Goal: Information Seeking & Learning: Check status

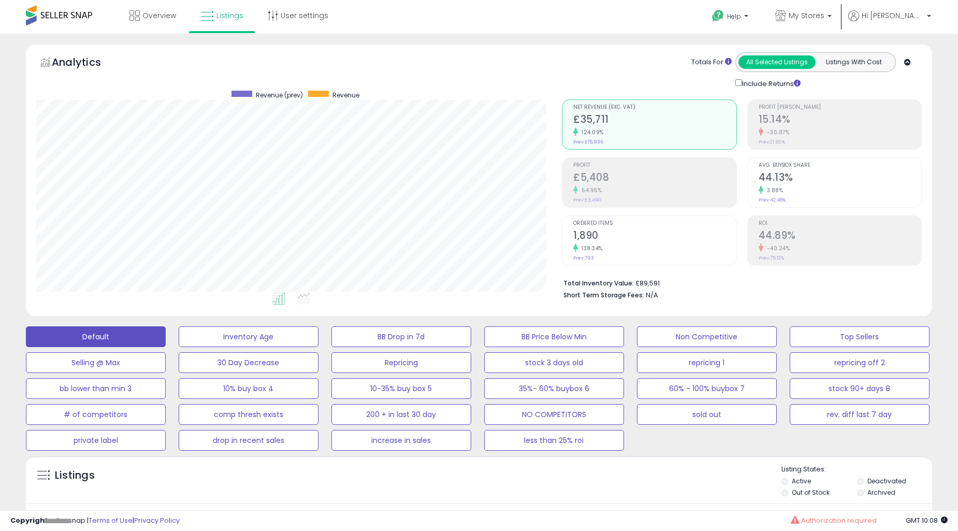
select select "**"
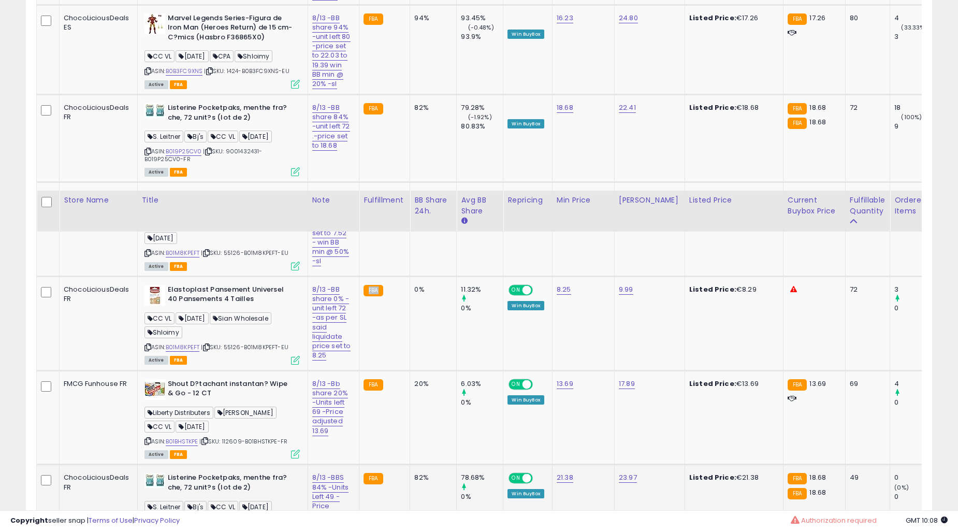
click at [386, 329] on td "FBA" at bounding box center [384, 323] width 51 height 94
click at [390, 329] on td "FBA" at bounding box center [384, 323] width 51 height 94
click at [391, 329] on td "FBA" at bounding box center [384, 323] width 51 height 94
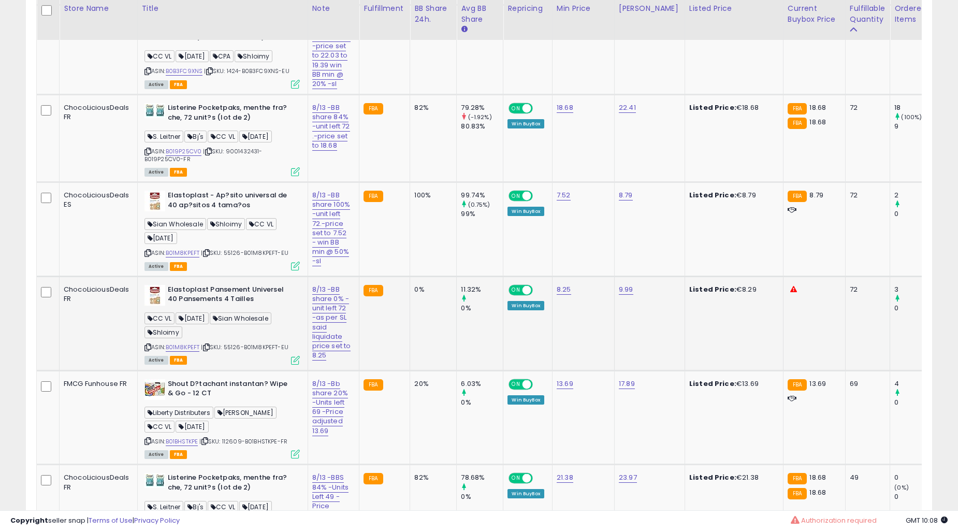
scroll to position [212, 525]
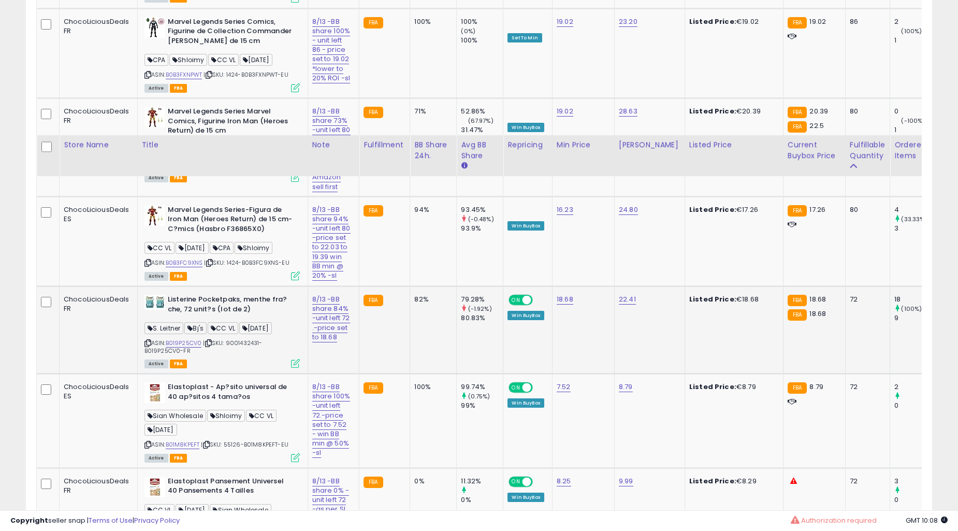
click at [396, 329] on td "FBA" at bounding box center [384, 330] width 51 height 88
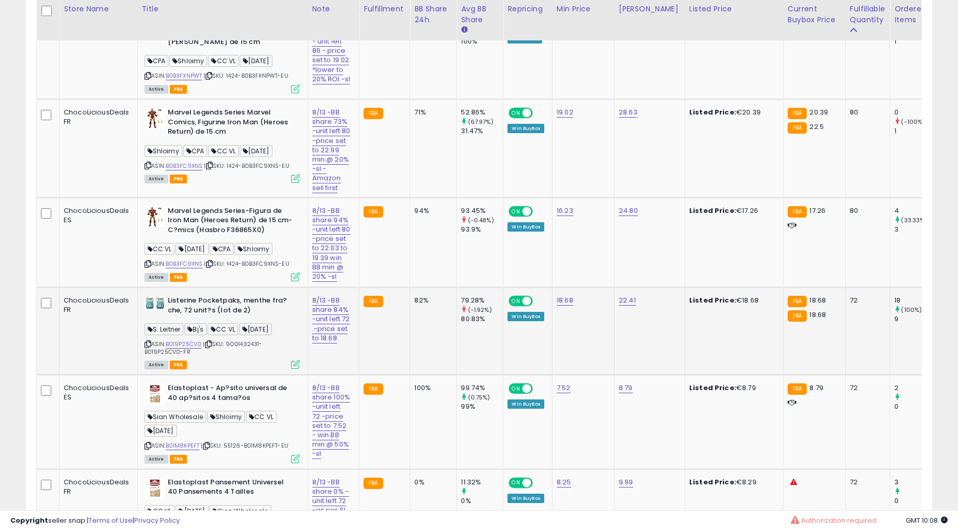
click at [396, 329] on td "FBA" at bounding box center [384, 331] width 51 height 88
click at [430, 375] on td "100%" at bounding box center [433, 422] width 47 height 94
click at [430, 287] on td "94%" at bounding box center [433, 242] width 47 height 90
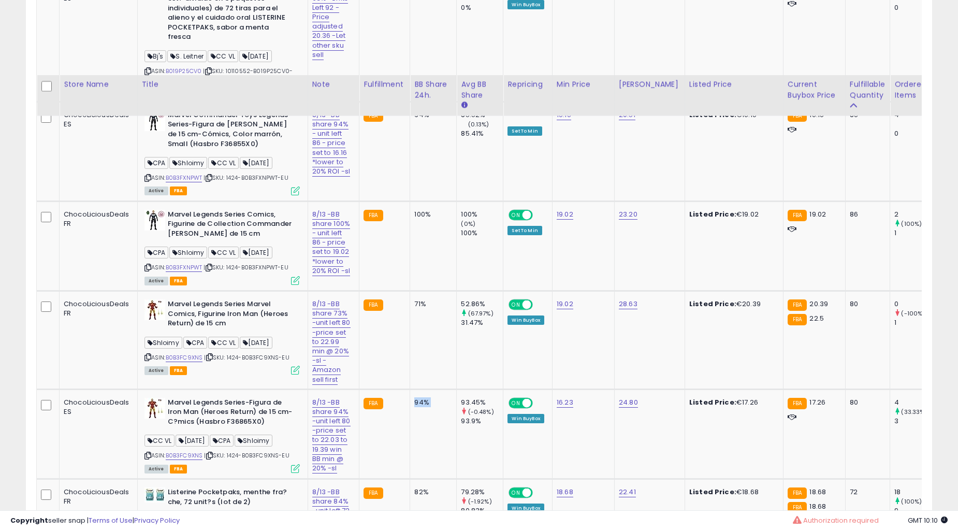
click at [430, 389] on td "94%" at bounding box center [433, 434] width 47 height 90
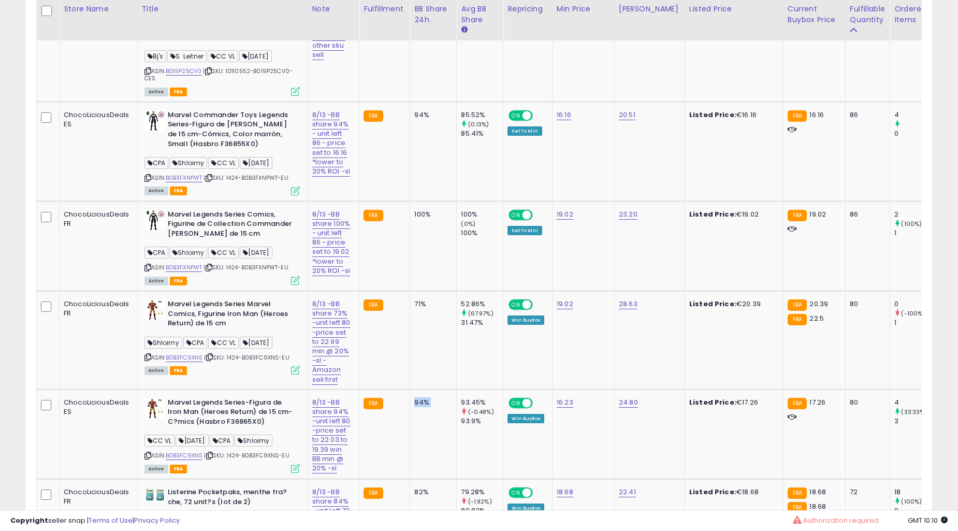
click at [430, 389] on td "94%" at bounding box center [433, 434] width 47 height 90
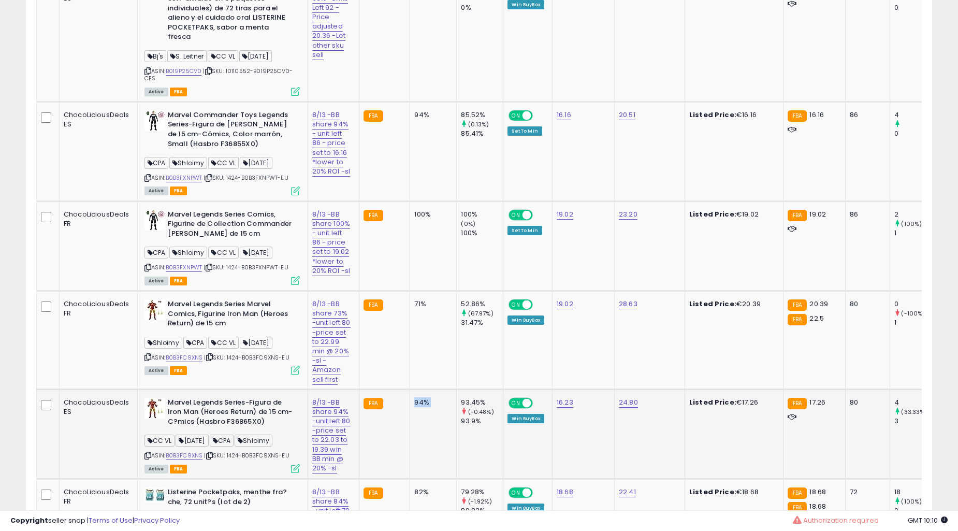
click at [431, 290] on td "100%" at bounding box center [433, 246] width 47 height 90
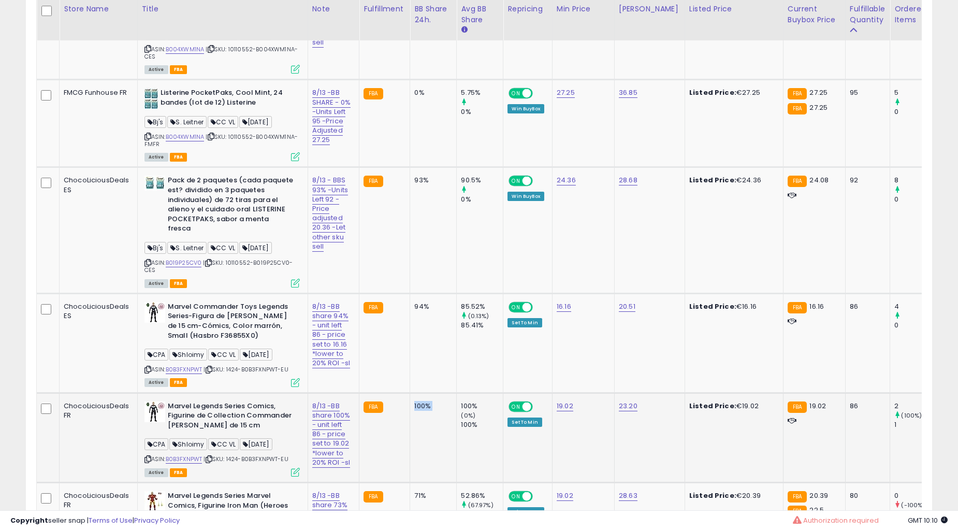
click at [435, 401] on div "100%" at bounding box center [431, 405] width 34 height 9
click at [441, 401] on div "100%" at bounding box center [431, 405] width 34 height 9
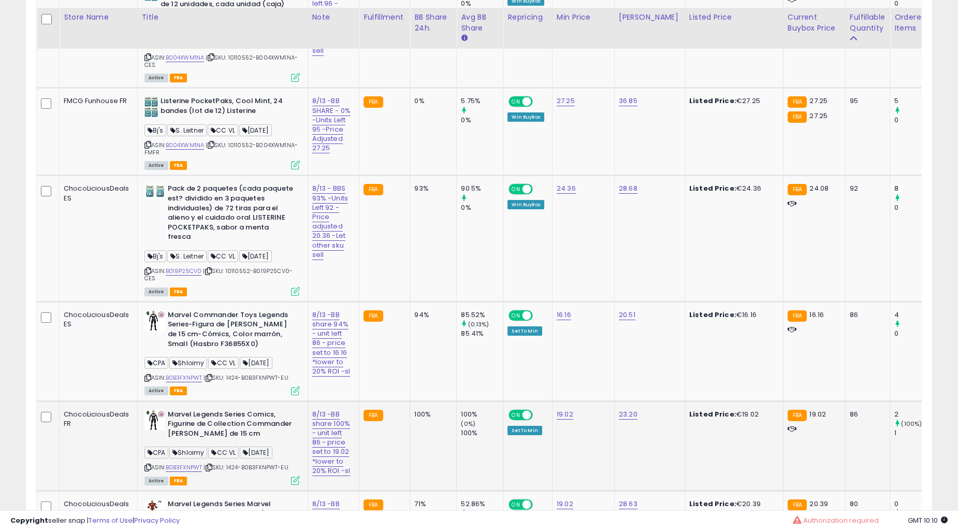
click at [441, 176] on td "0%" at bounding box center [433, 132] width 47 height 88
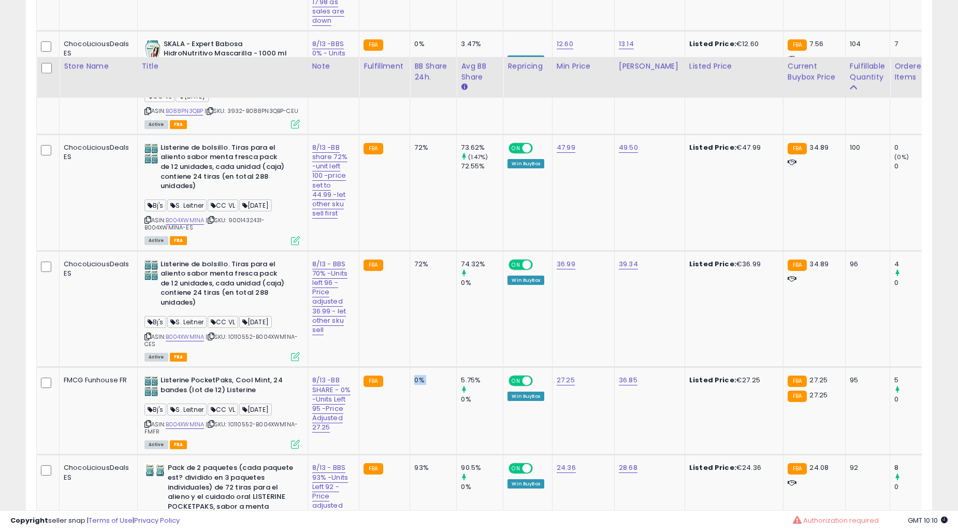
click at [441, 371] on td "0%" at bounding box center [433, 411] width 47 height 88
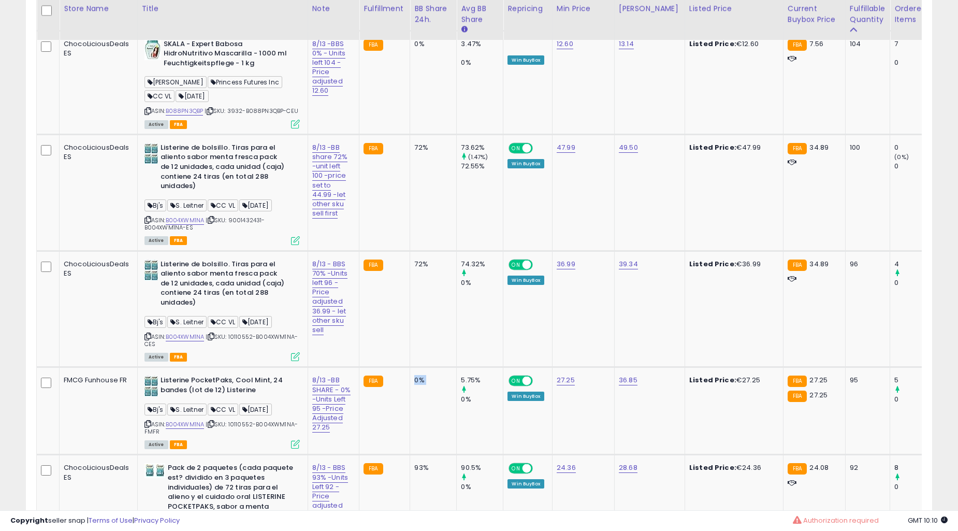
click at [441, 371] on td "0%" at bounding box center [433, 411] width 47 height 88
click at [442, 371] on td "0%" at bounding box center [433, 411] width 47 height 88
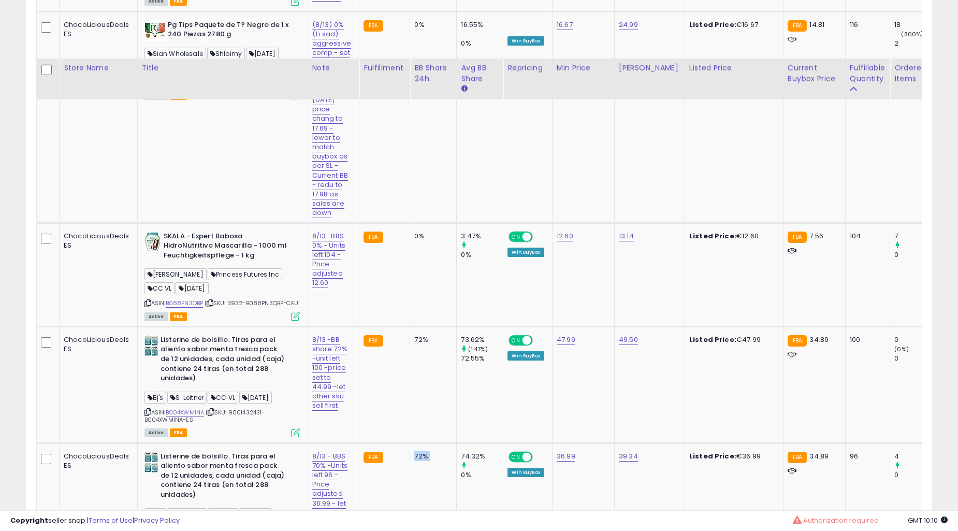
click at [442, 371] on td "72%" at bounding box center [433, 384] width 47 height 116
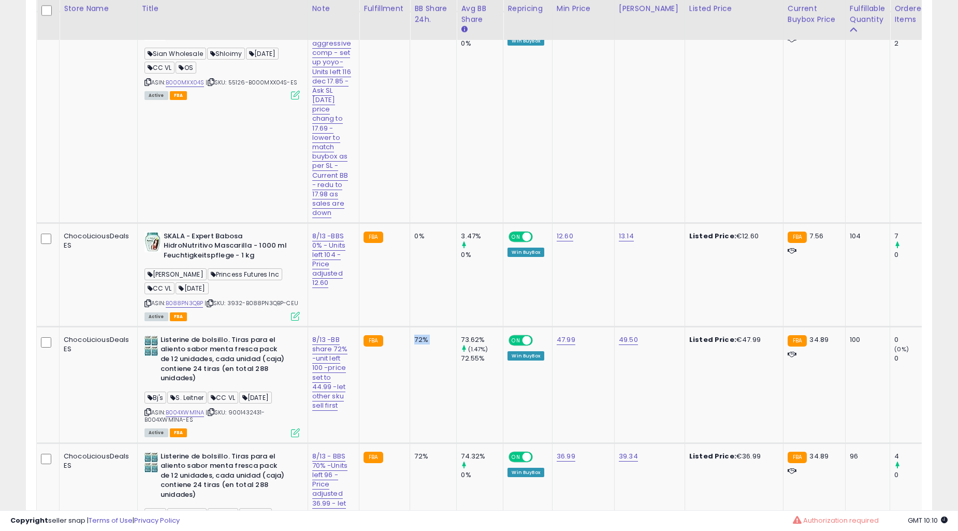
click at [442, 371] on td "72%" at bounding box center [433, 384] width 47 height 116
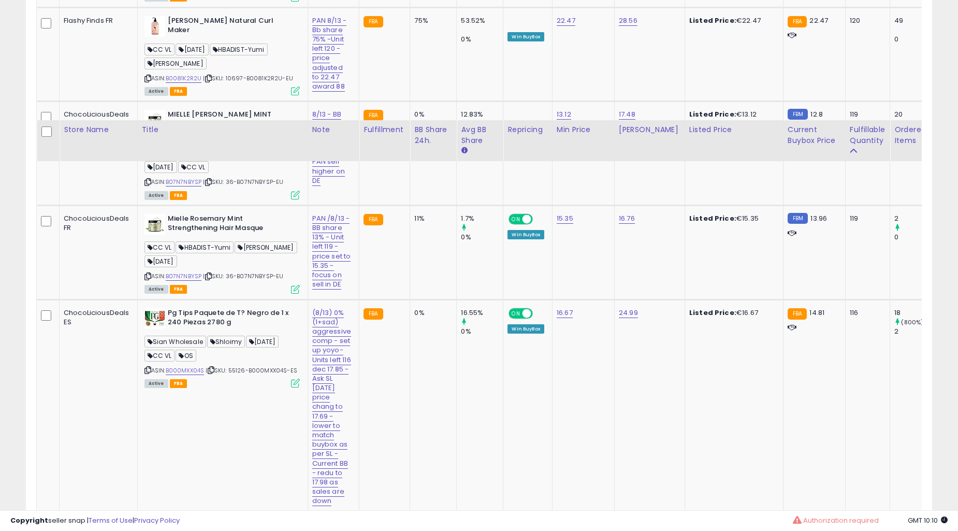
click at [442, 370] on td "0%" at bounding box center [433, 404] width 47 height 211
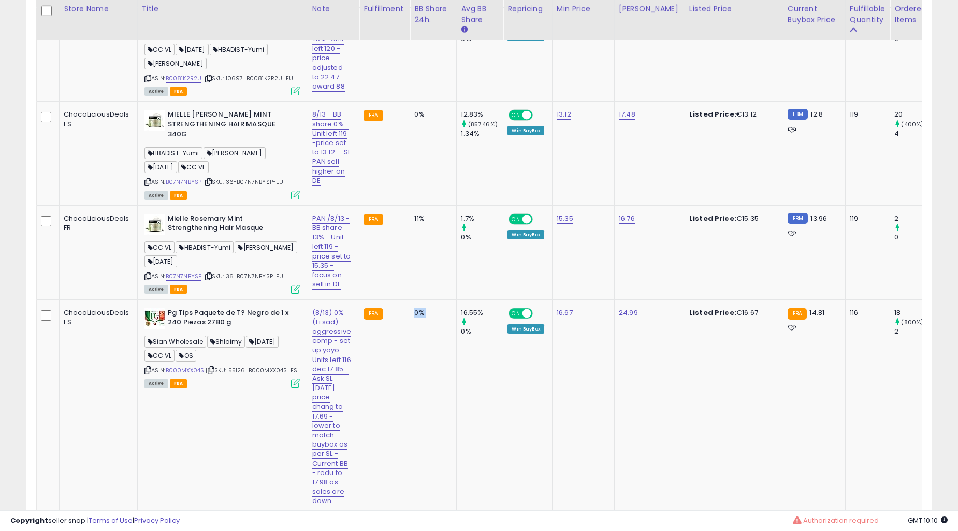
click at [442, 370] on td "0%" at bounding box center [433, 404] width 47 height 211
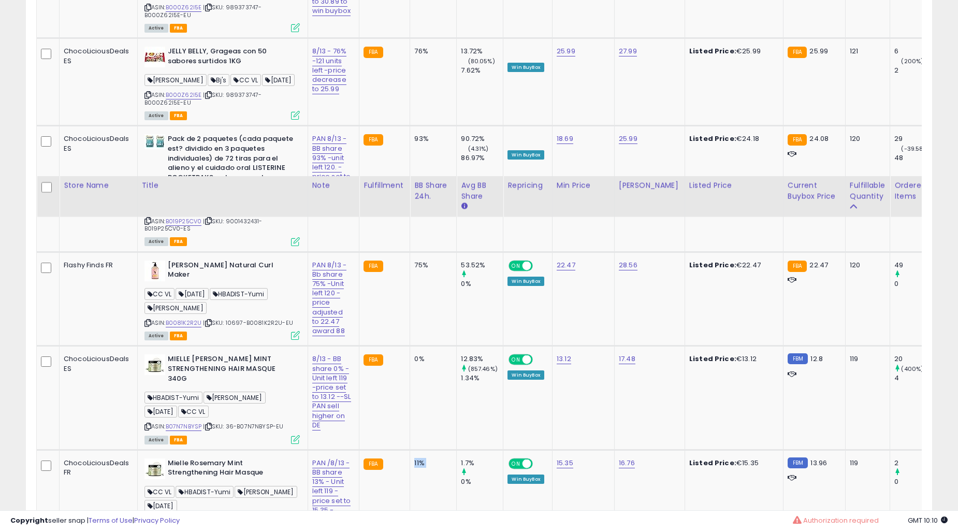
click at [442, 370] on td "0%" at bounding box center [433, 398] width 47 height 104
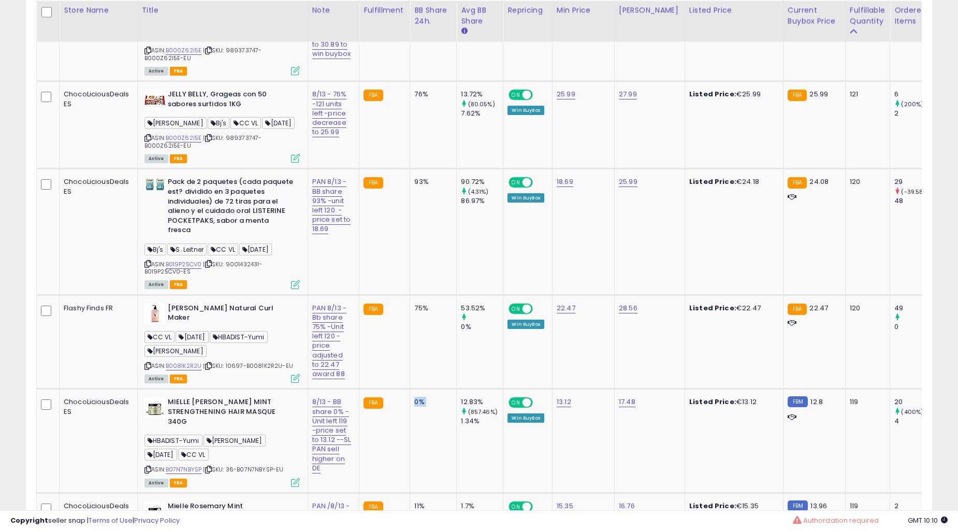
click at [442, 389] on td "0%" at bounding box center [433, 441] width 47 height 104
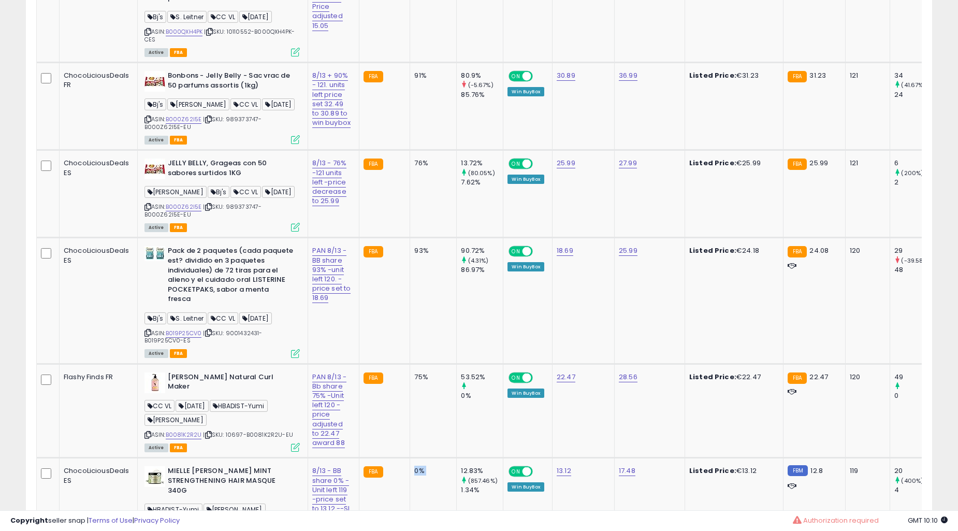
click at [442, 168] on div "76%" at bounding box center [431, 162] width 34 height 9
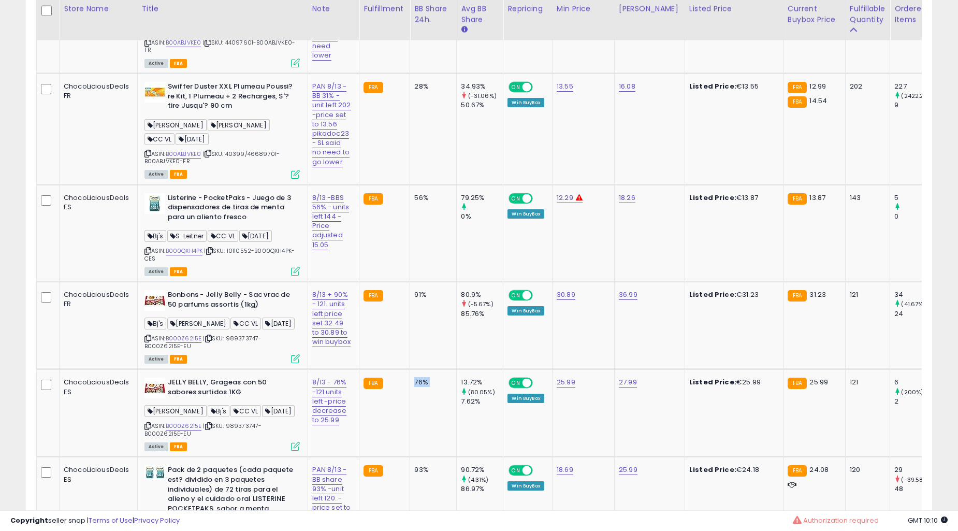
click at [442, 377] on div "76%" at bounding box center [431, 381] width 34 height 9
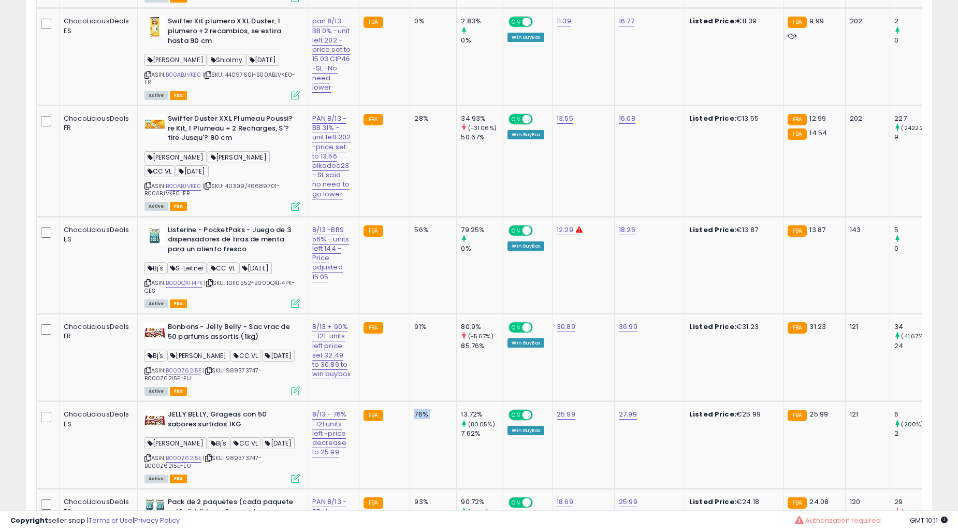
click at [442, 314] on td "56%" at bounding box center [433, 264] width 47 height 97
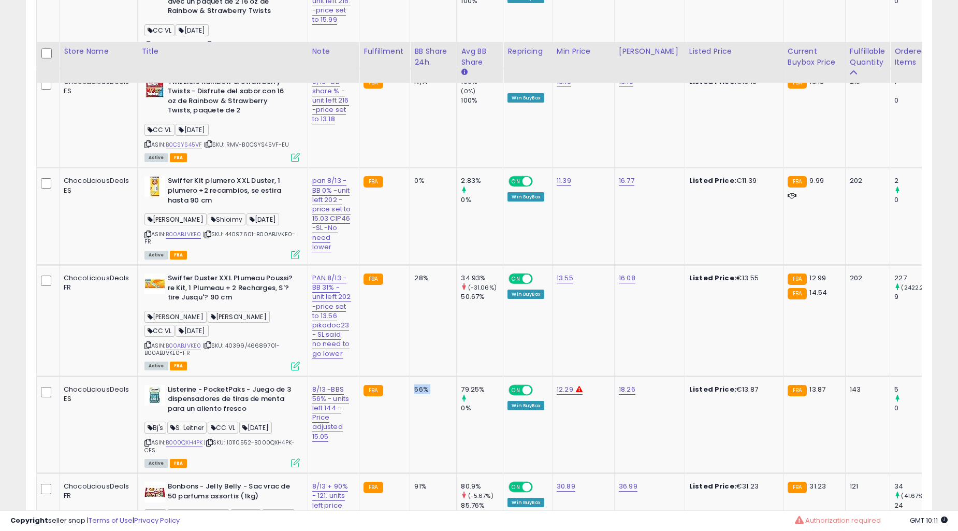
click at [442, 376] on td "56%" at bounding box center [433, 424] width 47 height 97
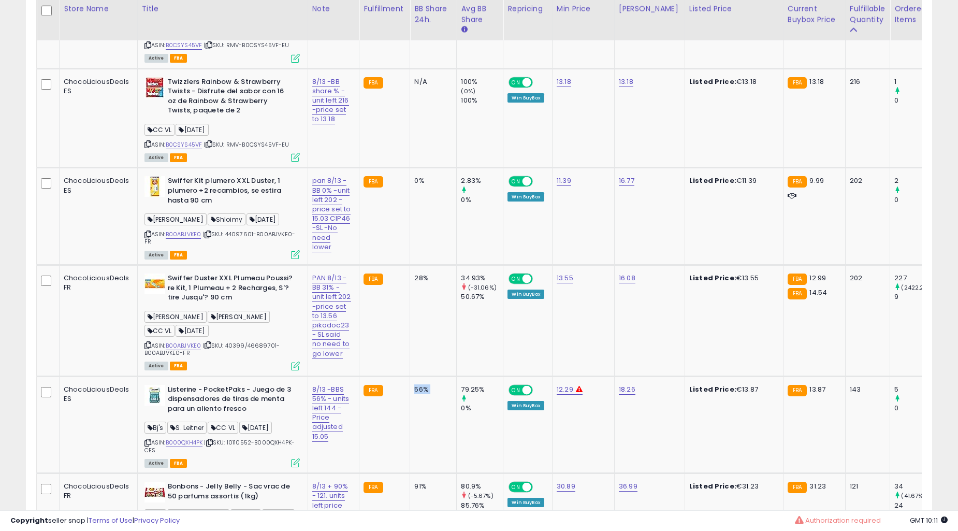
click at [442, 376] on td "56%" at bounding box center [433, 424] width 47 height 97
click at [443, 376] on td "56%" at bounding box center [433, 424] width 47 height 97
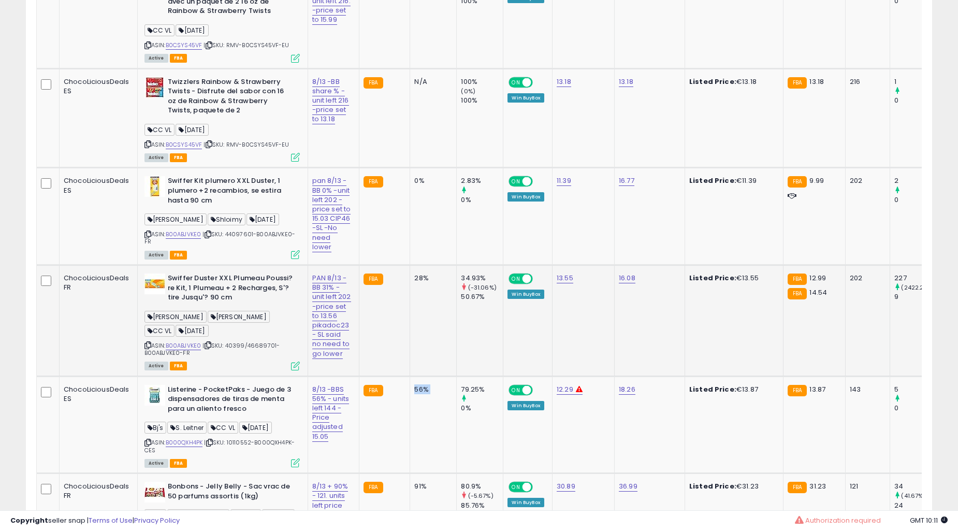
scroll to position [2312, 0]
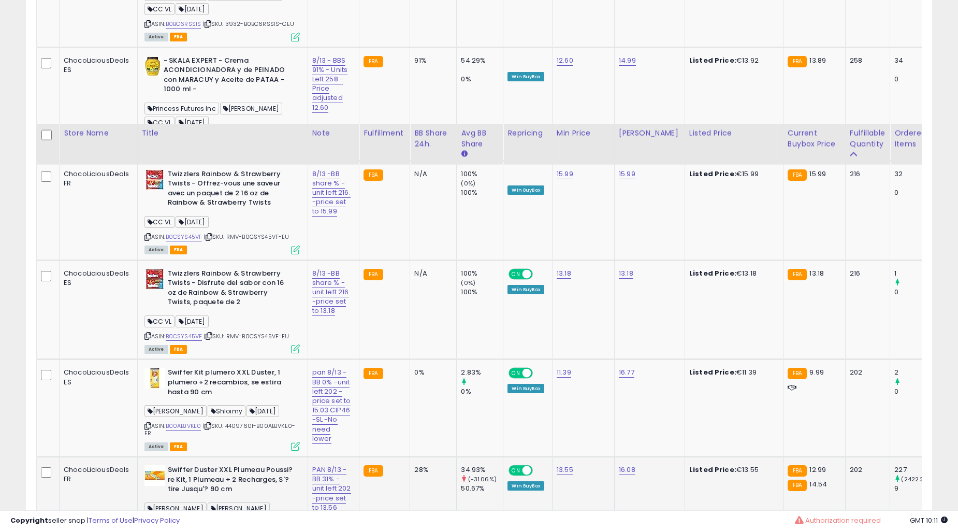
click at [446, 368] on td "0%" at bounding box center [433, 407] width 47 height 97
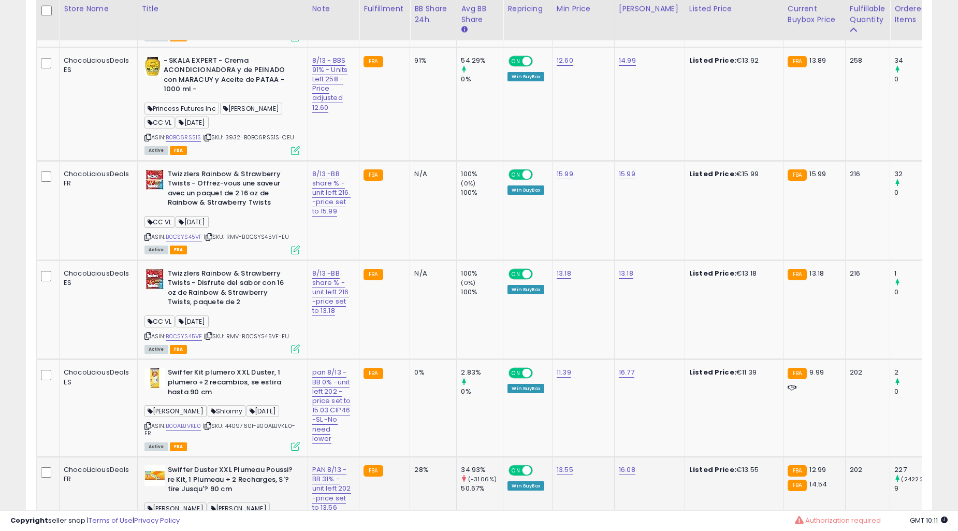
click at [446, 368] on td "0%" at bounding box center [433, 407] width 47 height 97
click at [449, 366] on td "0%" at bounding box center [433, 407] width 47 height 97
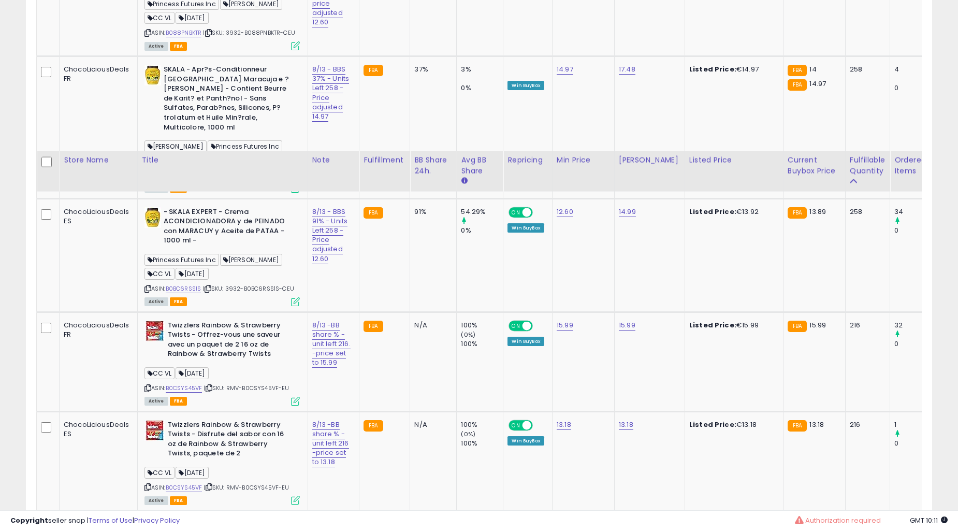
click at [449, 366] on td "N/A" at bounding box center [433, 361] width 47 height 99
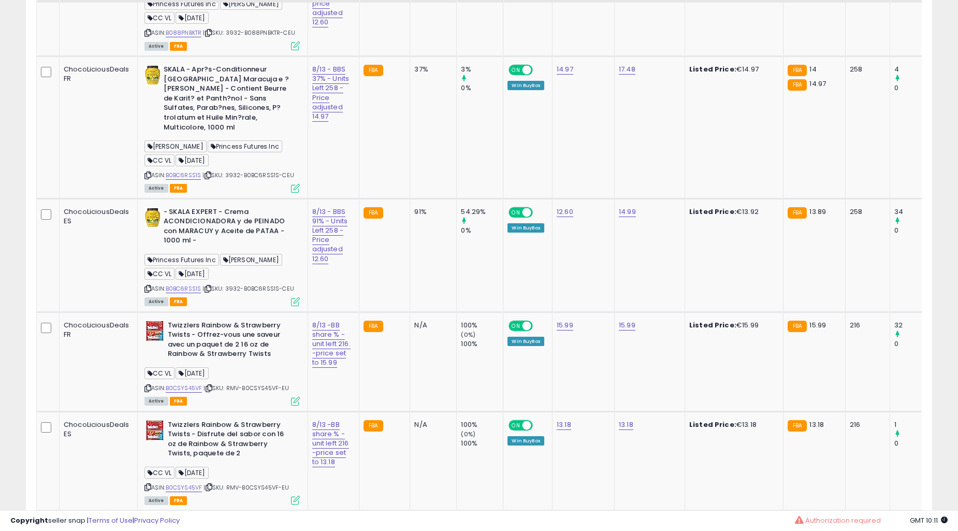
click at [449, 366] on td "N/A" at bounding box center [433, 361] width 47 height 99
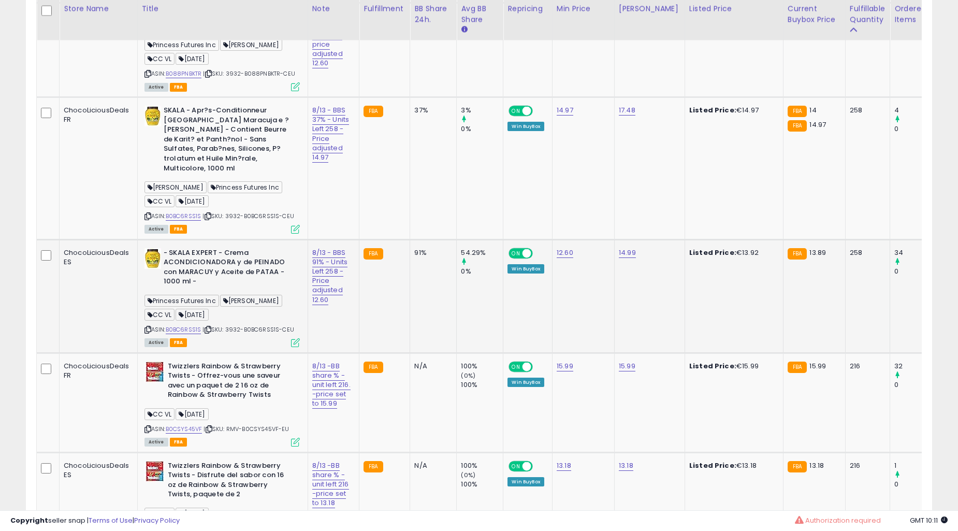
click at [406, 287] on td "FBA" at bounding box center [384, 295] width 51 height 113
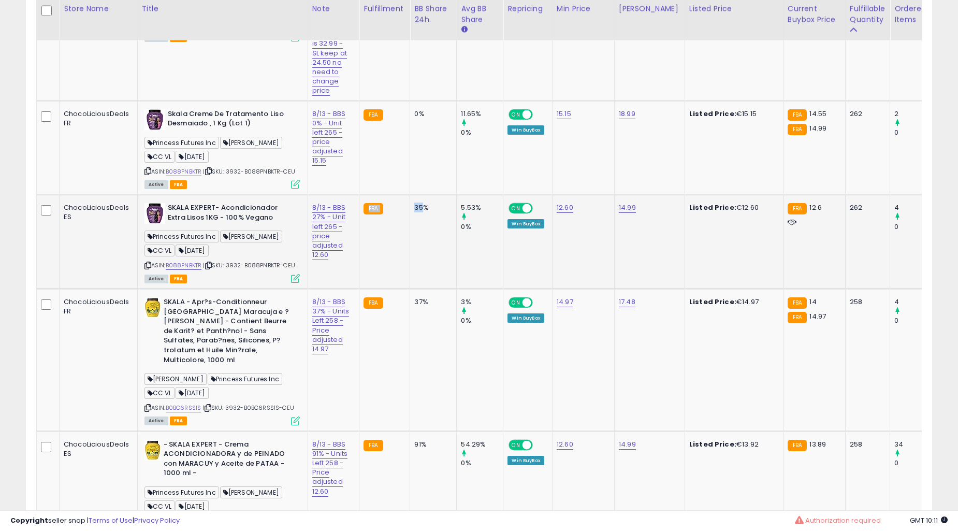
click at [410, 284] on td "35%" at bounding box center [433, 242] width 47 height 94
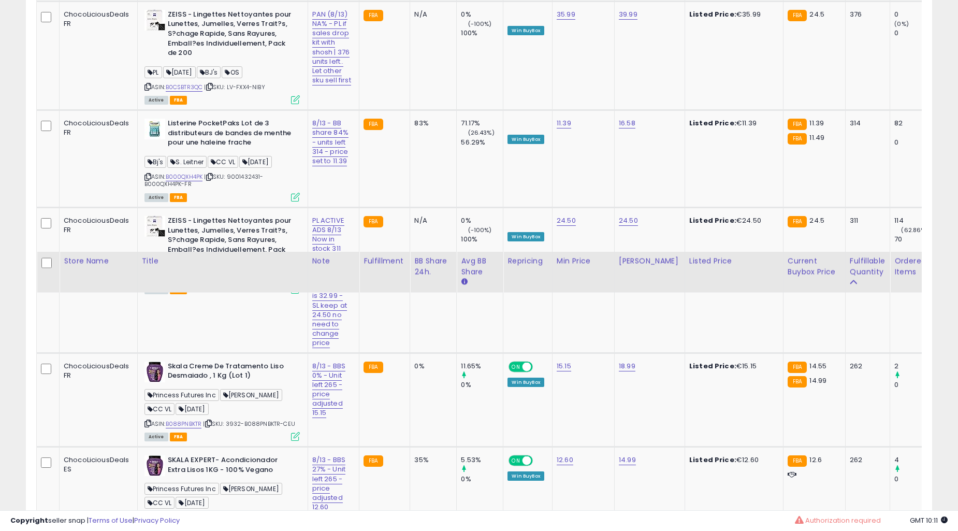
click at [435, 353] on td "N/A" at bounding box center [433, 279] width 47 height 145
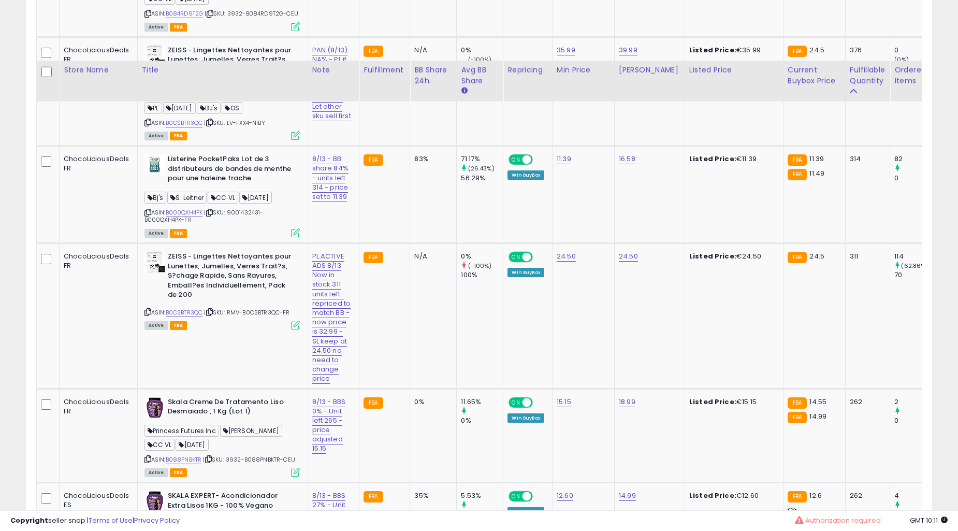
click at [435, 363] on td "N/A" at bounding box center [433, 315] width 47 height 145
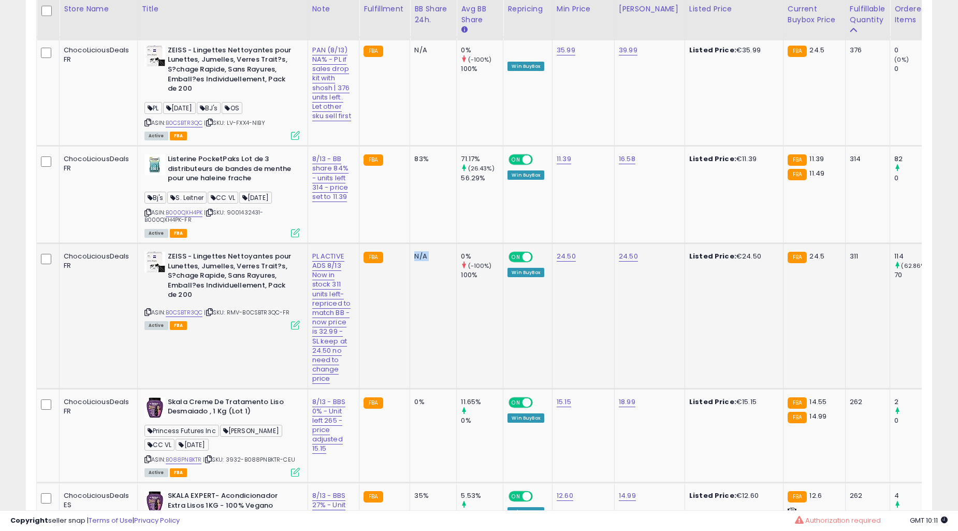
click at [435, 363] on td "N/A" at bounding box center [433, 315] width 47 height 145
click at [435, 361] on td "N/A" at bounding box center [433, 315] width 47 height 145
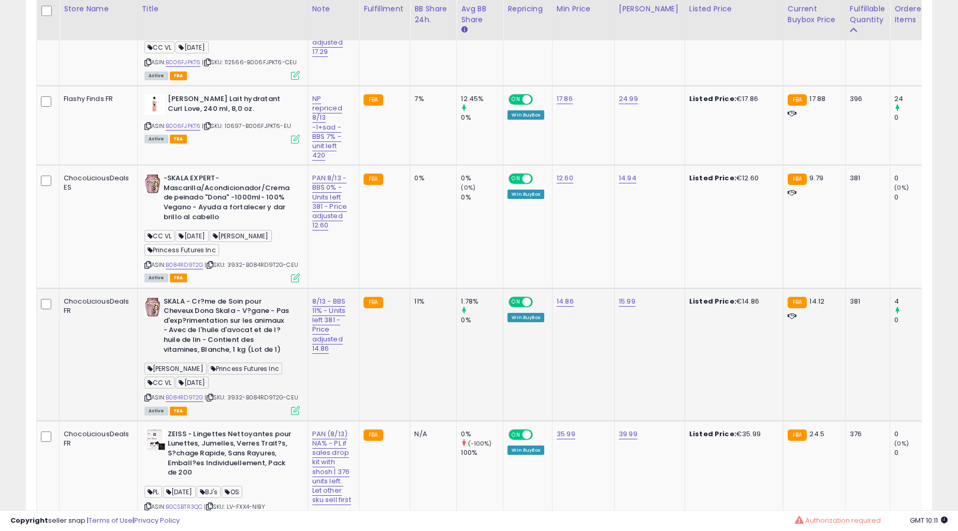
click at [441, 355] on td "11%" at bounding box center [433, 354] width 47 height 133
click at [444, 352] on td "11%" at bounding box center [433, 354] width 47 height 133
click at [445, 351] on td "11%" at bounding box center [433, 354] width 47 height 133
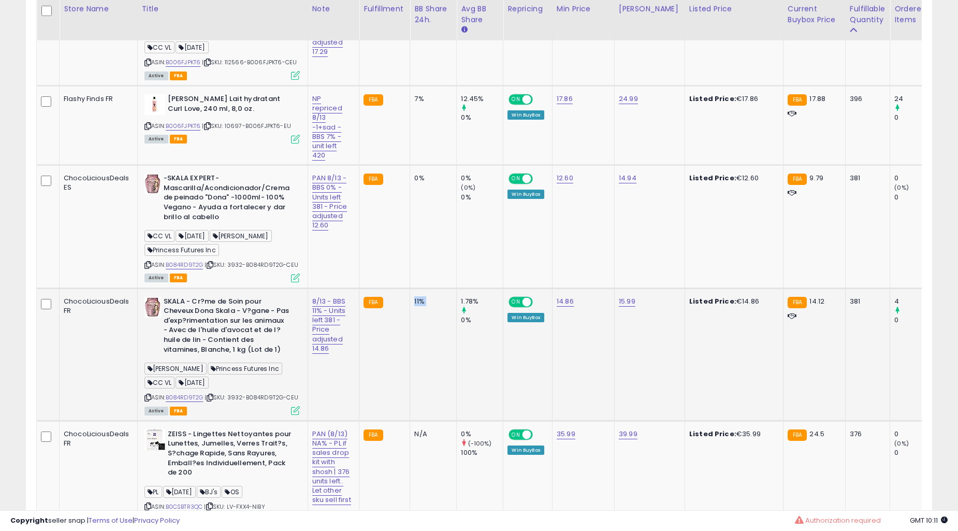
drag, startPoint x: 445, startPoint y: 351, endPoint x: 451, endPoint y: 353, distance: 6.1
click at [449, 351] on td "11%" at bounding box center [433, 354] width 47 height 133
click at [451, 353] on td "11%" at bounding box center [433, 354] width 47 height 133
click at [432, 375] on td "11%" at bounding box center [433, 354] width 47 height 133
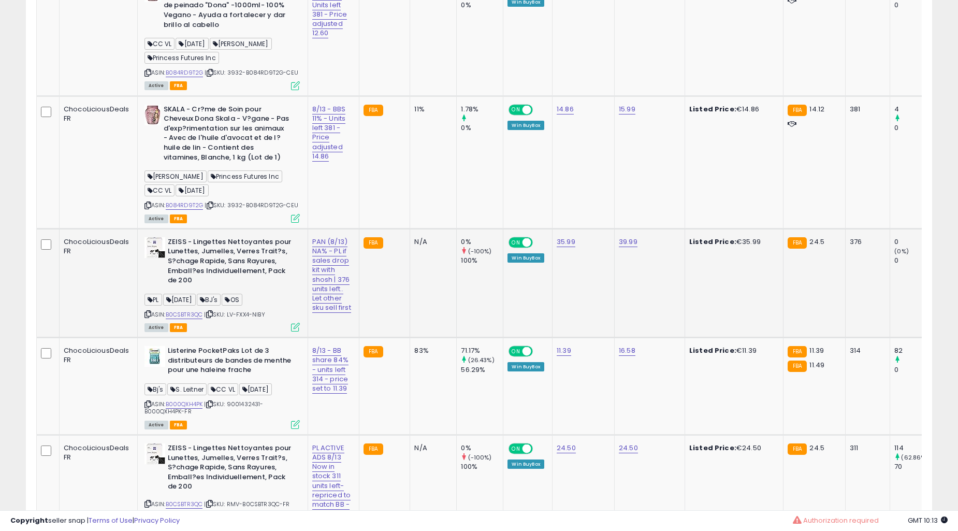
click at [434, 369] on td "83%" at bounding box center [433, 386] width 47 height 97
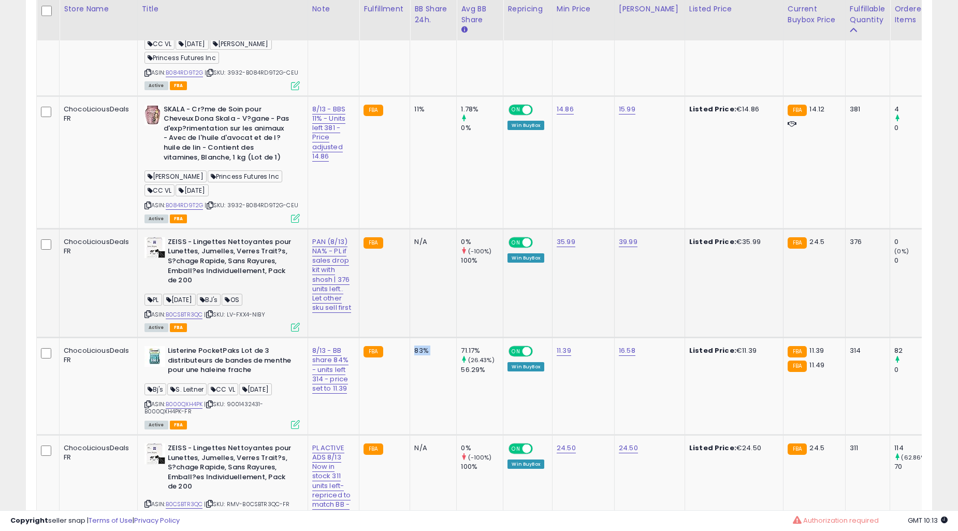
click at [434, 369] on td "83%" at bounding box center [433, 386] width 47 height 97
click at [488, 278] on td "0% (-100%) 100%" at bounding box center [480, 282] width 47 height 109
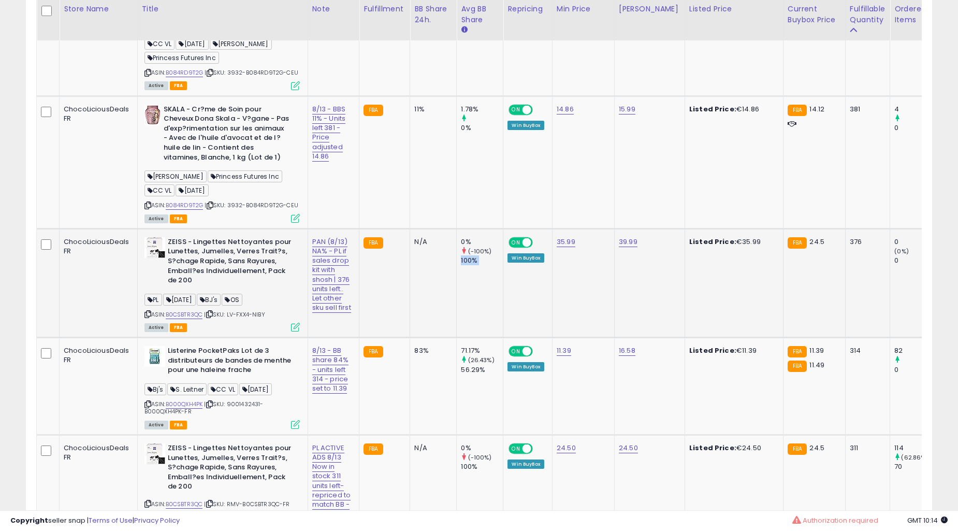
click at [488, 278] on td "0% (-100%) 100%" at bounding box center [480, 282] width 47 height 109
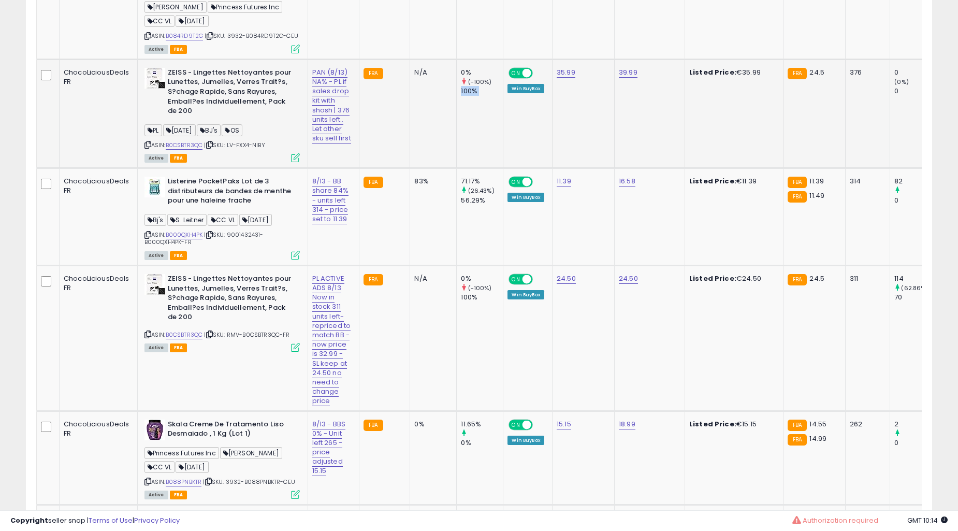
click at [488, 278] on td "0% (-100%) 100%" at bounding box center [480, 337] width 47 height 145
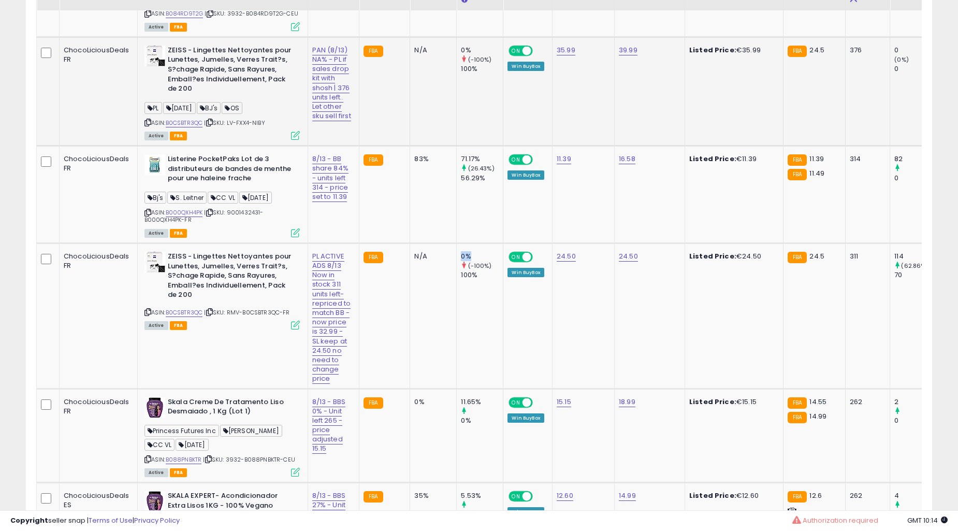
click at [488, 278] on td "0% (-100%) 100%" at bounding box center [480, 315] width 47 height 145
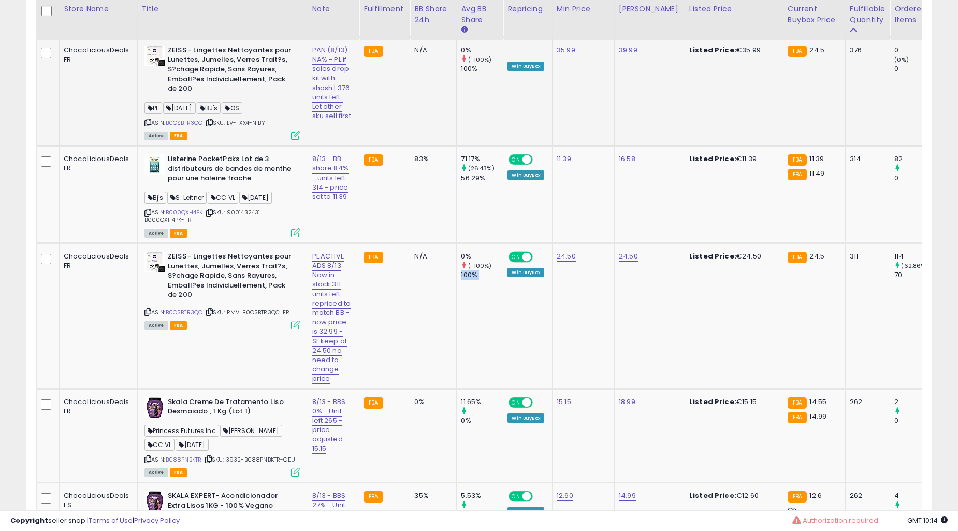
click at [488, 278] on td "0% (-100%) 100%" at bounding box center [480, 315] width 47 height 145
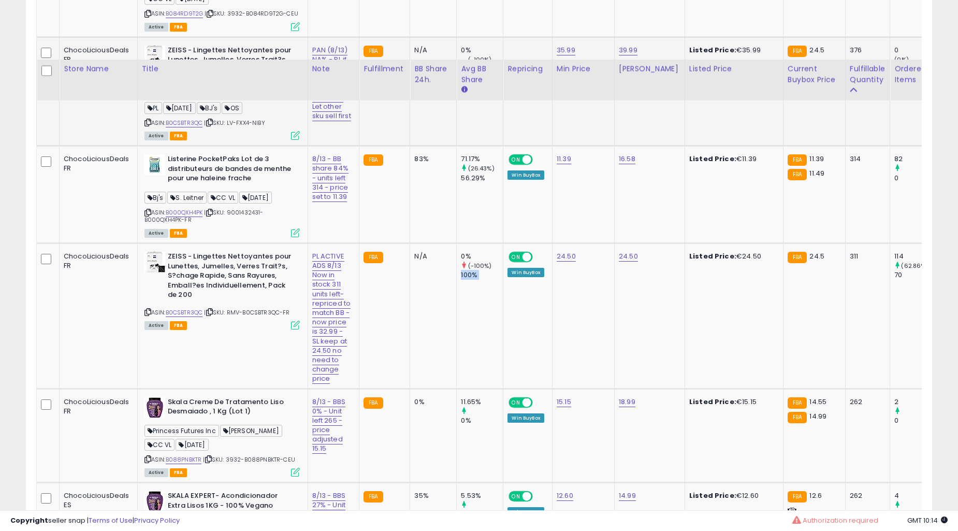
scroll to position [1832, 0]
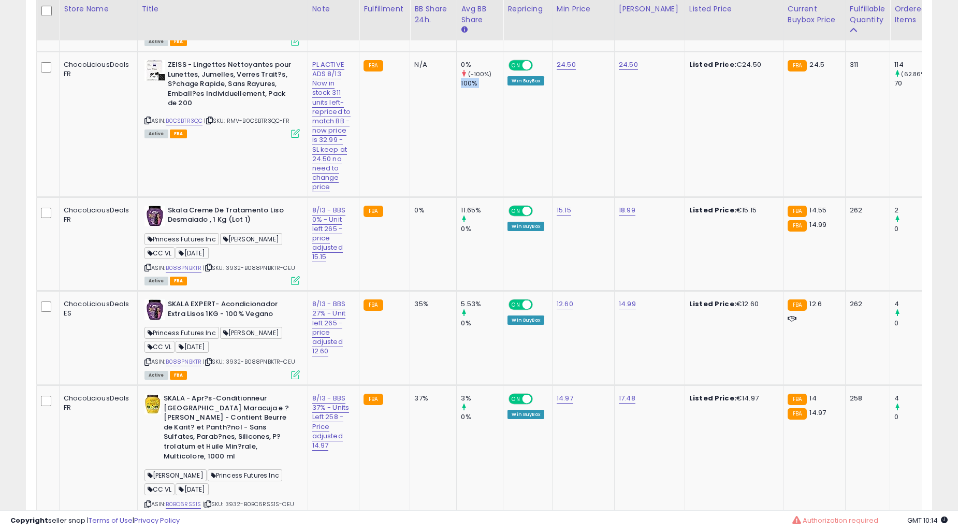
click at [488, 278] on td "11.65% 0%" at bounding box center [480, 244] width 47 height 94
click at [488, 291] on td "5.53% 0%" at bounding box center [480, 338] width 47 height 94
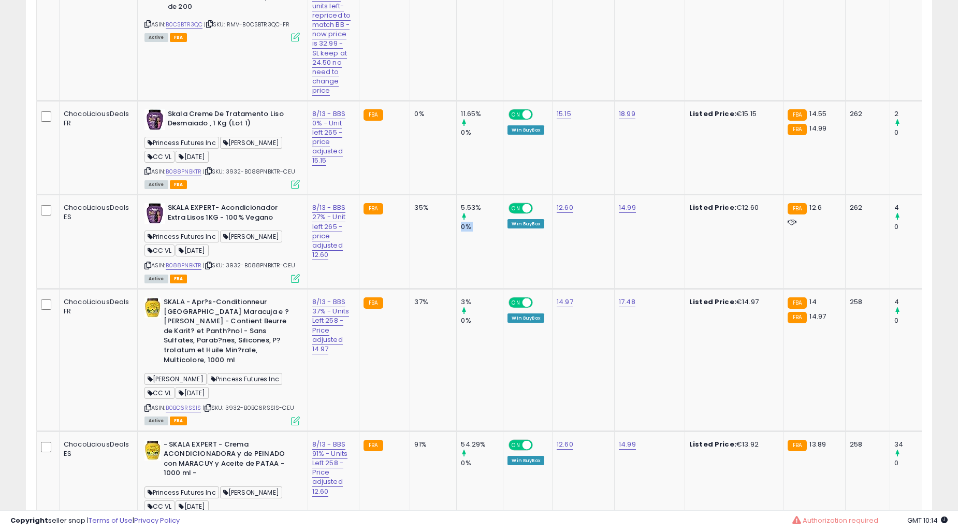
click at [488, 278] on td "5.53% 0%" at bounding box center [480, 242] width 47 height 94
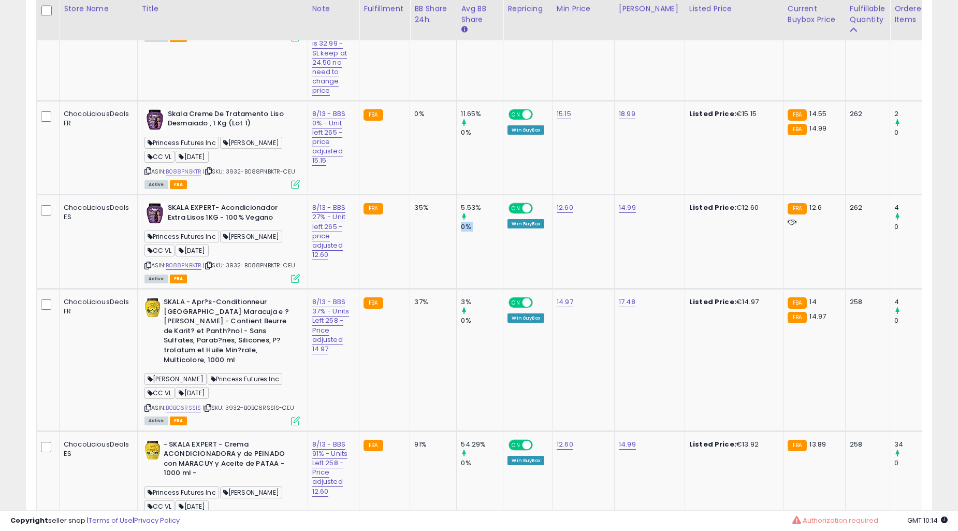
click at [488, 278] on td "5.53% 0%" at bounding box center [480, 242] width 47 height 94
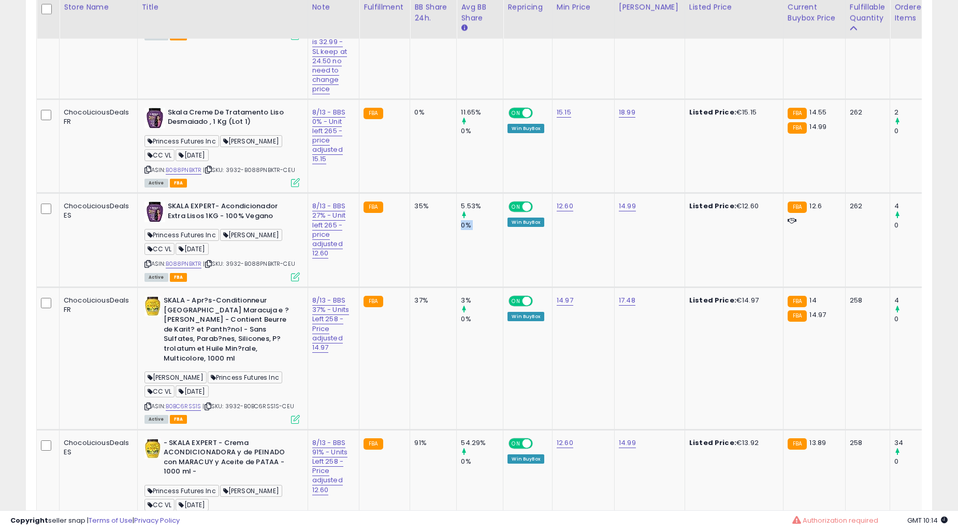
click at [488, 287] on td "3% 0%" at bounding box center [480, 358] width 47 height 142
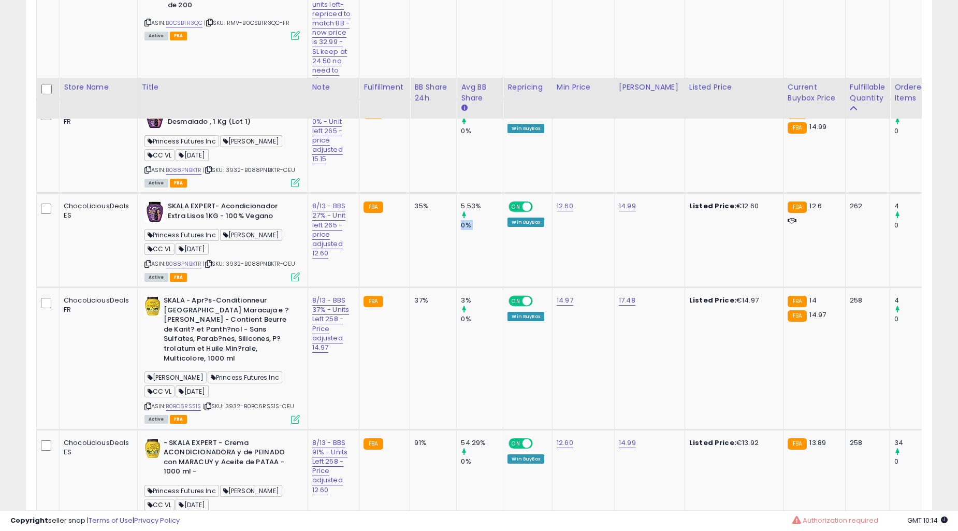
click at [488, 429] on td "54.29% 0%" at bounding box center [480, 485] width 47 height 113
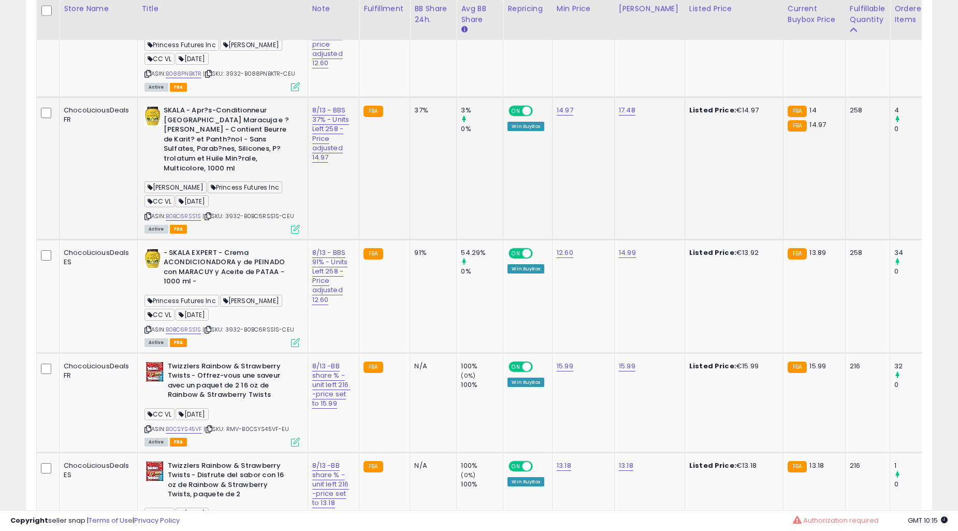
click at [450, 215] on td "37%" at bounding box center [433, 168] width 47 height 142
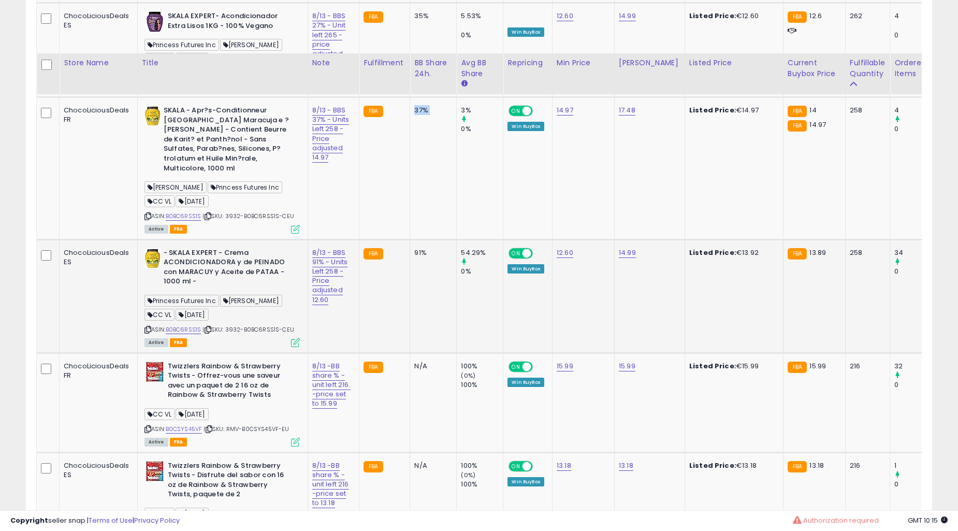
click at [450, 353] on td "N/A" at bounding box center [433, 402] width 47 height 99
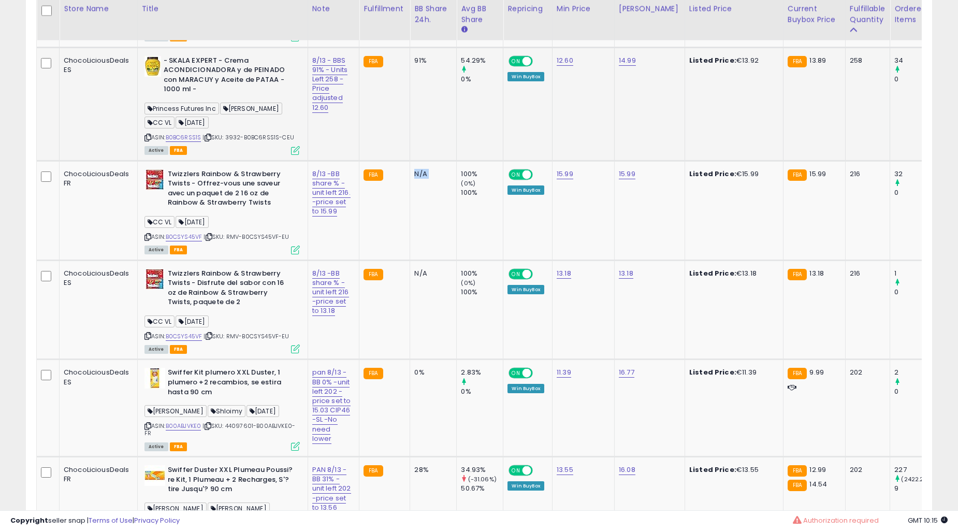
click at [450, 214] on td "N/A" at bounding box center [433, 210] width 47 height 99
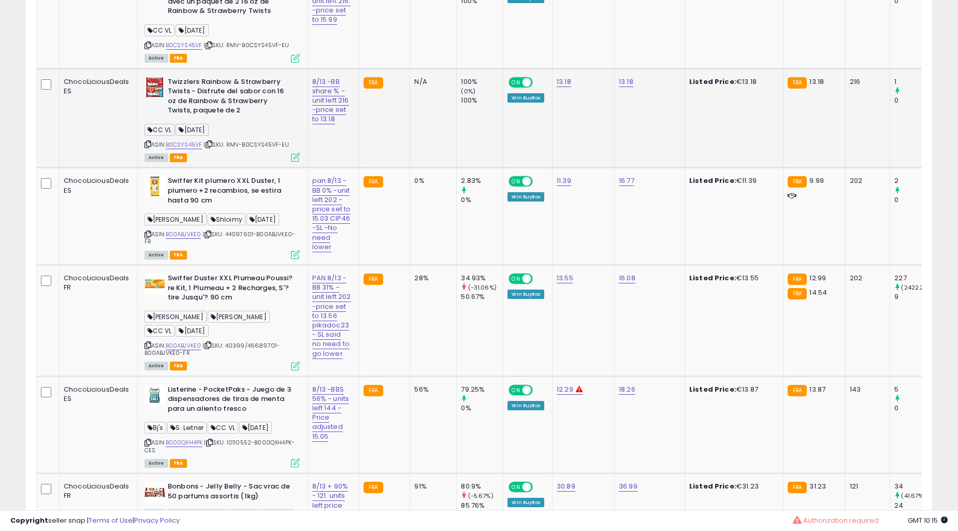
click at [451, 209] on td "0%" at bounding box center [433, 216] width 47 height 97
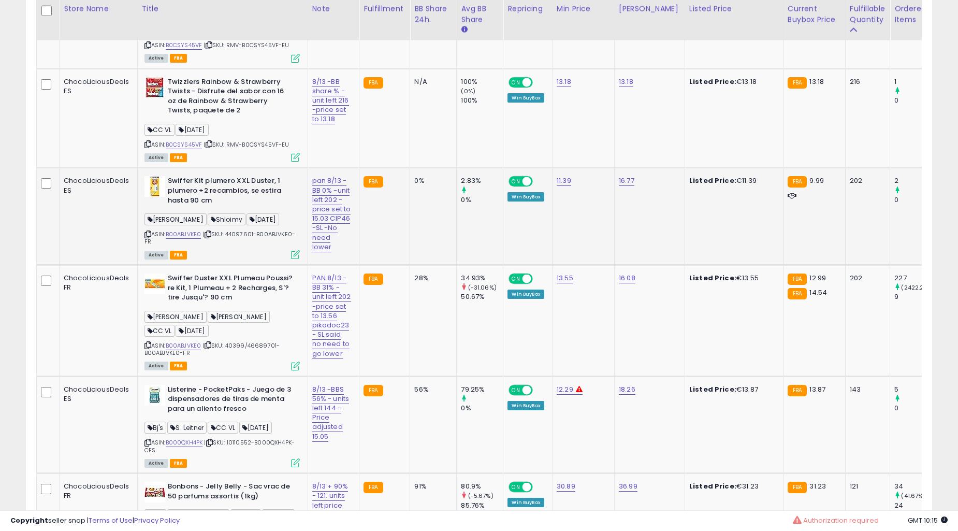
click at [457, 206] on td "2.83% 0%" at bounding box center [480, 216] width 47 height 97
click at [399, 205] on td "FBA" at bounding box center [384, 216] width 51 height 97
click at [410, 205] on td "0%" at bounding box center [433, 216] width 47 height 97
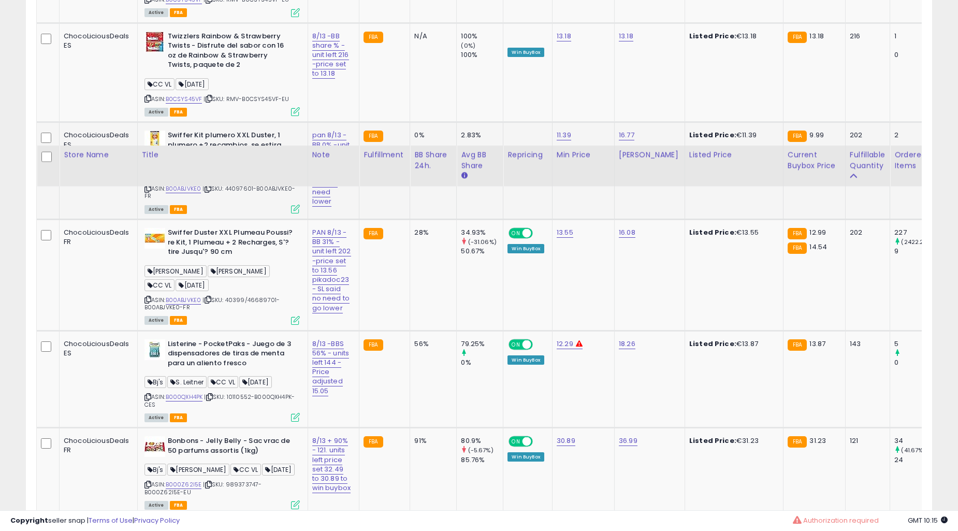
scroll to position [2695, 0]
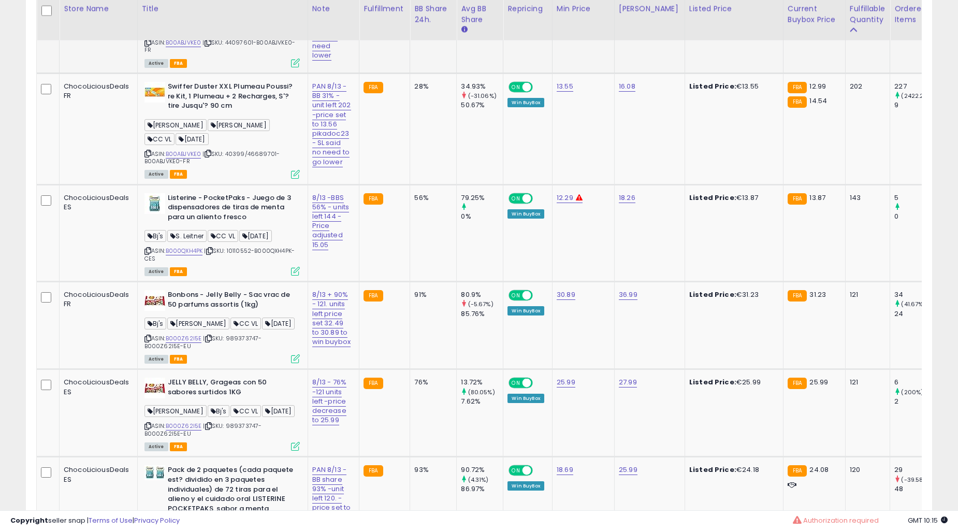
click at [410, 205] on td "56%" at bounding box center [433, 232] width 47 height 97
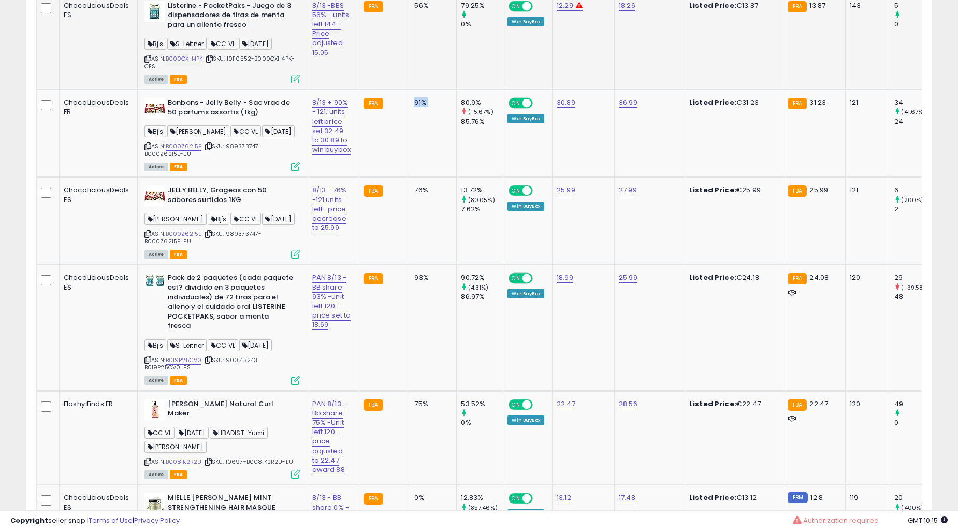
click at [410, 205] on td "76%" at bounding box center [433, 221] width 47 height 88
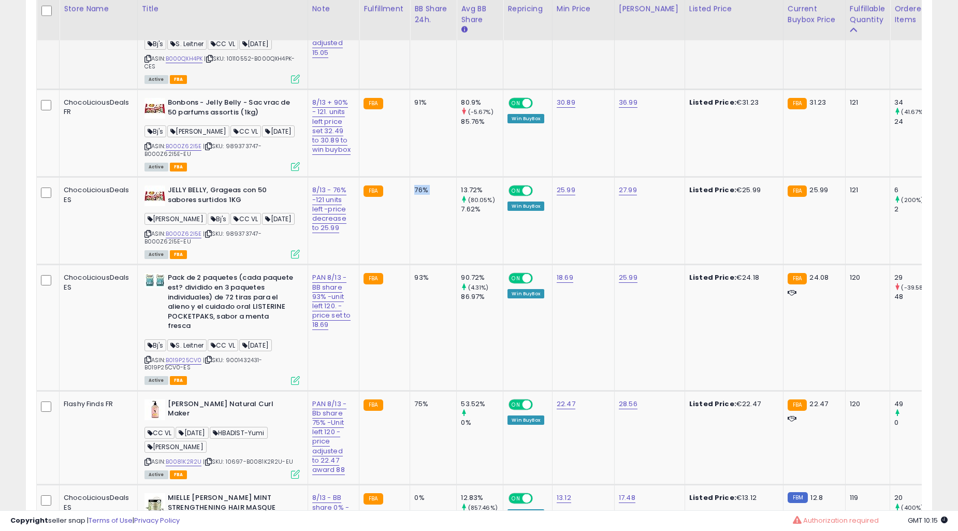
click at [410, 205] on td "76%" at bounding box center [433, 221] width 47 height 88
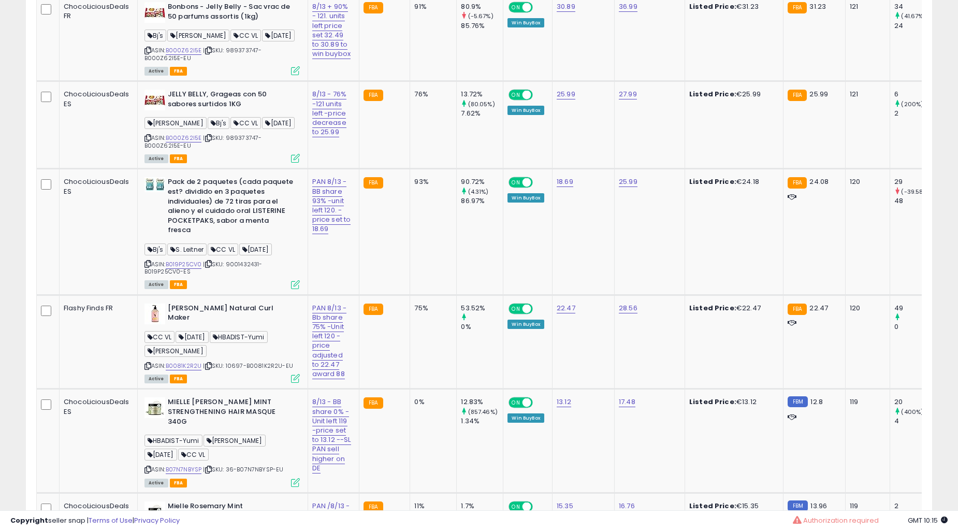
click at [410, 205] on td "93%" at bounding box center [433, 232] width 47 height 126
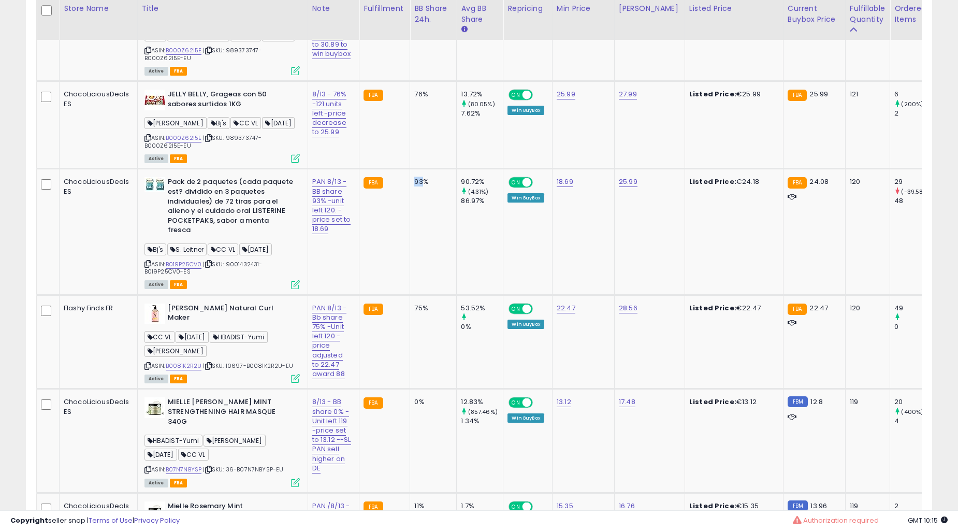
click at [410, 205] on td "93%" at bounding box center [433, 232] width 47 height 126
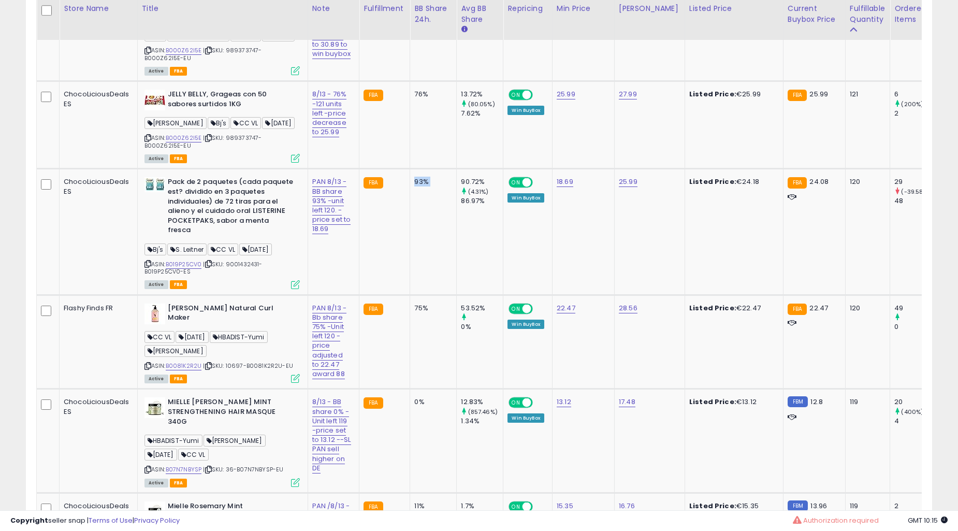
click at [410, 205] on td "93%" at bounding box center [433, 232] width 47 height 126
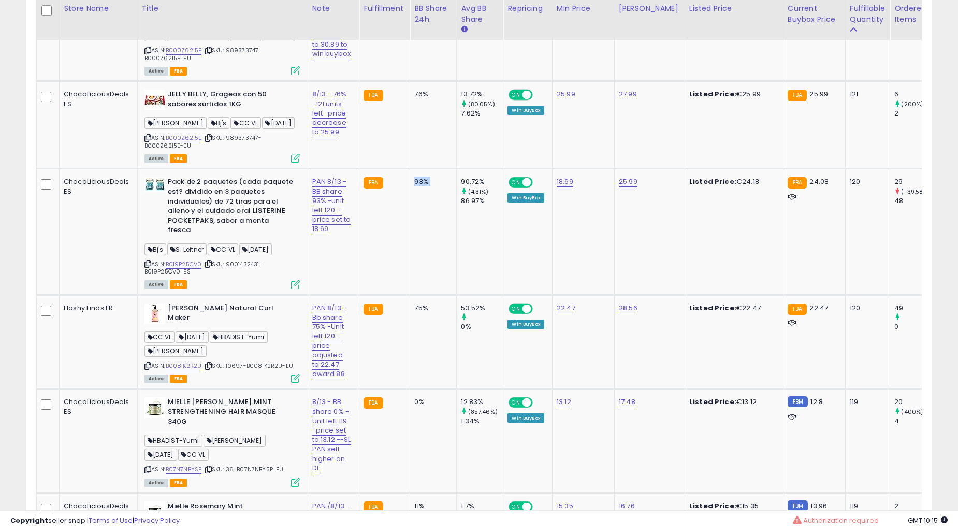
click at [410, 205] on td "93%" at bounding box center [433, 232] width 47 height 126
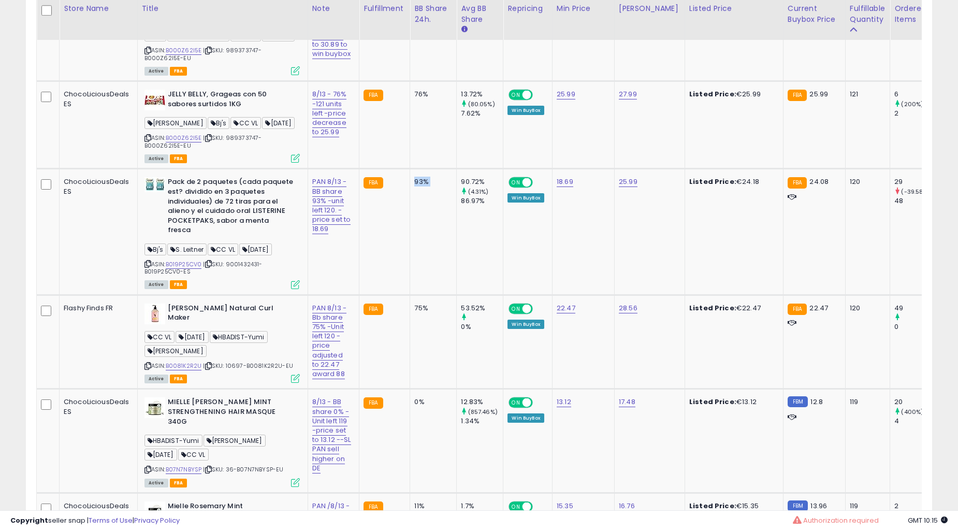
click at [410, 205] on td "93%" at bounding box center [433, 232] width 47 height 126
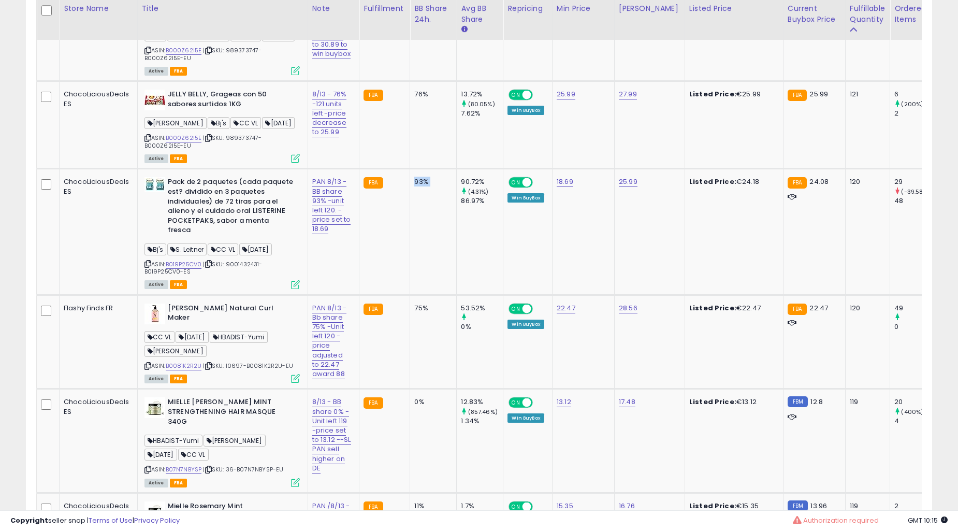
scroll to position [3079, 0]
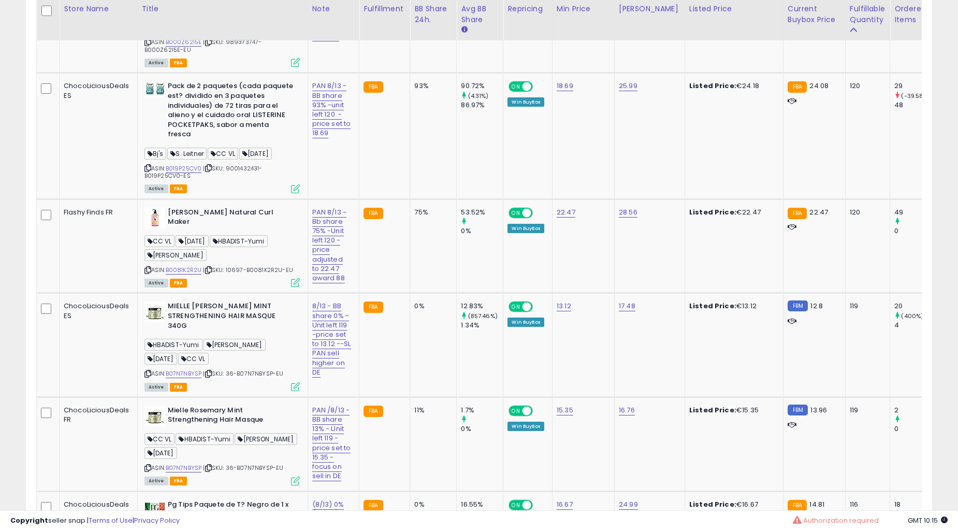
click at [410, 205] on td "75%" at bounding box center [433, 246] width 47 height 94
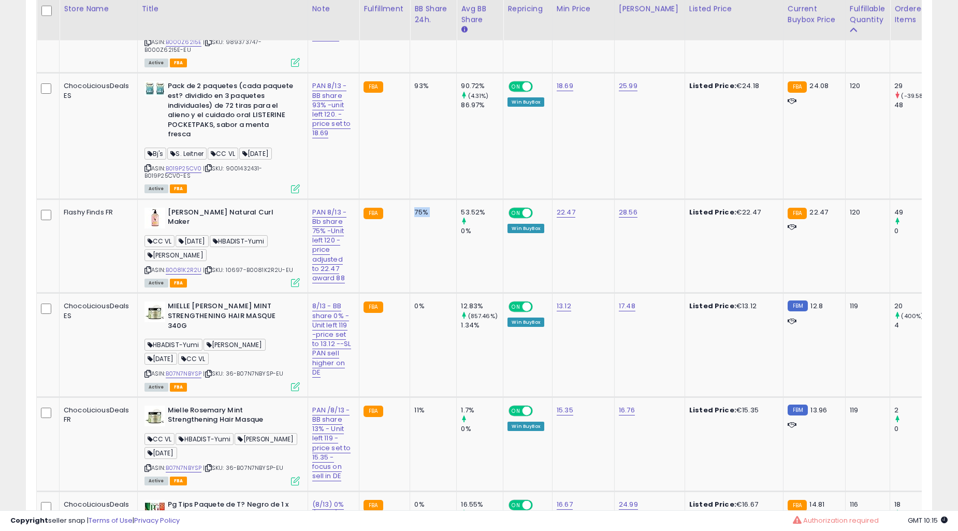
click at [410, 205] on td "75%" at bounding box center [433, 246] width 47 height 94
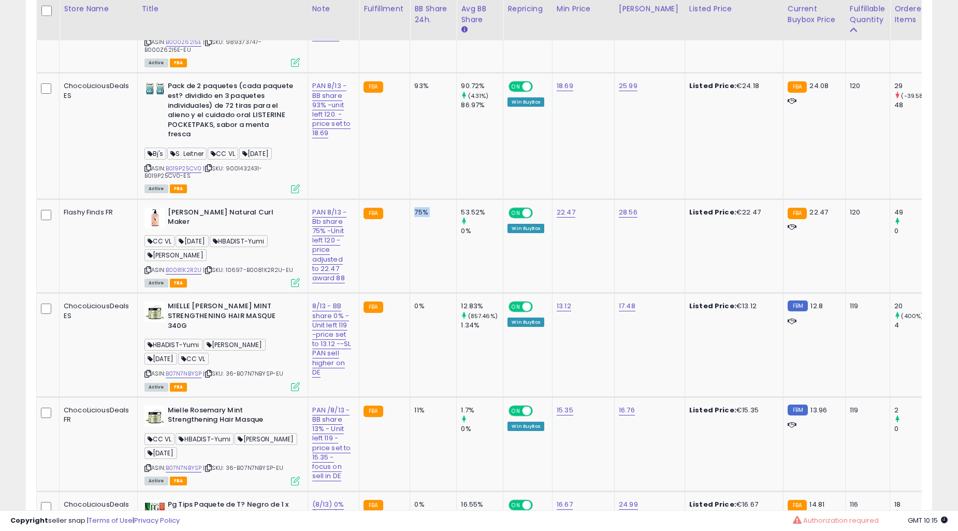
click at [410, 205] on td "75%" at bounding box center [433, 246] width 47 height 94
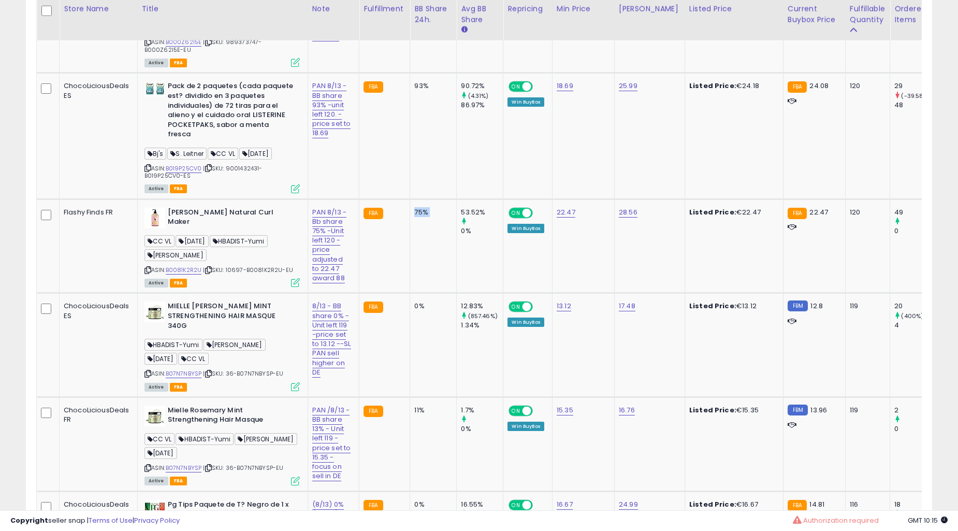
click at [410, 205] on td "75%" at bounding box center [433, 246] width 47 height 94
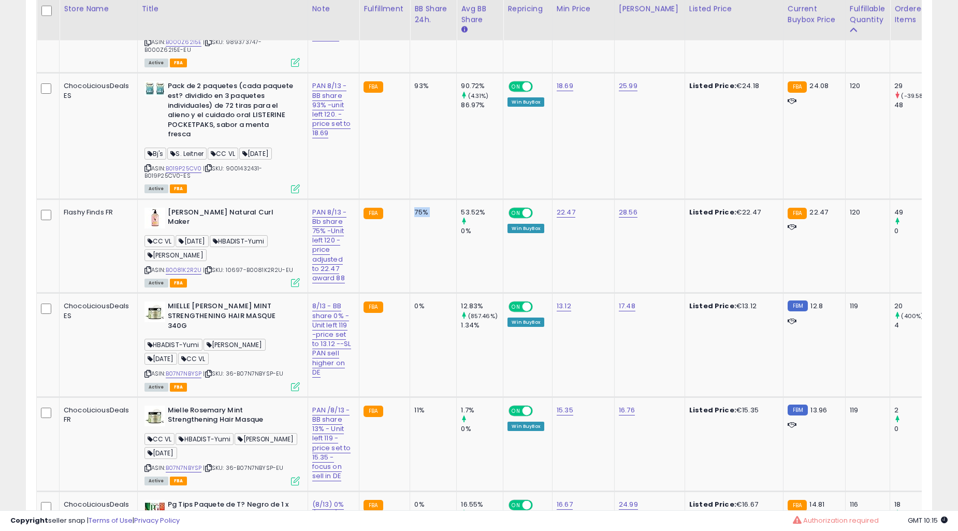
click at [410, 205] on td "75%" at bounding box center [433, 246] width 47 height 94
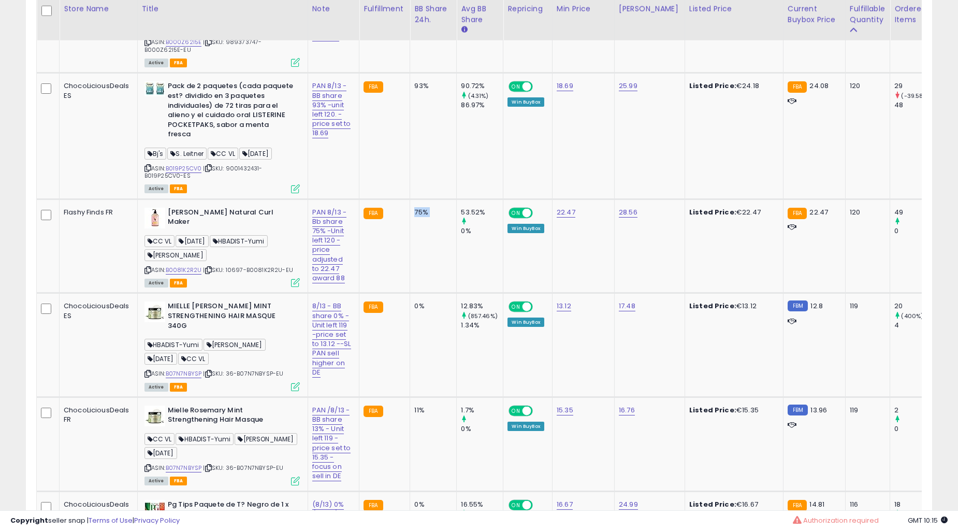
click at [410, 205] on td "75%" at bounding box center [433, 246] width 47 height 94
click at [402, 239] on td "FBA" at bounding box center [384, 246] width 51 height 94
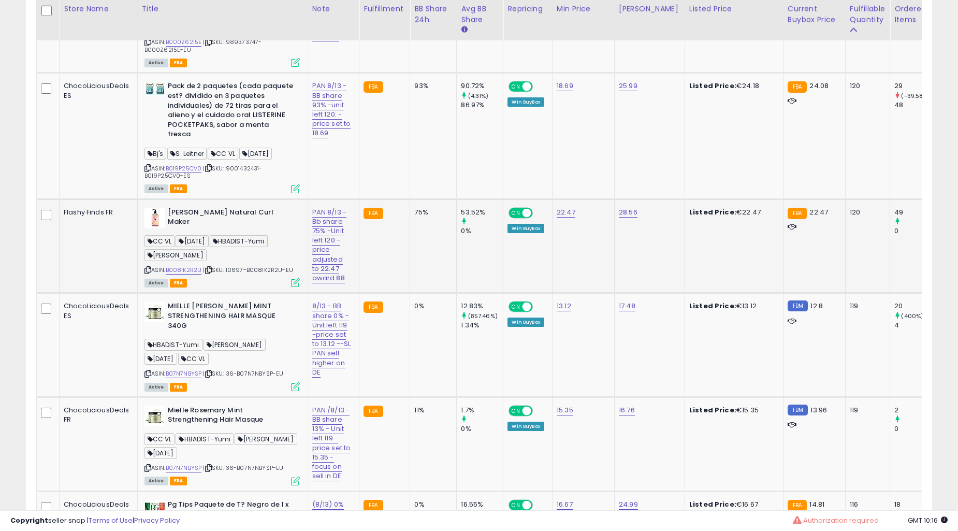
click at [416, 228] on td "75%" at bounding box center [433, 246] width 47 height 94
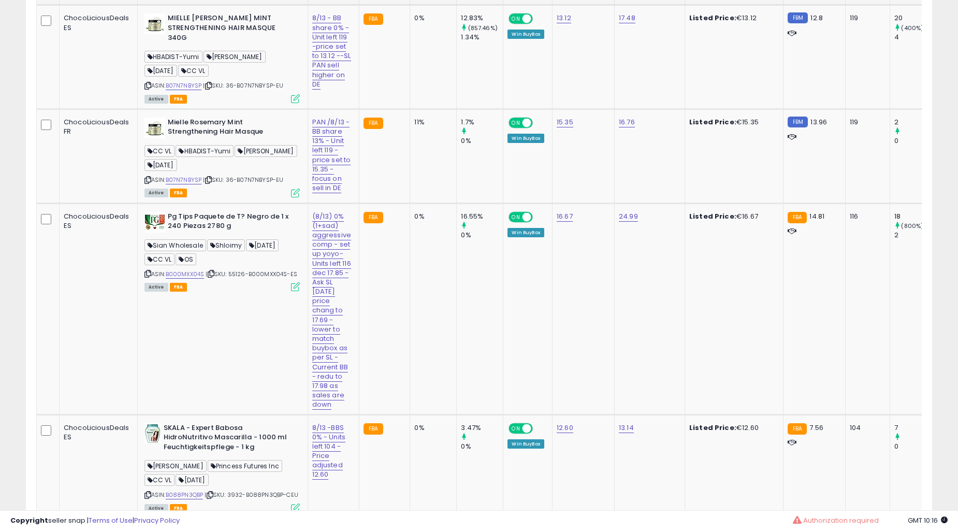
click at [441, 218] on td "0%" at bounding box center [433, 308] width 47 height 211
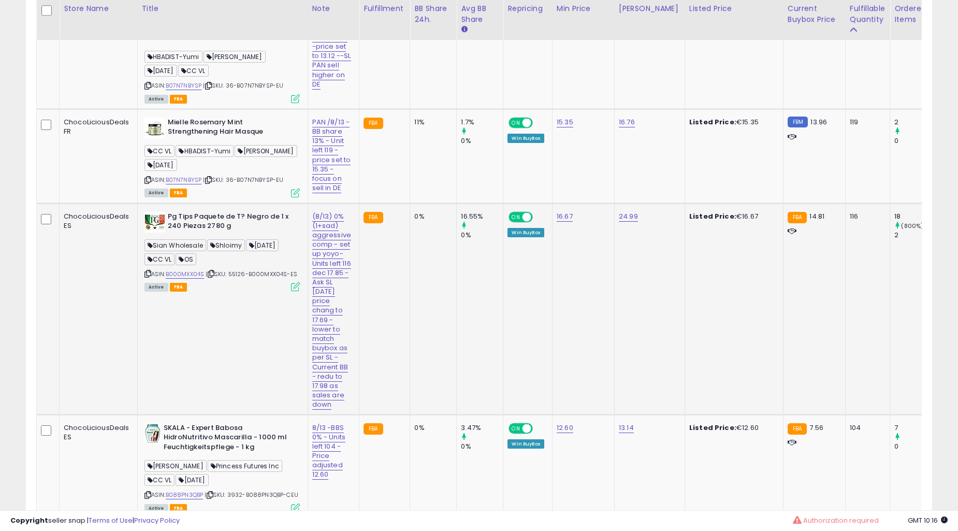
click at [443, 215] on td "0%" at bounding box center [433, 308] width 47 height 211
click at [477, 275] on td "16.55% 0%" at bounding box center [480, 308] width 47 height 211
click at [529, 267] on td "ON OFF Win BuyBox" at bounding box center [527, 308] width 49 height 211
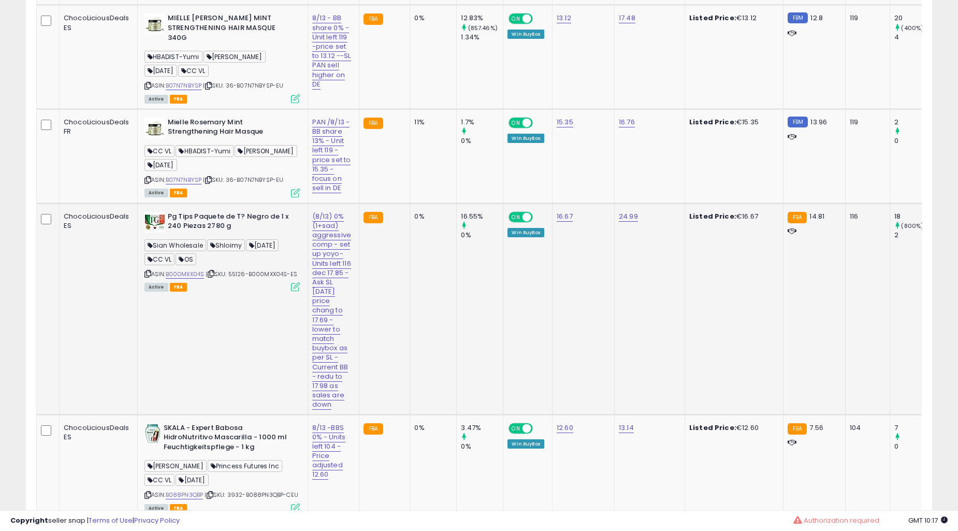
click at [459, 313] on td "16.55% 0%" at bounding box center [480, 308] width 47 height 211
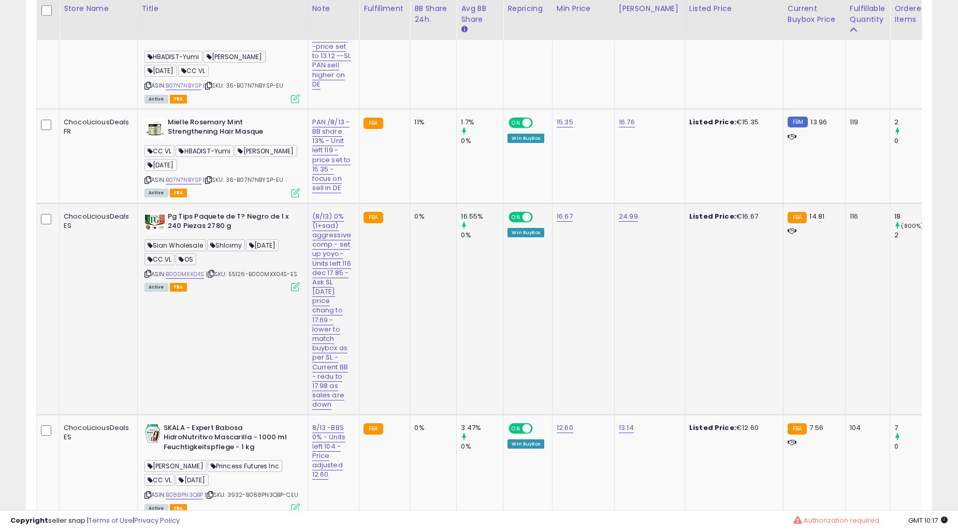
click at [459, 313] on td "16.55% 0%" at bounding box center [480, 308] width 47 height 211
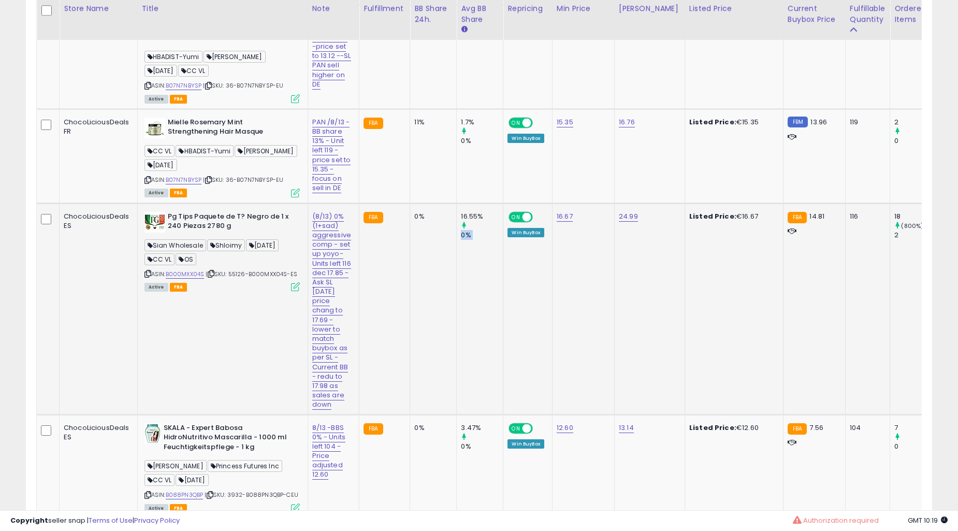
click at [465, 286] on td "16.55% 0%" at bounding box center [480, 308] width 47 height 211
click at [465, 146] on div "1.7% 0%" at bounding box center [478, 132] width 34 height 28
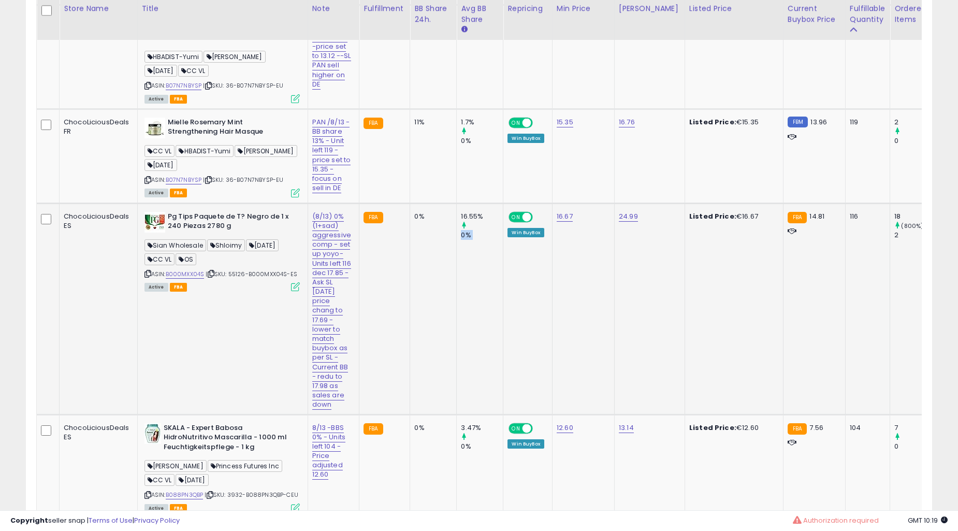
click at [465, 127] on div "1.7%" at bounding box center [482, 122] width 42 height 9
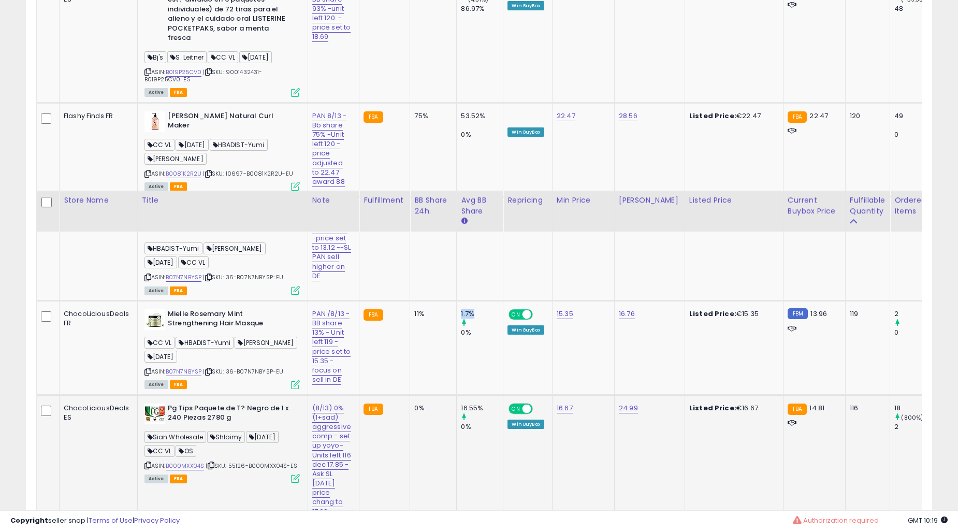
click at [465, 309] on div "1.7%" at bounding box center [482, 313] width 42 height 9
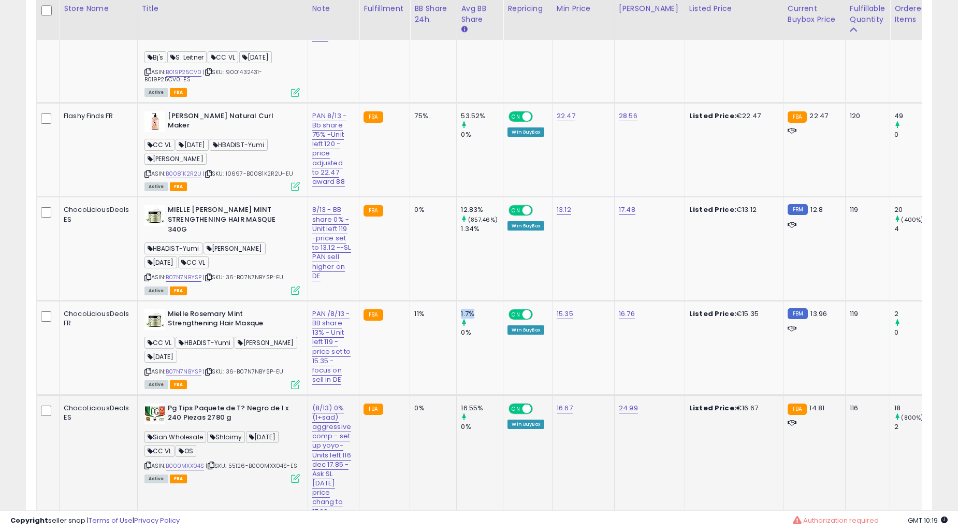
click at [465, 309] on div "1.7%" at bounding box center [482, 313] width 42 height 9
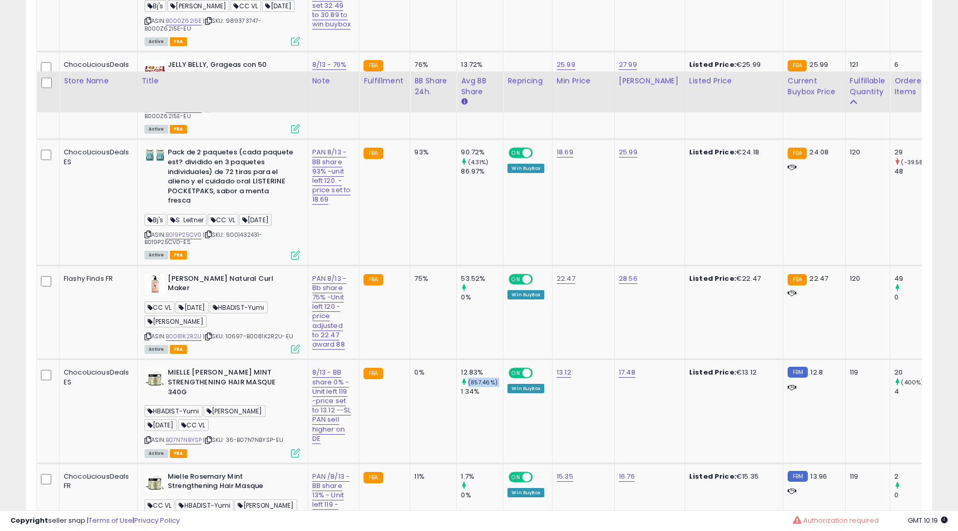
click at [465, 283] on div "53.52%" at bounding box center [482, 278] width 42 height 9
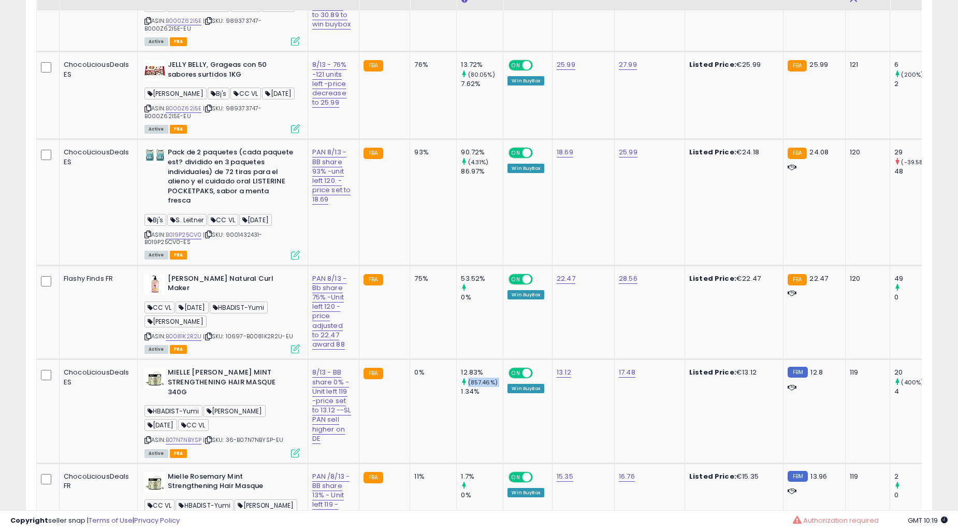
click at [465, 283] on div "53.52%" at bounding box center [482, 278] width 42 height 9
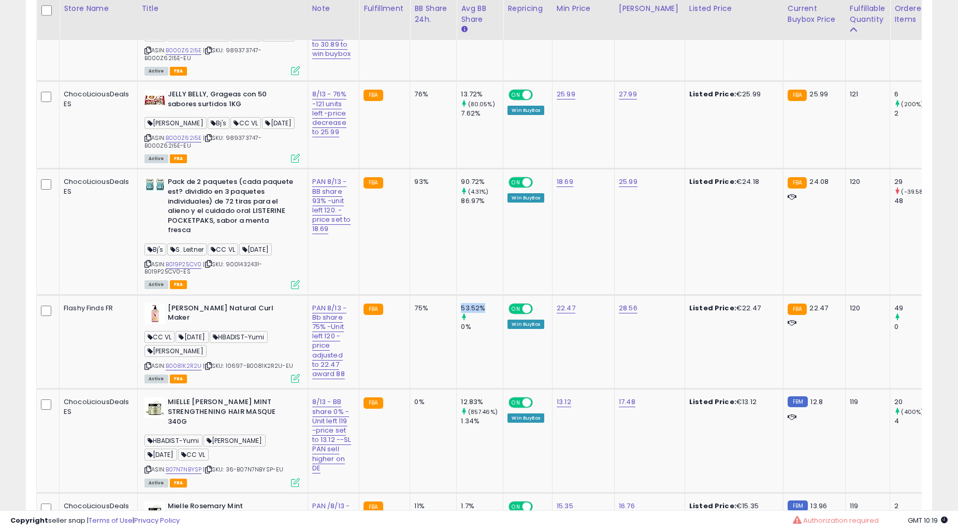
click at [465, 303] on div "53.52%" at bounding box center [482, 307] width 42 height 9
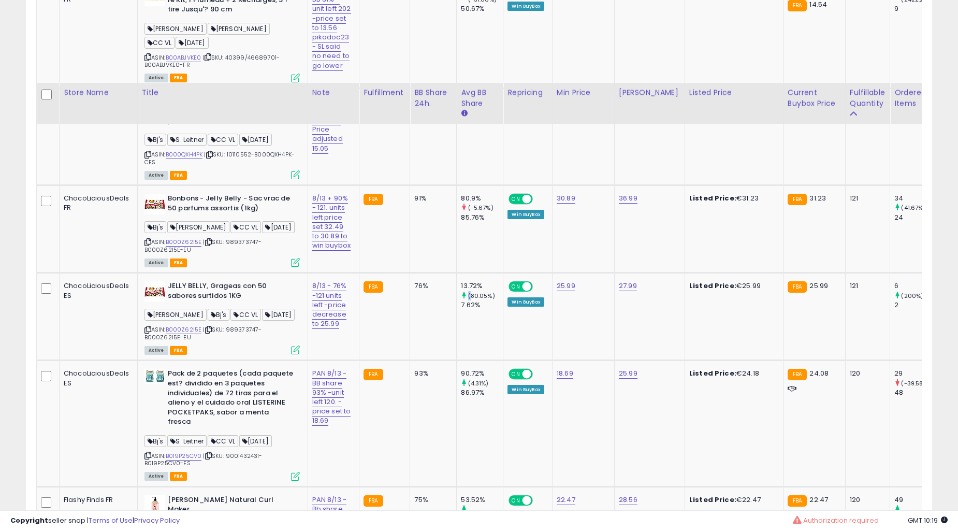
click at [468, 292] on small "(80.05%)" at bounding box center [481, 296] width 27 height 8
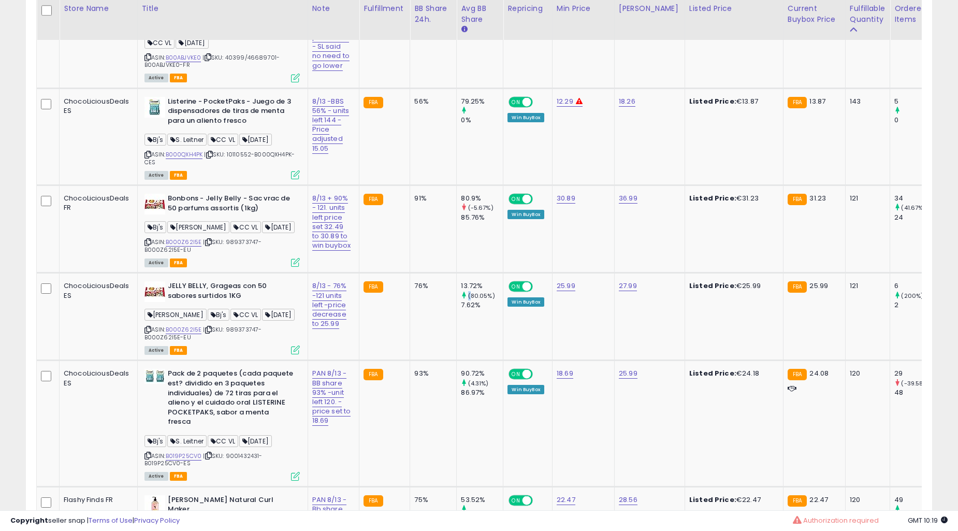
click at [468, 292] on small "(80.05%)" at bounding box center [481, 296] width 27 height 8
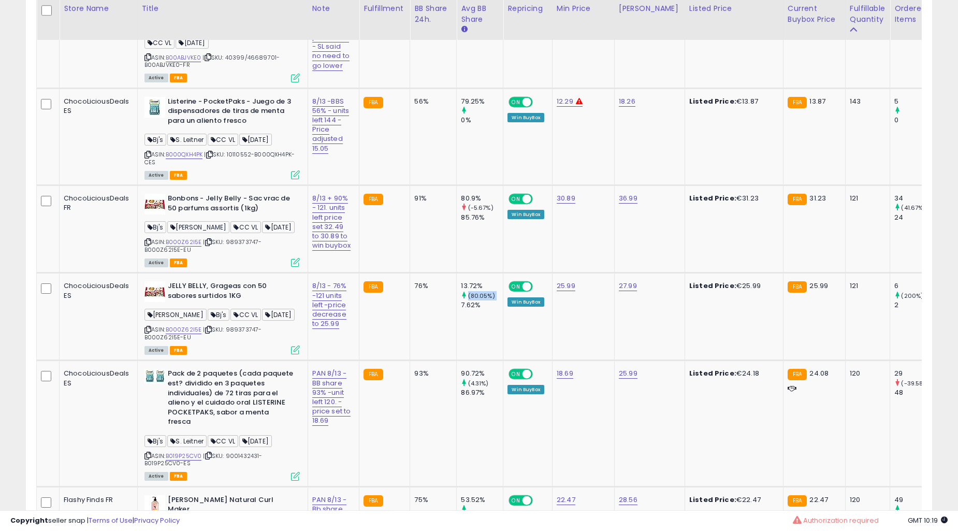
click at [468, 292] on small "(80.05%)" at bounding box center [481, 296] width 27 height 8
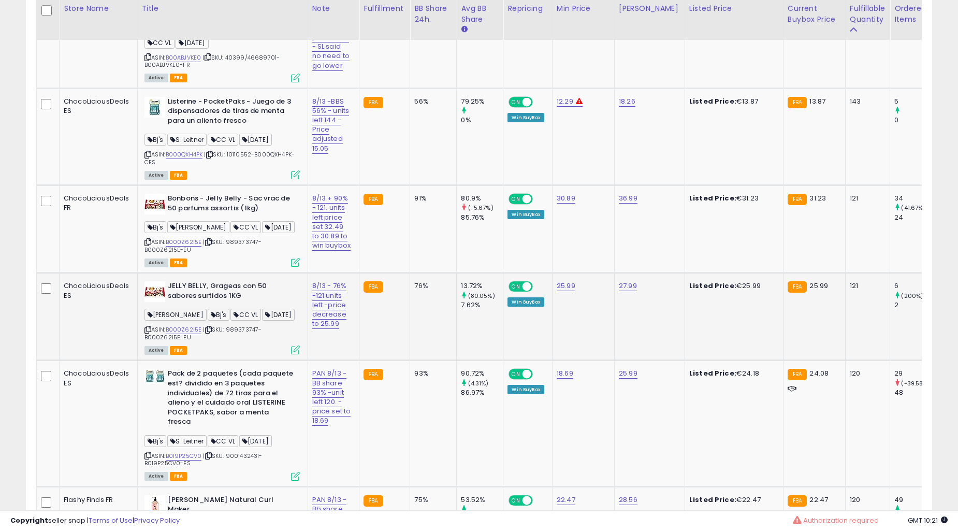
drag, startPoint x: 407, startPoint y: 301, endPoint x: 411, endPoint y: 295, distance: 6.8
click at [410, 298] on td "76%" at bounding box center [433, 317] width 47 height 88
drag, startPoint x: 411, startPoint y: 295, endPoint x: 423, endPoint y: 294, distance: 12.5
click at [422, 294] on td "76%" at bounding box center [433, 317] width 47 height 88
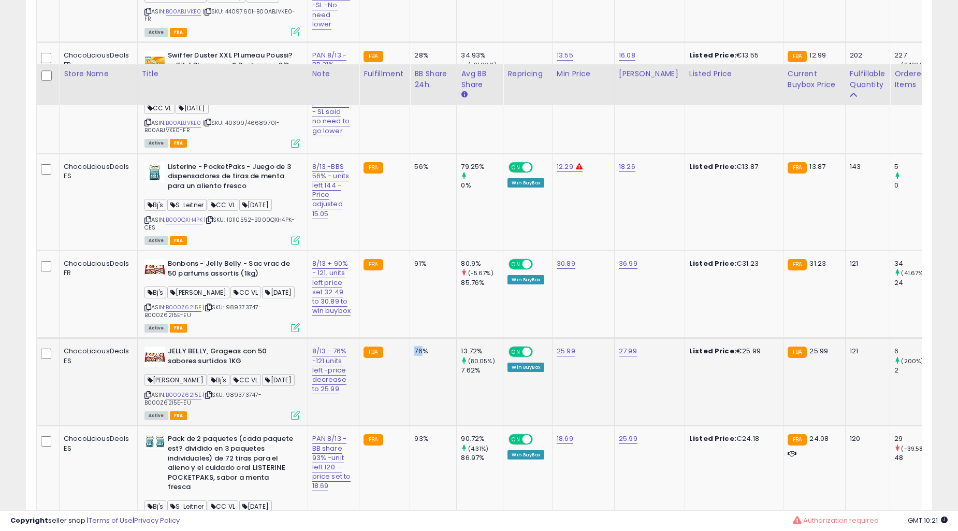
click at [445, 268] on div "91%" at bounding box center [431, 263] width 34 height 9
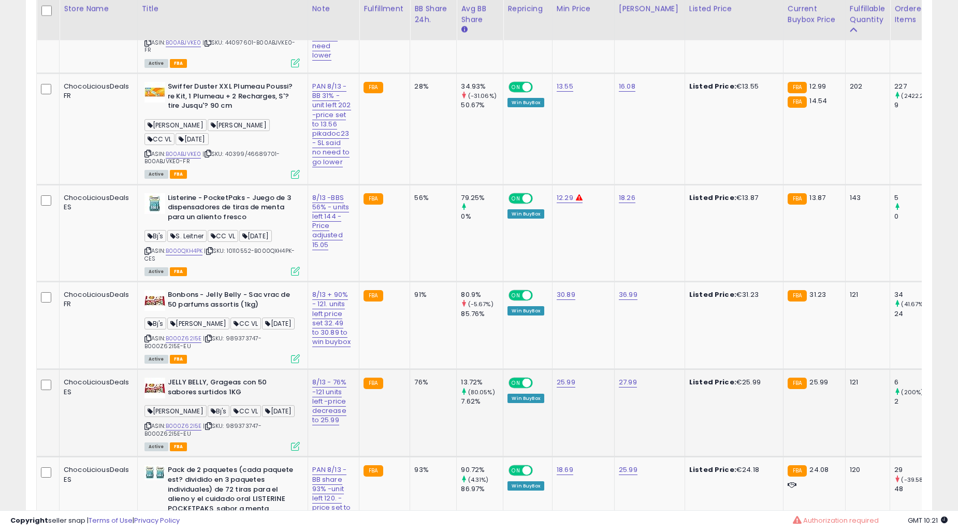
click at [445, 291] on div "91%" at bounding box center [431, 294] width 34 height 9
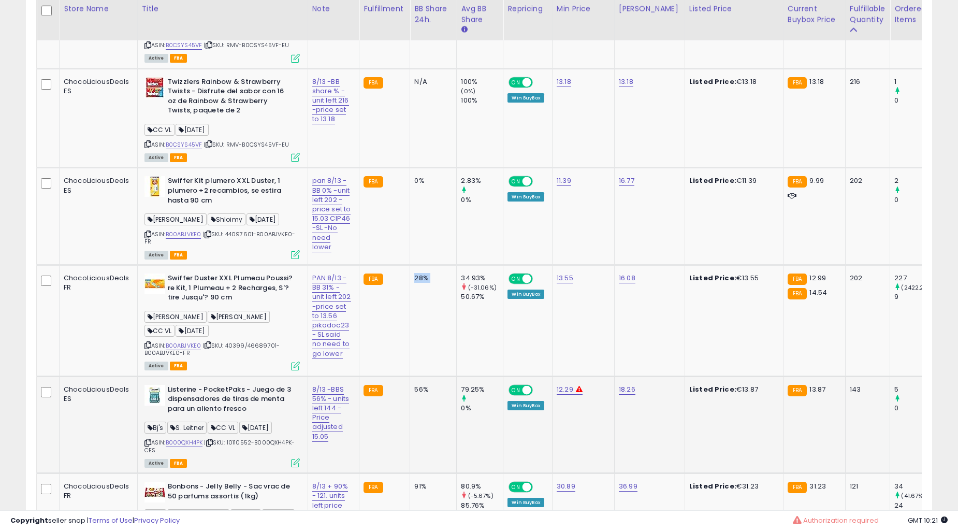
click at [446, 290] on td "28%" at bounding box center [433, 320] width 47 height 111
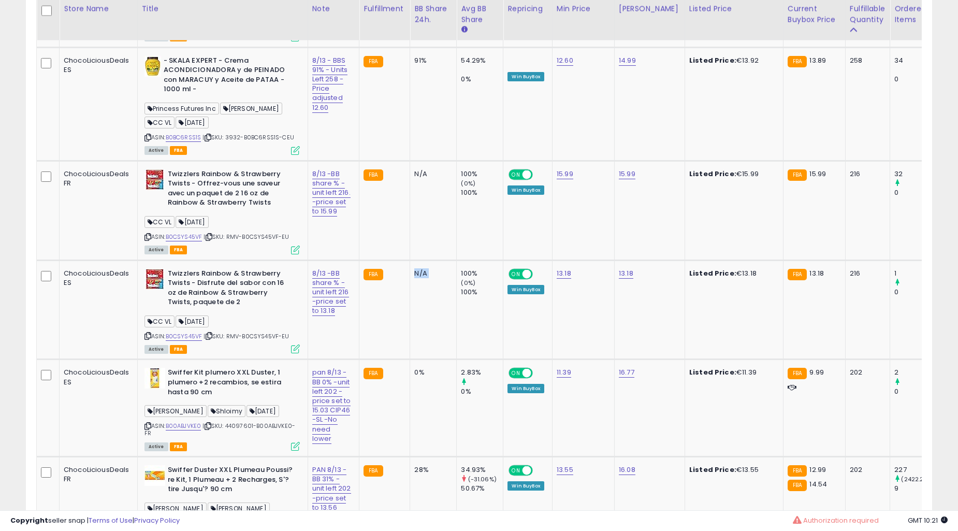
click at [446, 290] on td "N/A" at bounding box center [433, 309] width 47 height 99
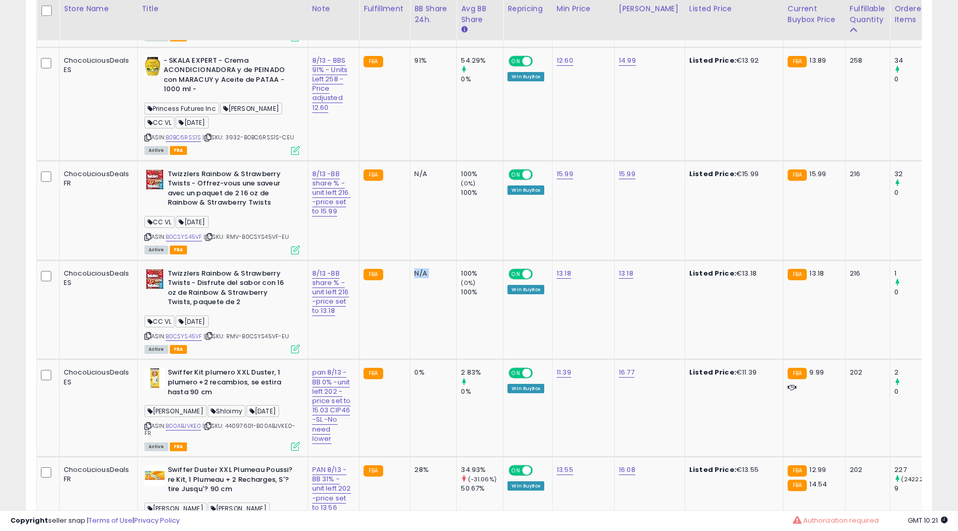
click at [446, 290] on td "N/A" at bounding box center [433, 309] width 47 height 99
click at [187, 332] on link "B0CSYS45VF" at bounding box center [184, 336] width 37 height 9
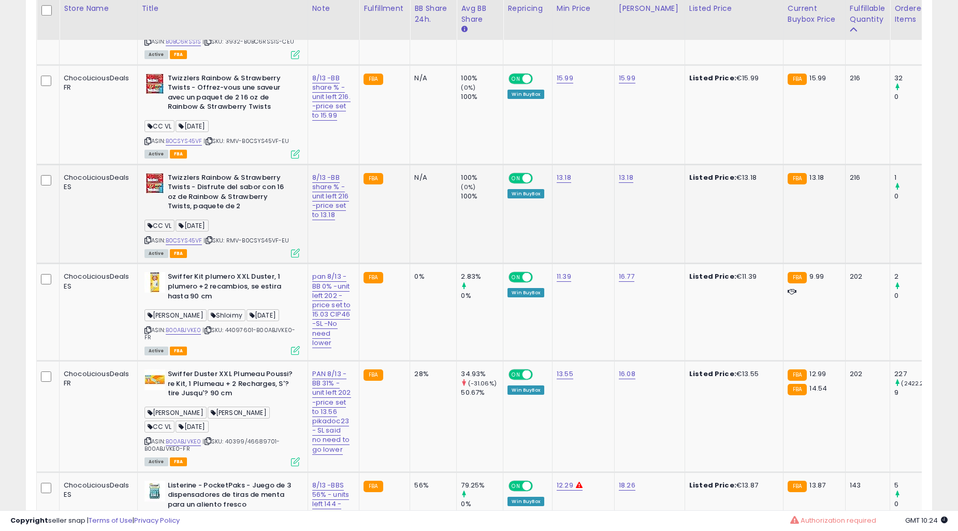
click at [404, 197] on td "FBA" at bounding box center [384, 213] width 51 height 99
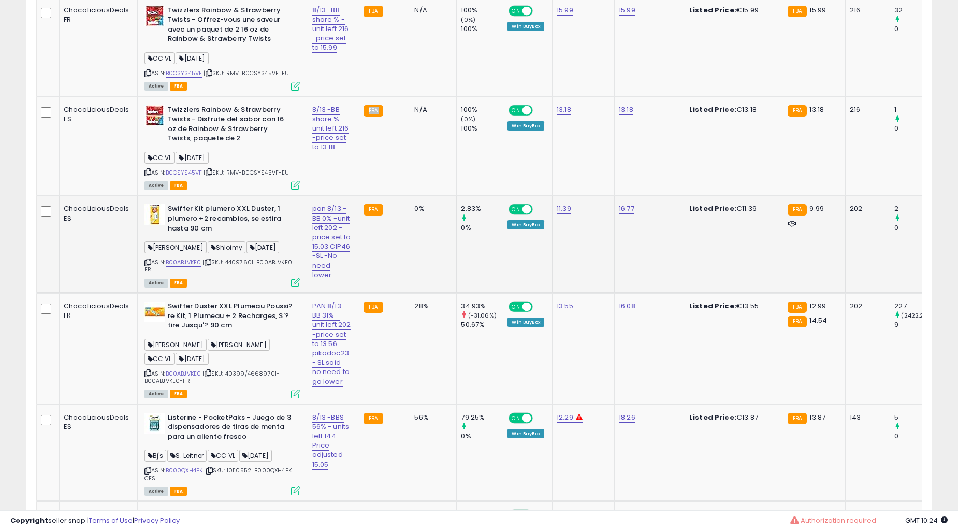
click at [405, 196] on td "FBA" at bounding box center [384, 244] width 51 height 97
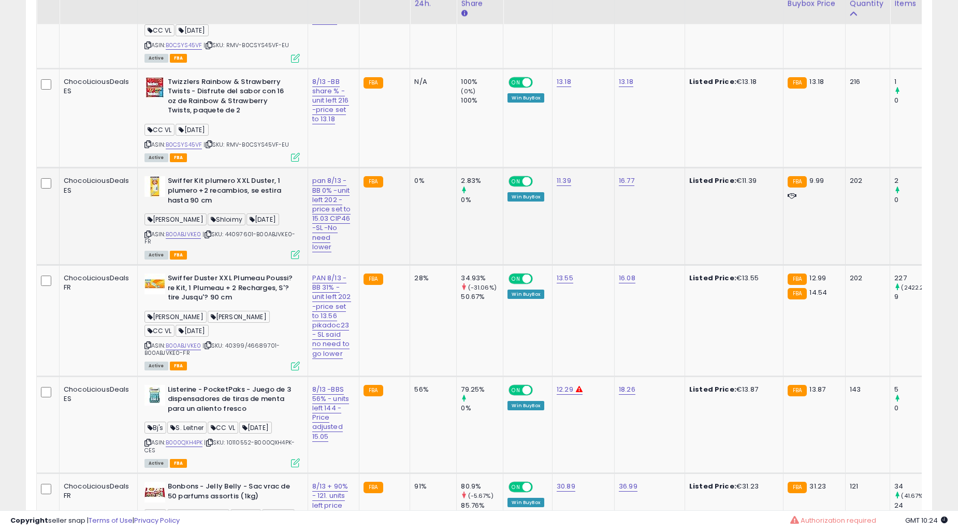
click at [405, 193] on td "FBA" at bounding box center [384, 216] width 51 height 97
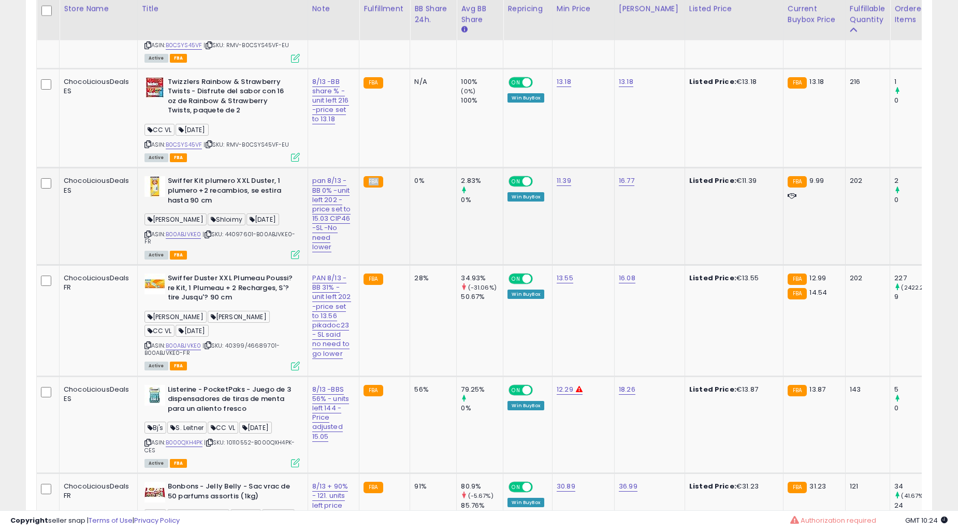
click at [405, 193] on td "FBA" at bounding box center [384, 216] width 51 height 97
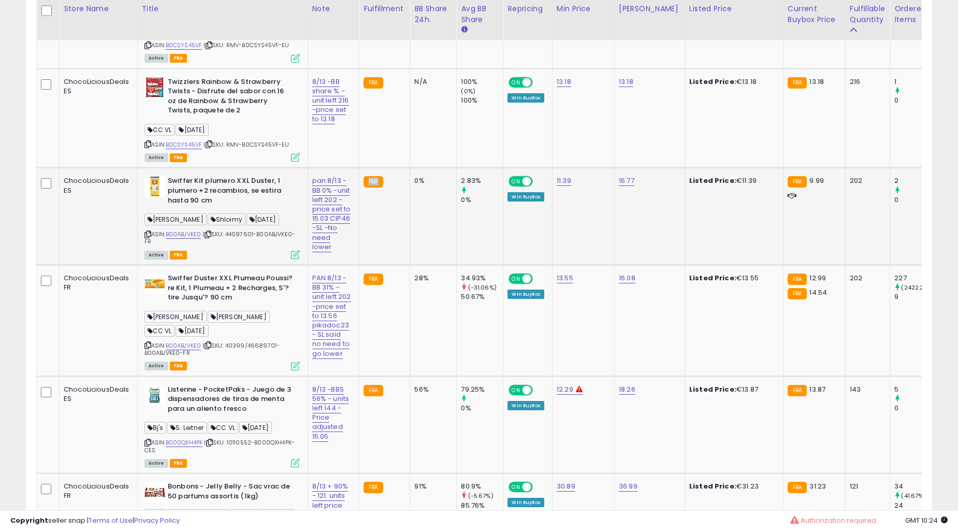
click at [405, 193] on td "FBA" at bounding box center [384, 216] width 51 height 97
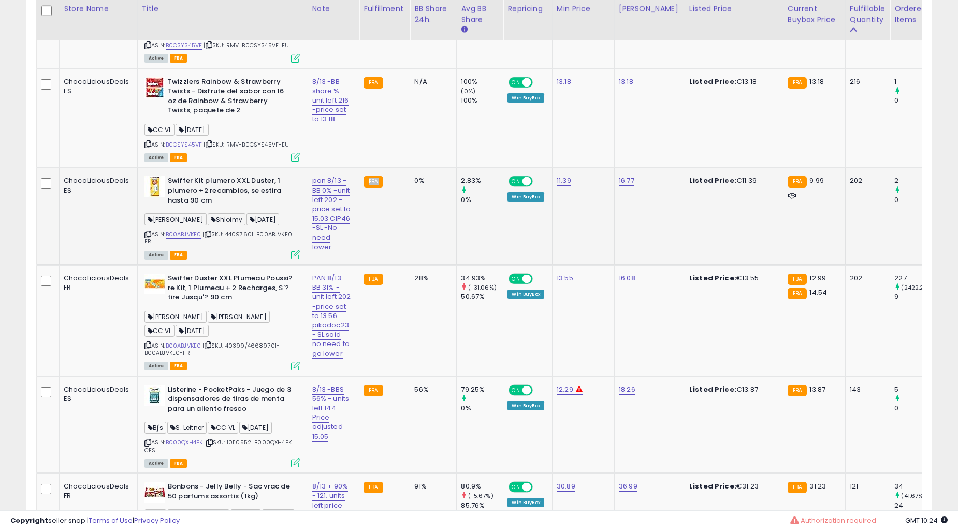
click at [405, 193] on td "FBA" at bounding box center [384, 216] width 51 height 97
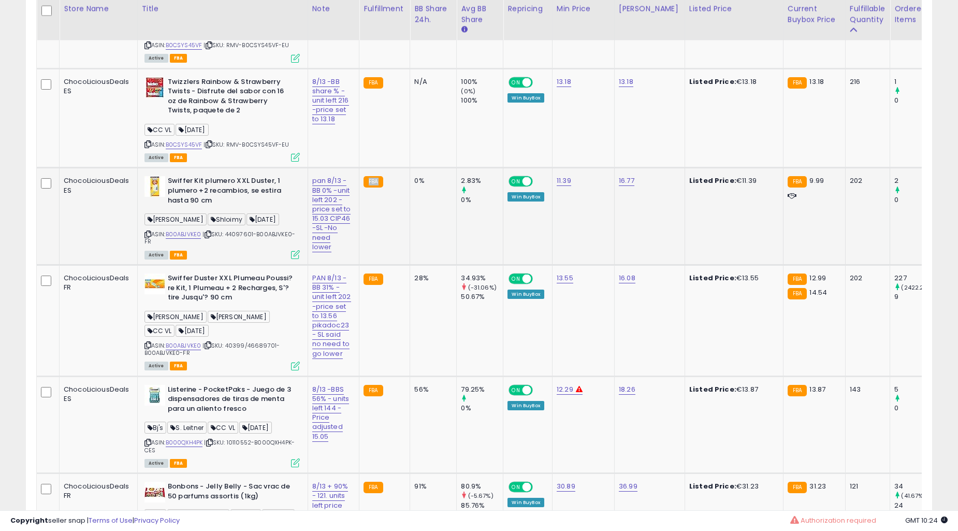
click at [405, 193] on td "FBA" at bounding box center [384, 216] width 51 height 97
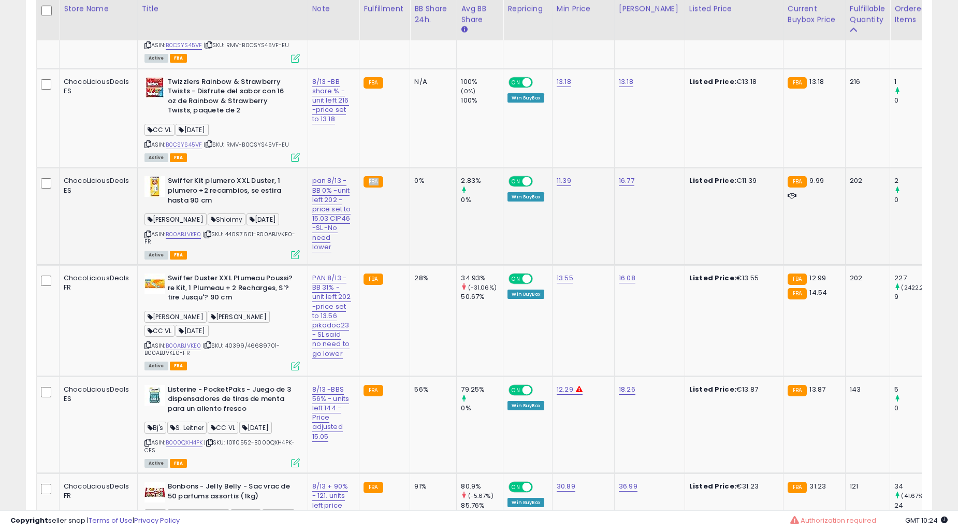
click at [405, 193] on td "FBA" at bounding box center [384, 216] width 51 height 97
click at [406, 376] on td "FBA" at bounding box center [384, 424] width 51 height 97
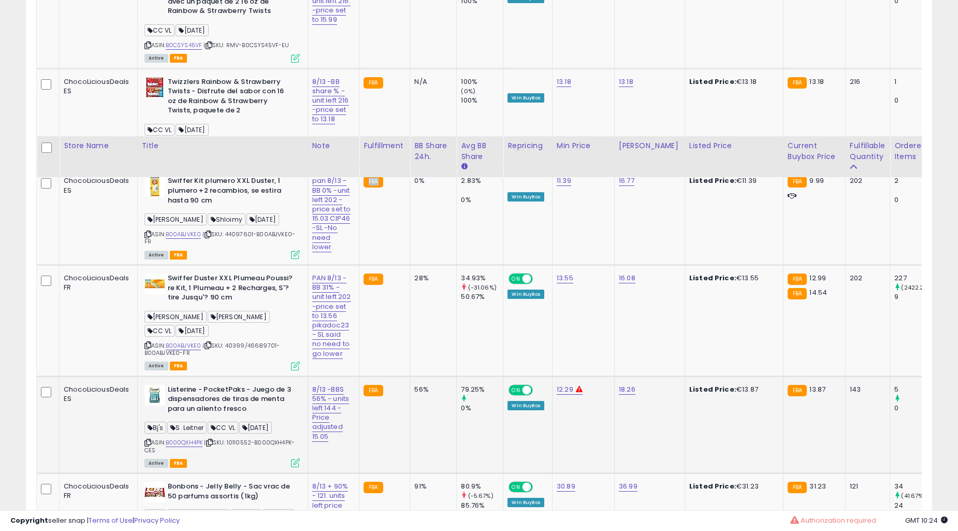
scroll to position [2695, 0]
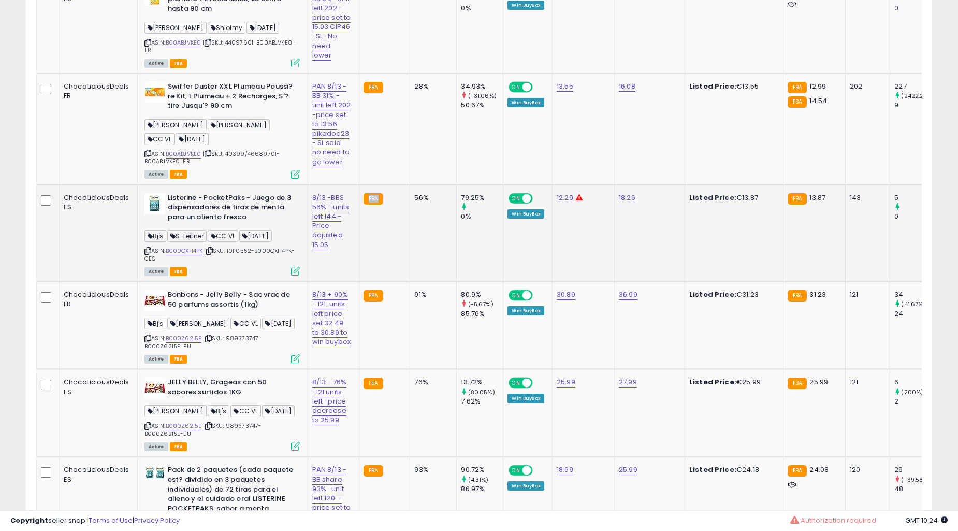
click at [406, 192] on td "FBA" at bounding box center [384, 232] width 51 height 97
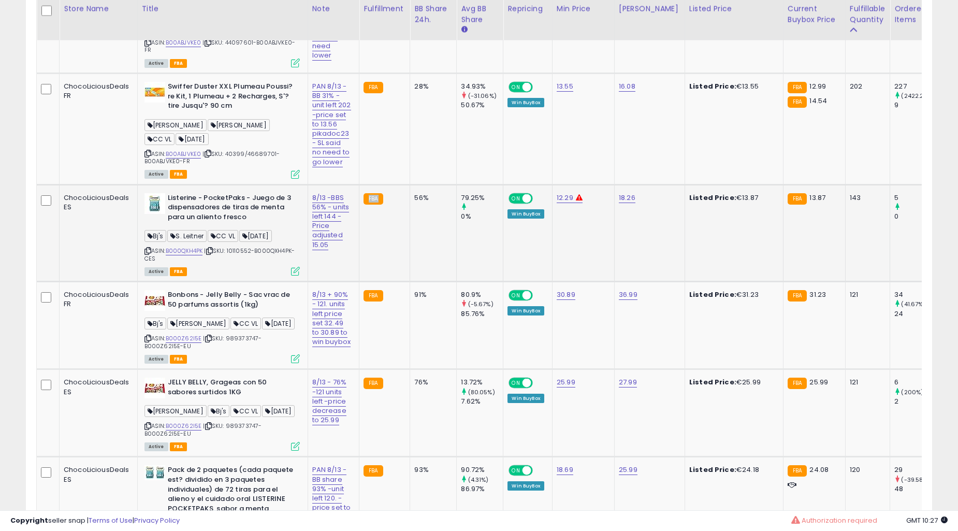
click at [436, 239] on td "56%" at bounding box center [433, 232] width 47 height 97
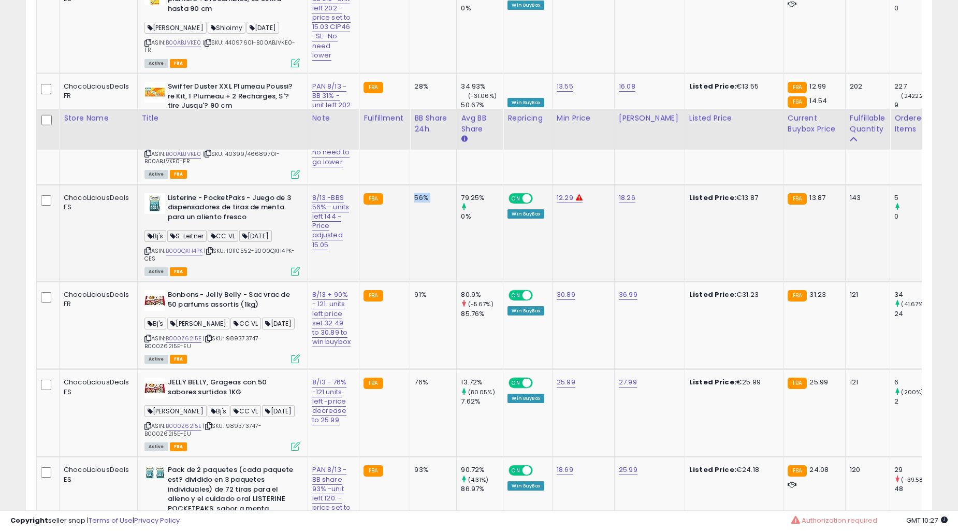
scroll to position [2887, 0]
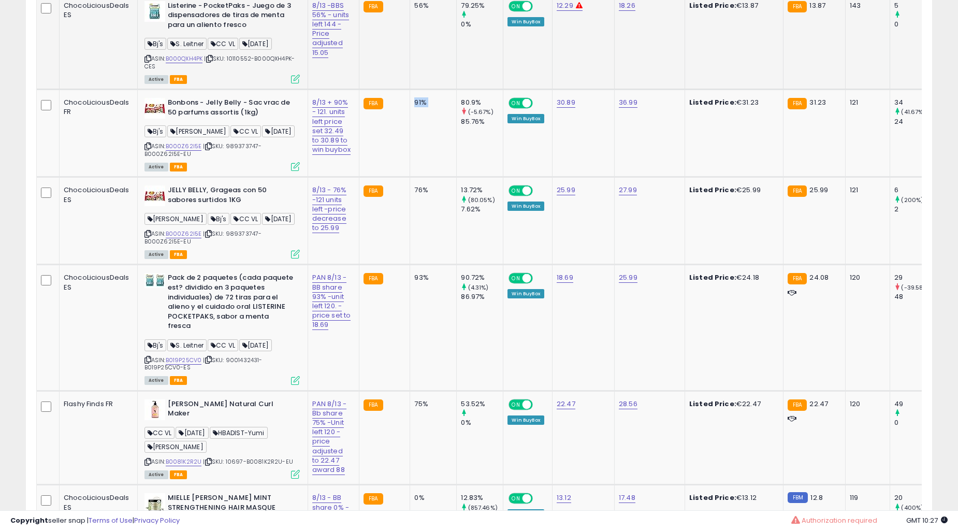
click at [436, 239] on td "76%" at bounding box center [433, 221] width 47 height 88
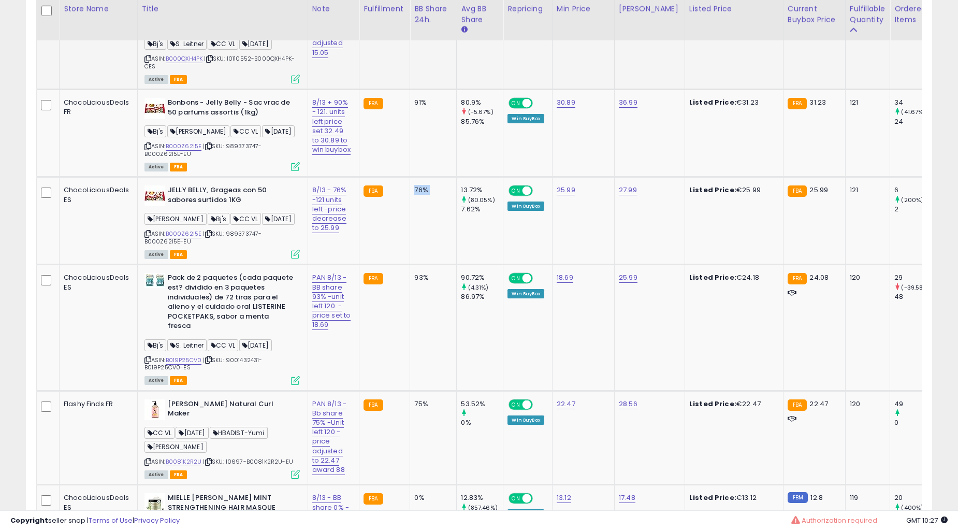
click at [436, 239] on td "76%" at bounding box center [433, 221] width 47 height 88
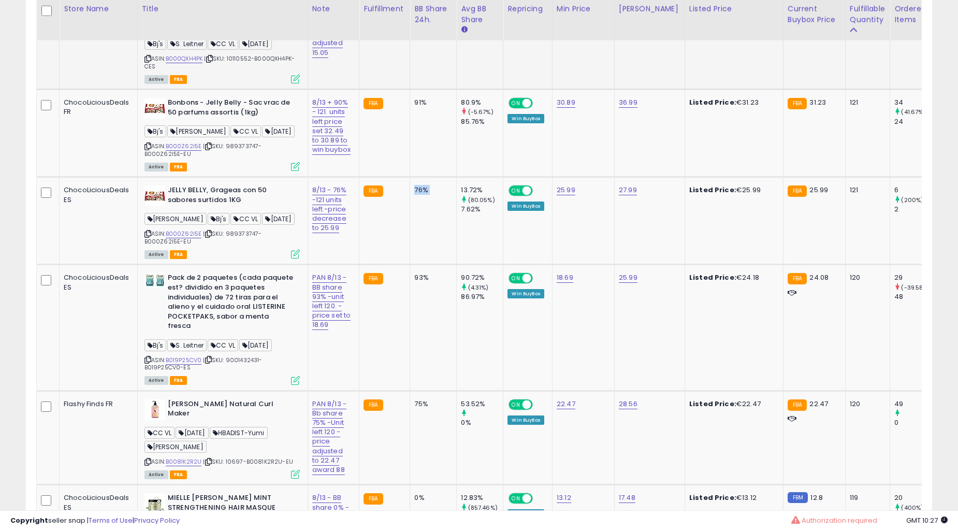
click at [436, 239] on td "76%" at bounding box center [433, 221] width 47 height 88
click at [436, 390] on td "75%" at bounding box center [433, 437] width 47 height 94
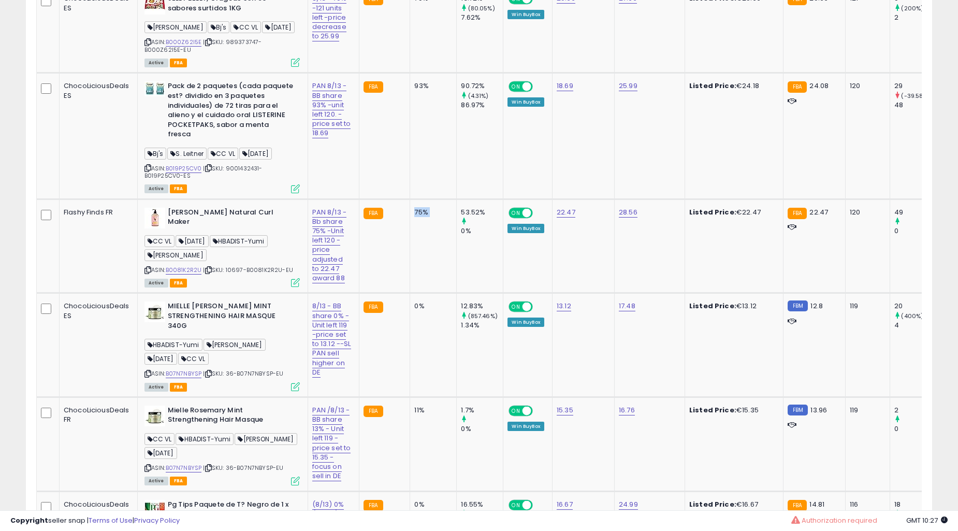
click at [436, 239] on td "75%" at bounding box center [433, 246] width 47 height 94
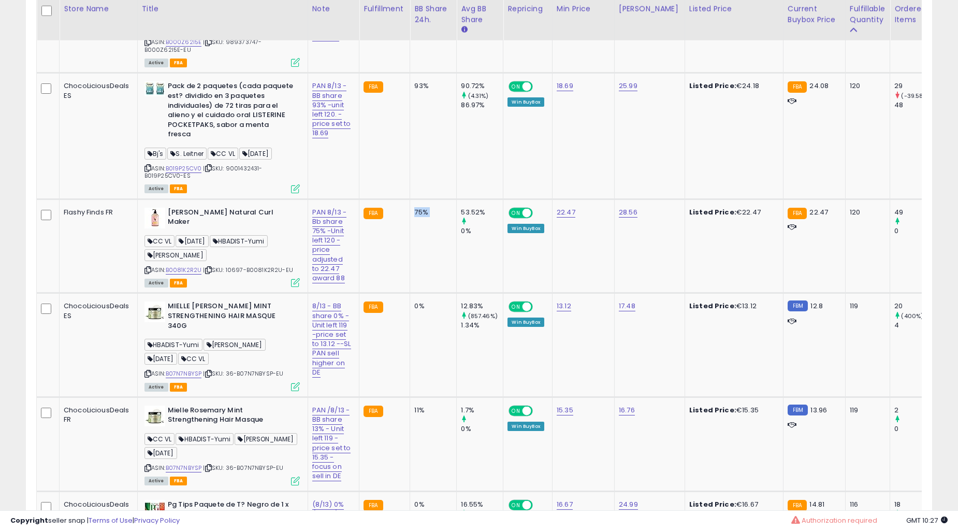
click at [436, 239] on td "75%" at bounding box center [433, 246] width 47 height 94
click at [436, 293] on td "0%" at bounding box center [433, 345] width 47 height 104
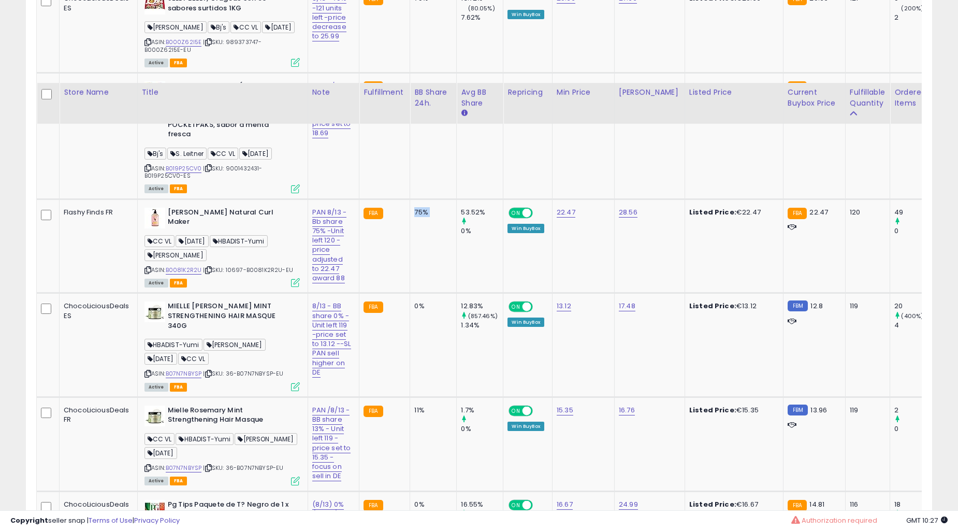
scroll to position [3175, 0]
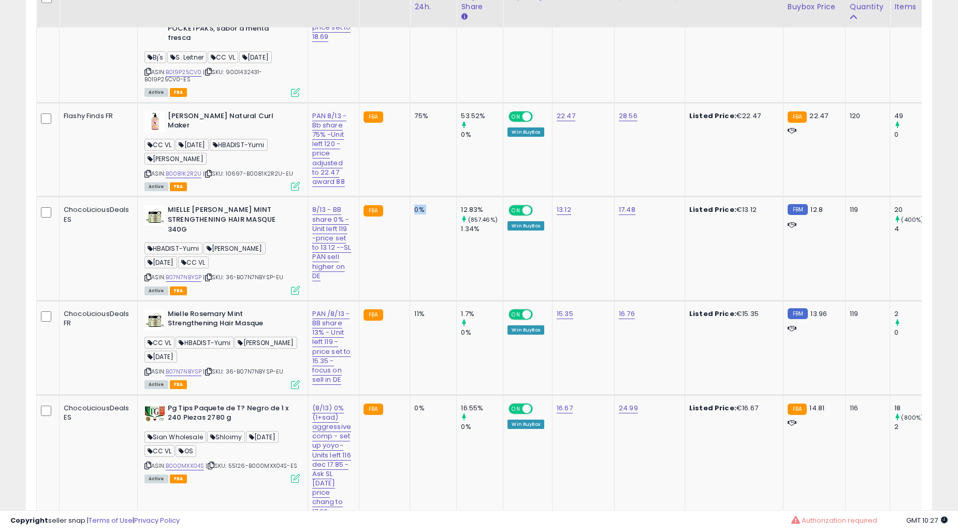
click at [436, 239] on td "0%" at bounding box center [433, 249] width 47 height 104
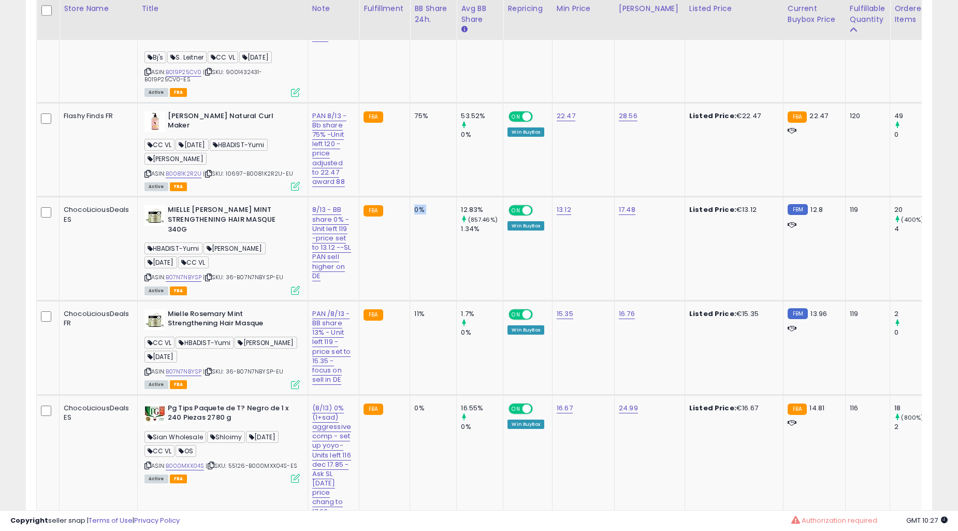
click at [436, 239] on td "0%" at bounding box center [433, 249] width 47 height 104
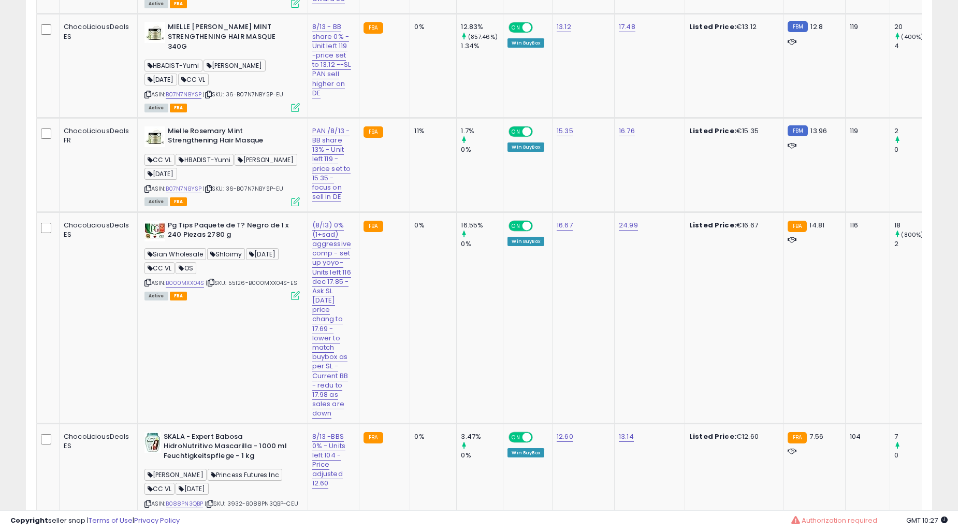
click at [436, 239] on td "0%" at bounding box center [433, 317] width 47 height 211
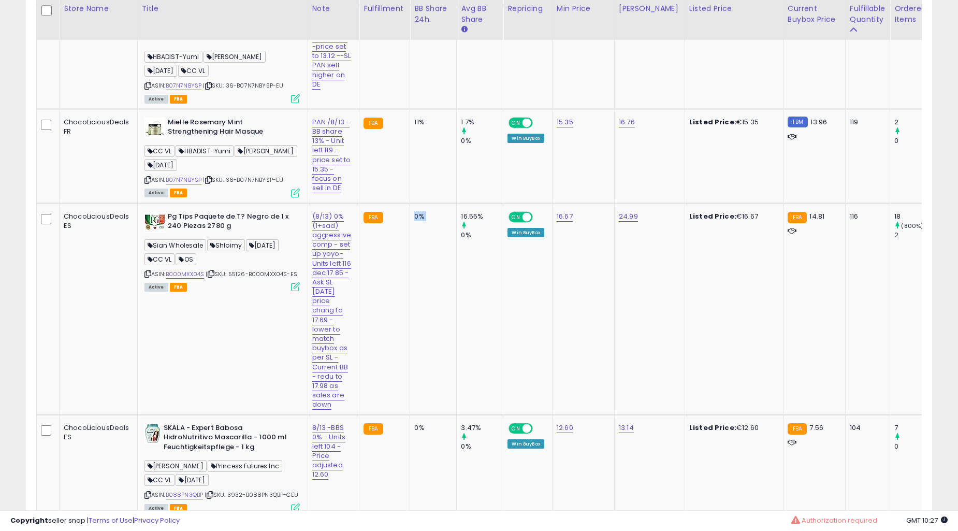
click at [436, 239] on td "0%" at bounding box center [433, 308] width 47 height 211
click at [430, 263] on td "0%" at bounding box center [433, 308] width 47 height 211
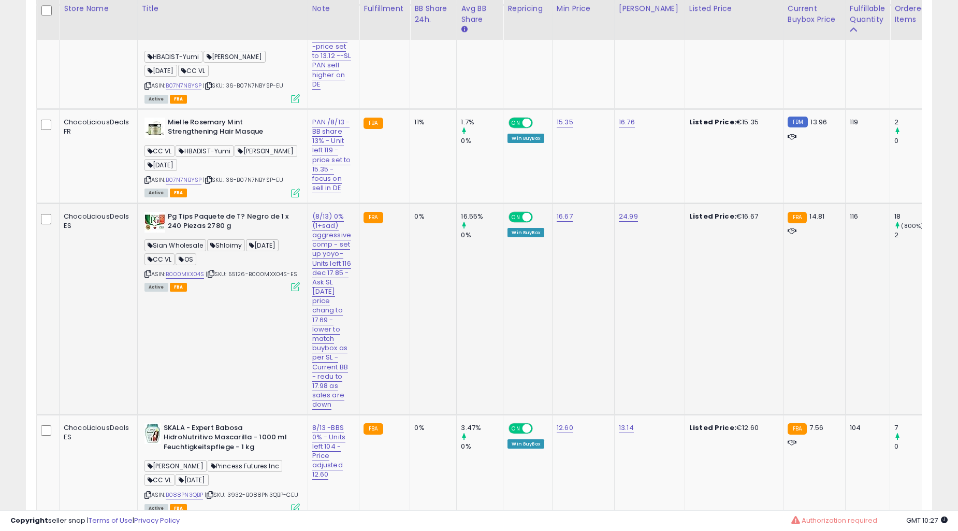
click at [430, 263] on td "0%" at bounding box center [433, 308] width 47 height 211
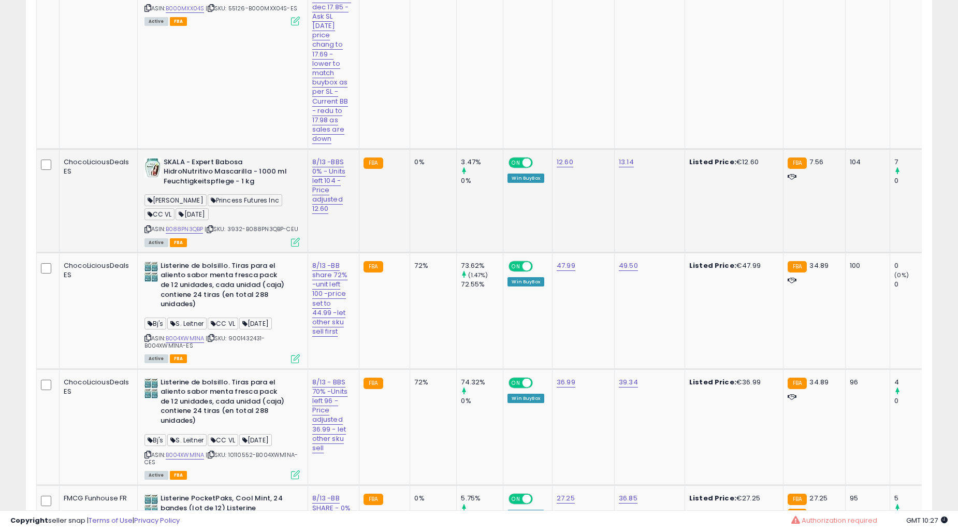
scroll to position [3654, 0]
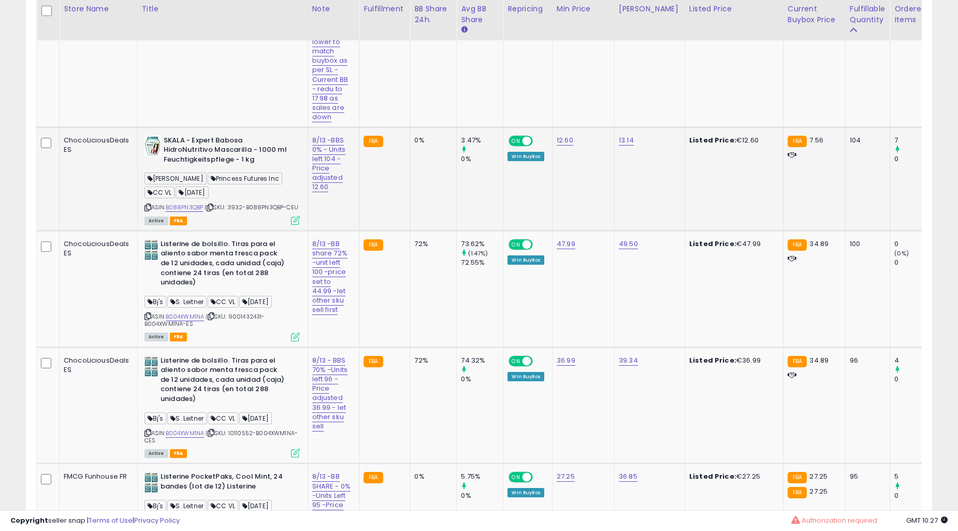
click at [426, 250] on td "72%" at bounding box center [433, 288] width 47 height 116
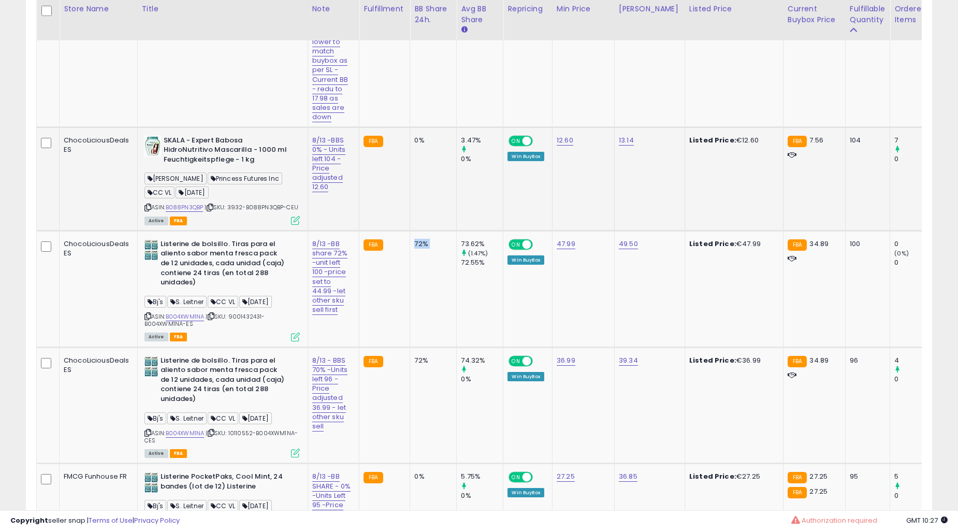
click at [426, 250] on td "72%" at bounding box center [433, 288] width 47 height 116
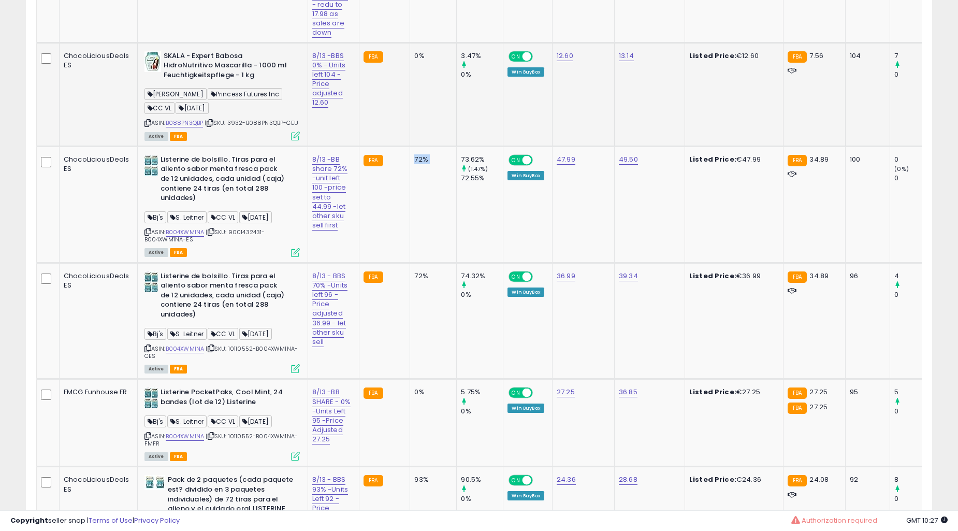
click at [426, 263] on td "72%" at bounding box center [433, 321] width 47 height 116
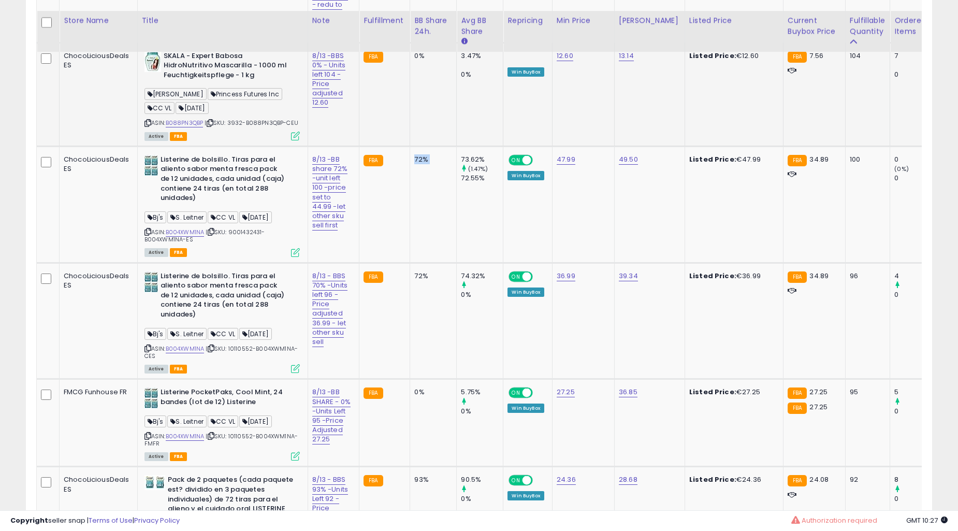
scroll to position [3750, 0]
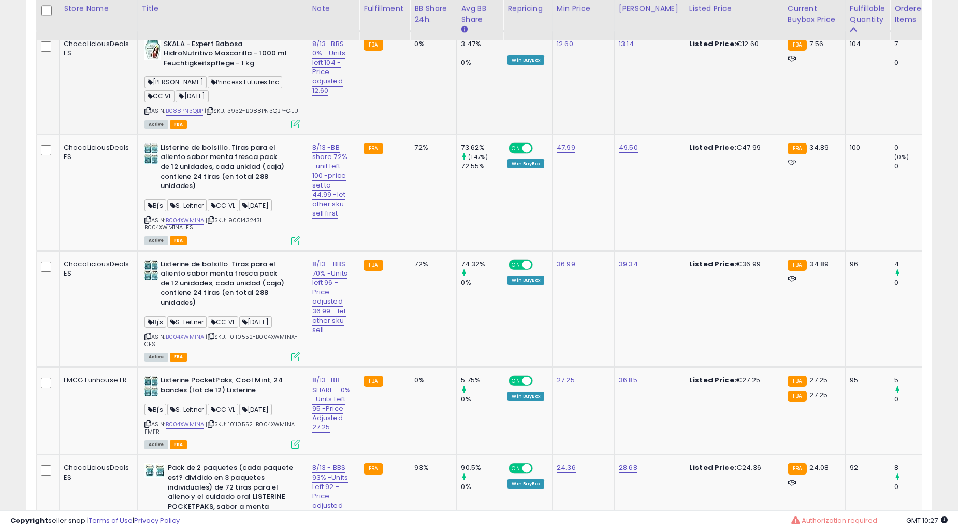
click at [426, 251] on td "72%" at bounding box center [433, 309] width 47 height 116
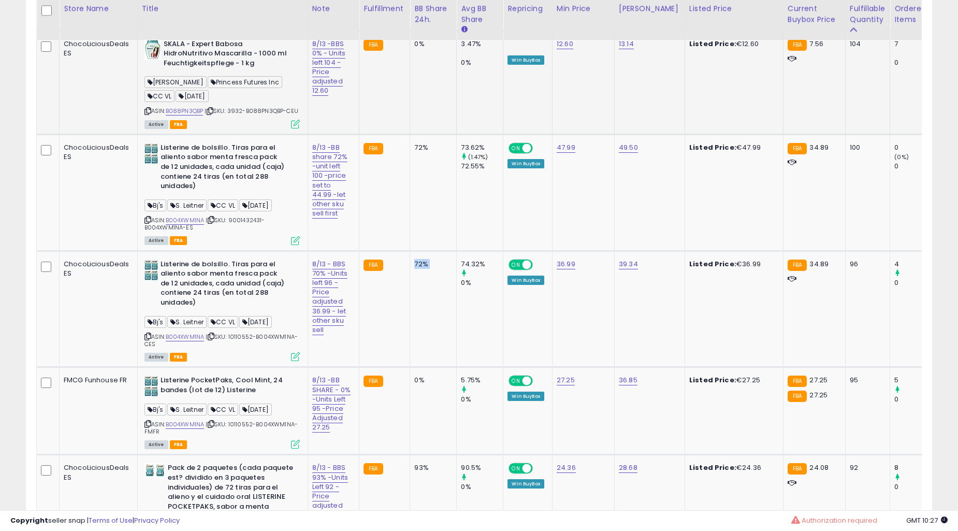
click at [426, 251] on td "72%" at bounding box center [433, 309] width 47 height 116
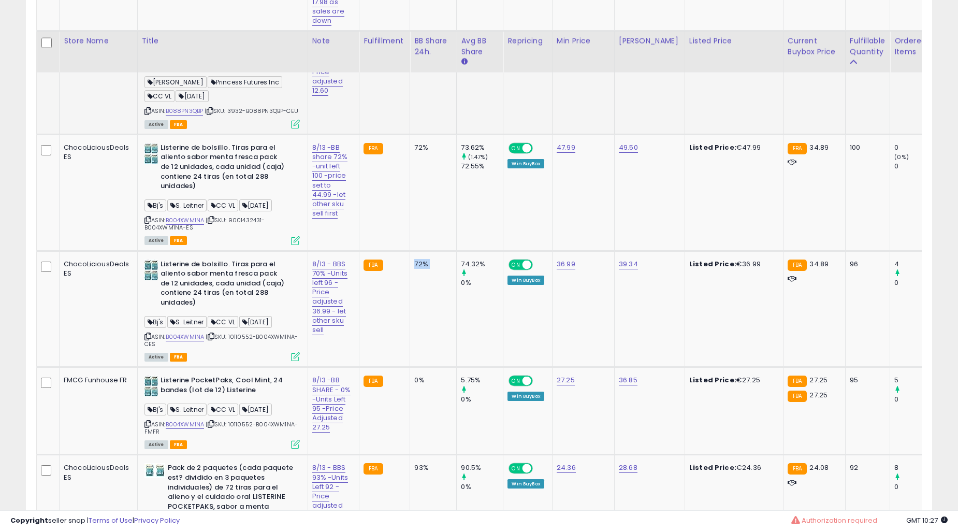
click at [426, 367] on td "0%" at bounding box center [433, 411] width 47 height 88
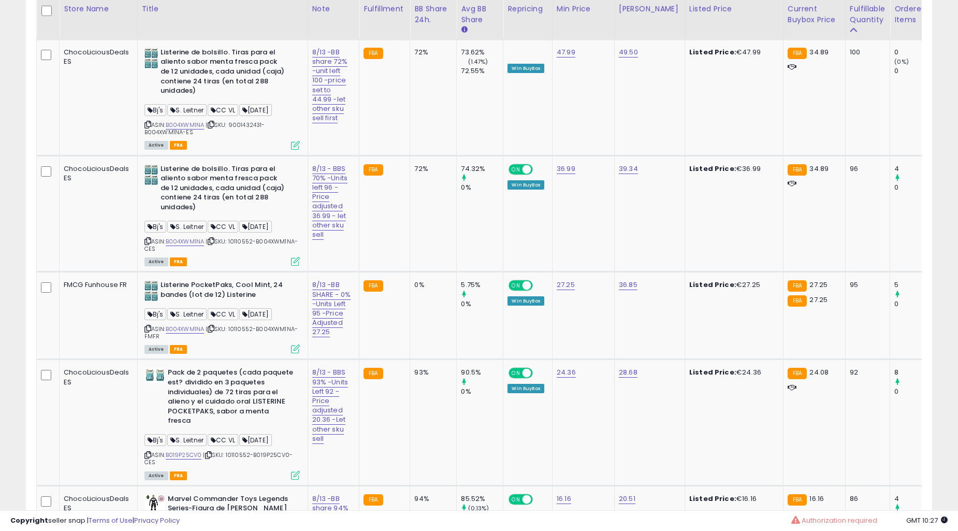
click at [426, 272] on td "0%" at bounding box center [433, 316] width 47 height 88
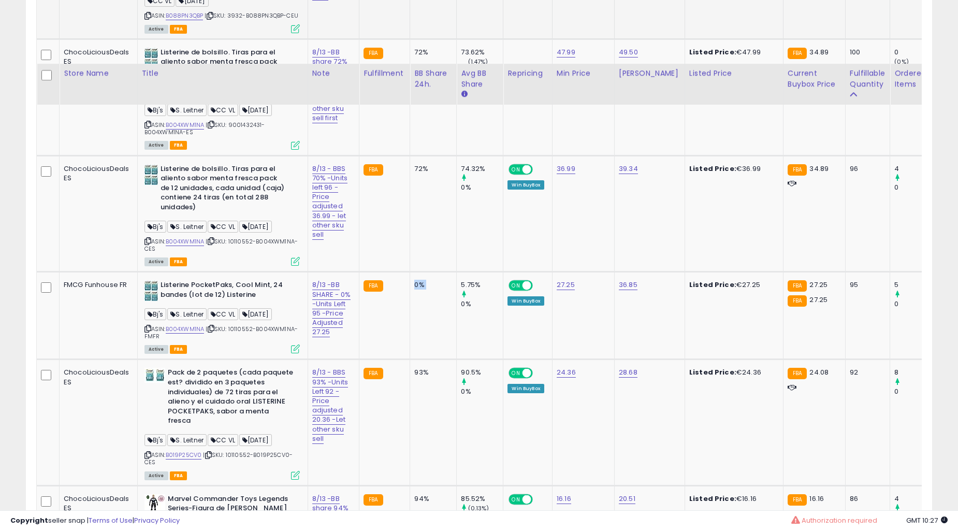
click at [426, 359] on td "93%" at bounding box center [433, 422] width 47 height 126
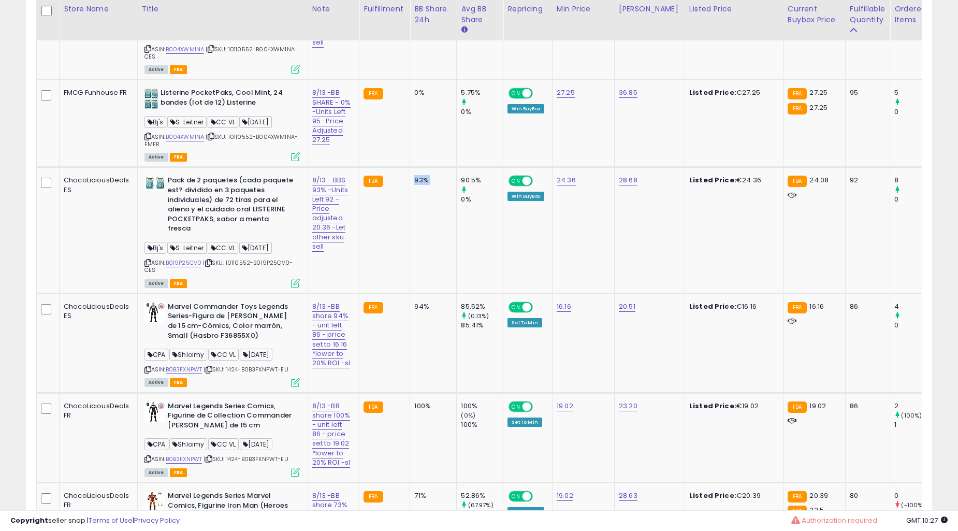
click at [426, 250] on td "93%" at bounding box center [433, 230] width 47 height 126
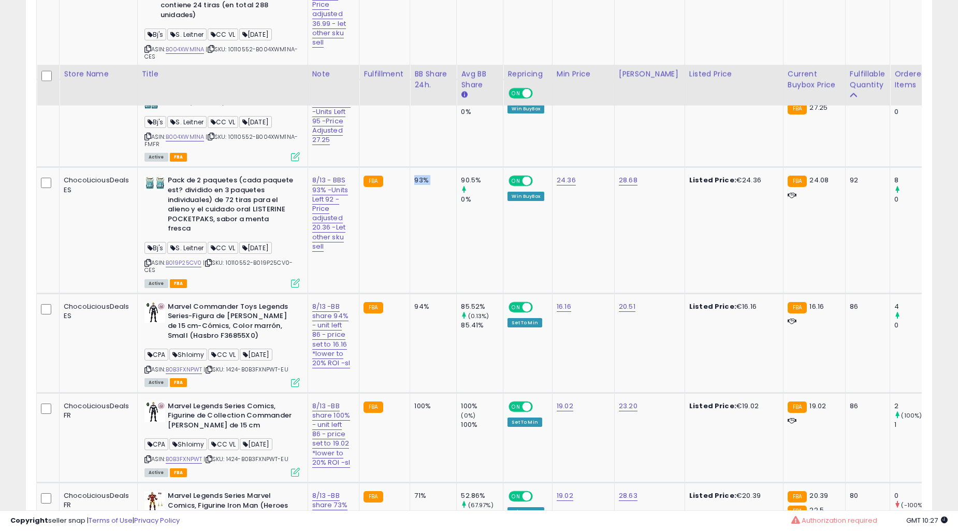
scroll to position [4133, 0]
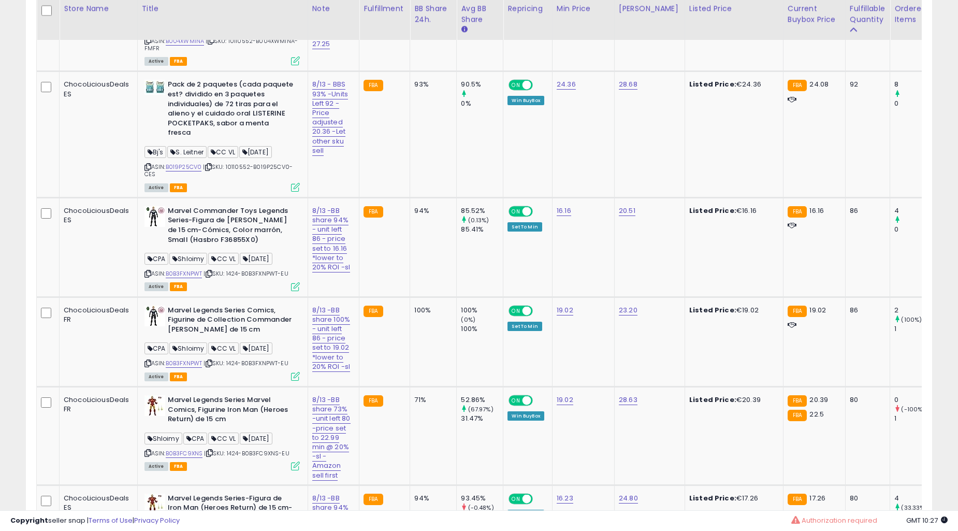
click at [426, 250] on td "94%" at bounding box center [433, 246] width 47 height 99
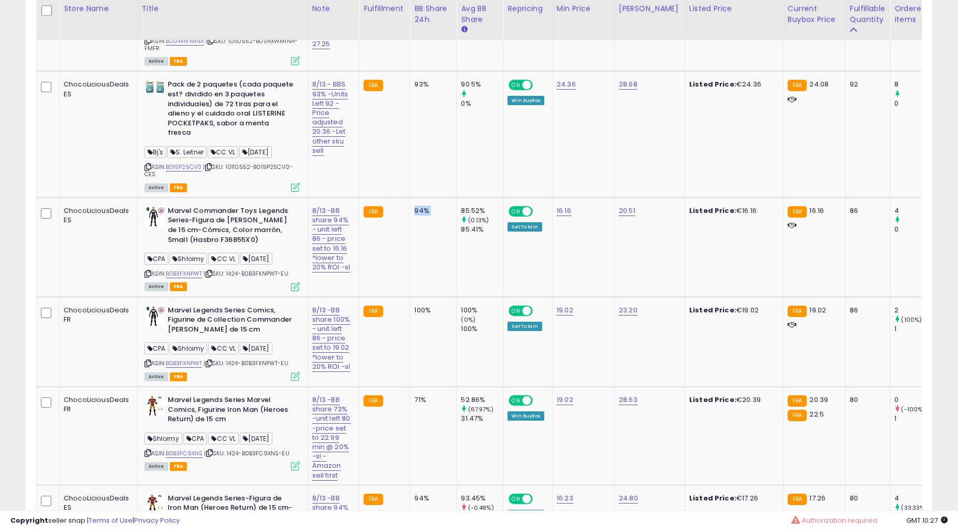
click at [426, 250] on td "94%" at bounding box center [433, 246] width 47 height 99
click at [426, 387] on td "71%" at bounding box center [433, 436] width 47 height 98
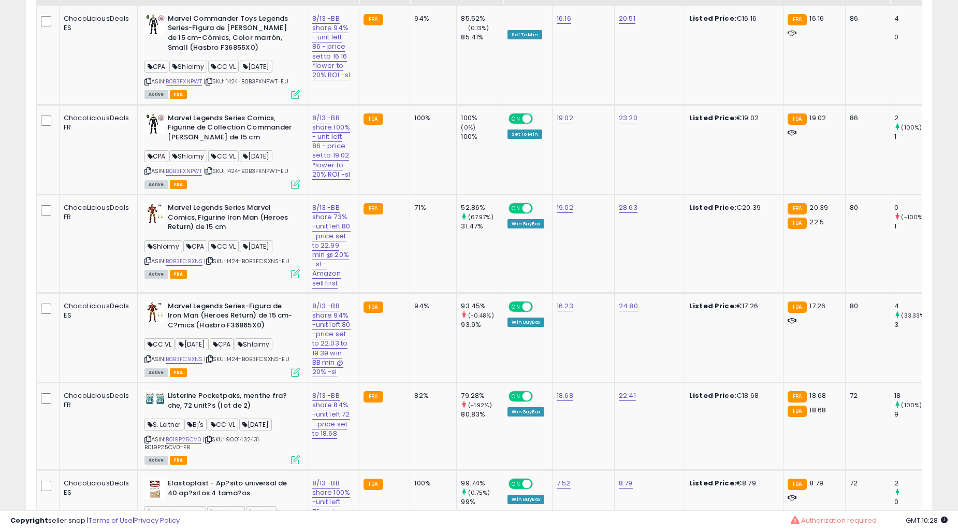
click at [426, 250] on td "71%" at bounding box center [433, 244] width 47 height 98
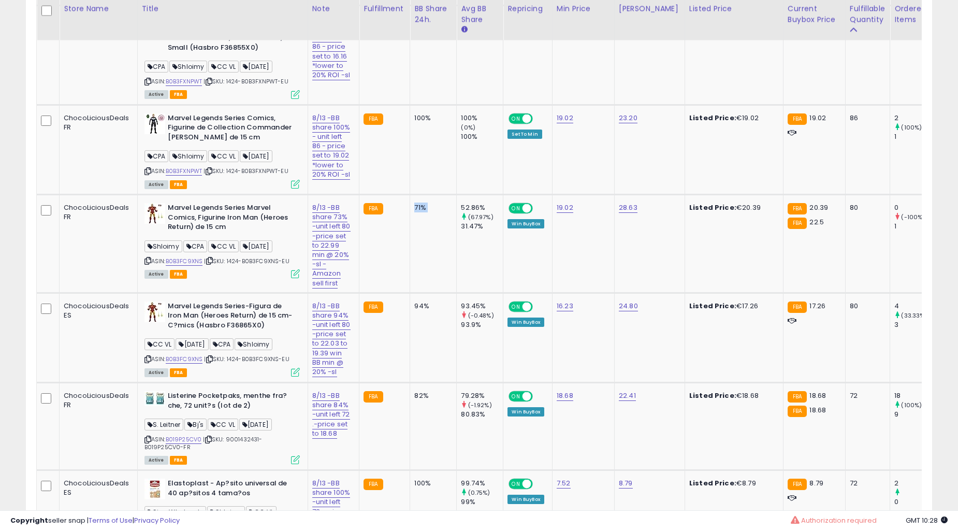
click at [426, 250] on td "71%" at bounding box center [433, 244] width 47 height 98
click at [410, 257] on td "71%" at bounding box center [433, 244] width 47 height 98
drag, startPoint x: 410, startPoint y: 257, endPoint x: 413, endPoint y: 278, distance: 20.4
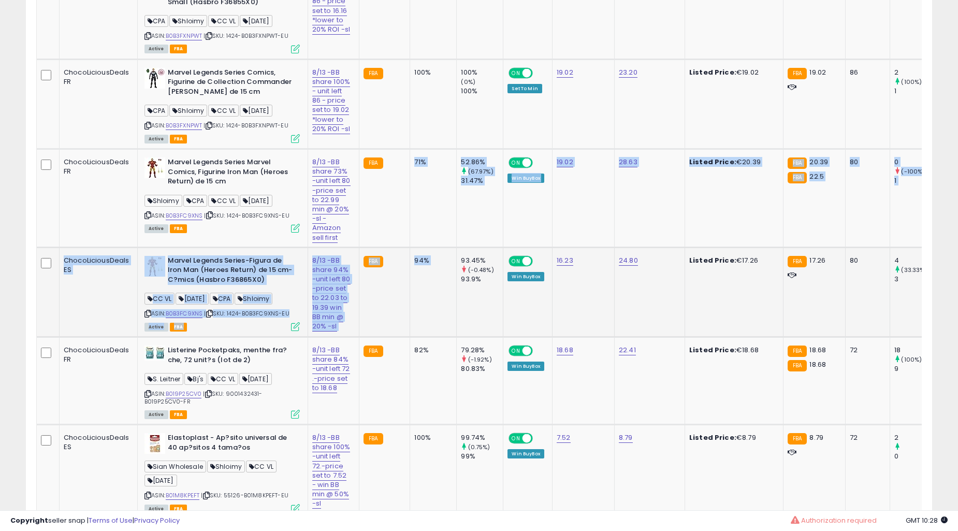
click at [415, 337] on td "82%" at bounding box center [433, 381] width 47 height 88
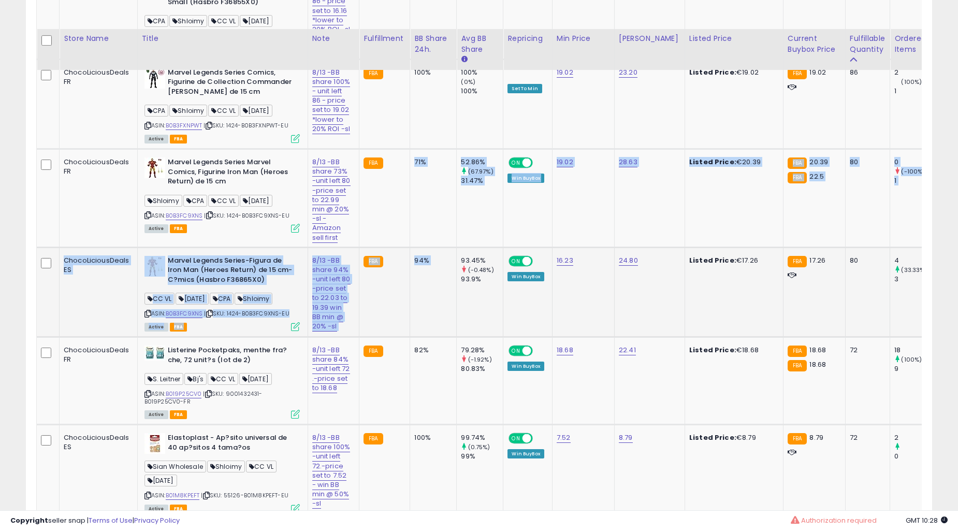
scroll to position [4421, 0]
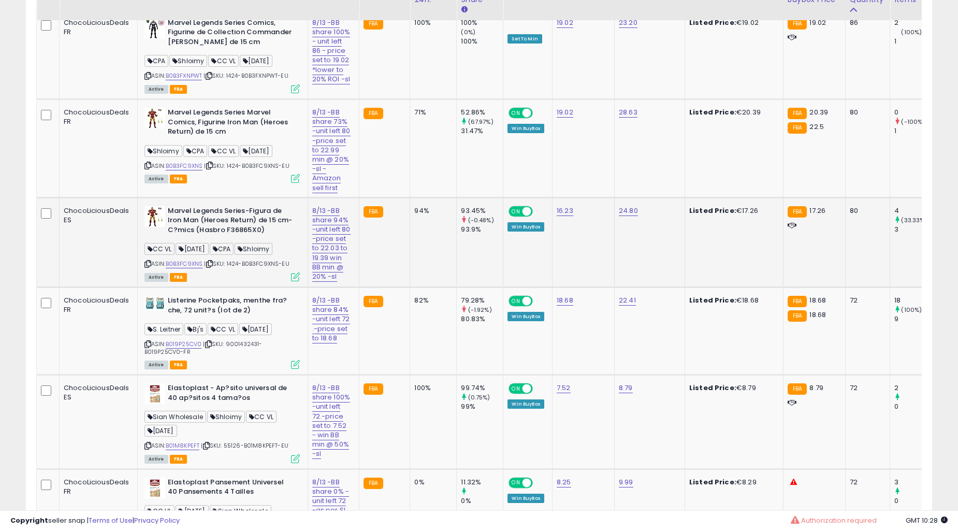
click at [415, 288] on td "82%" at bounding box center [433, 331] width 47 height 88
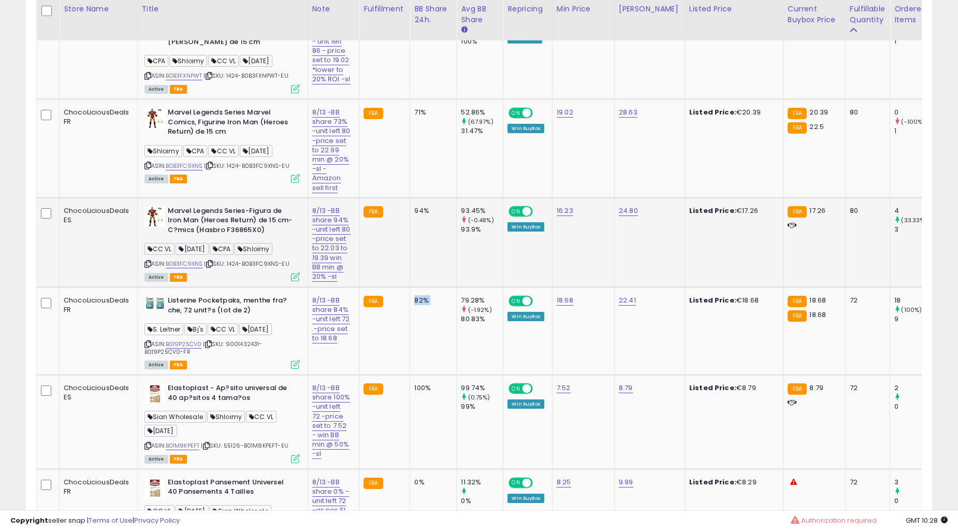
click at [415, 288] on td "82%" at bounding box center [433, 331] width 47 height 88
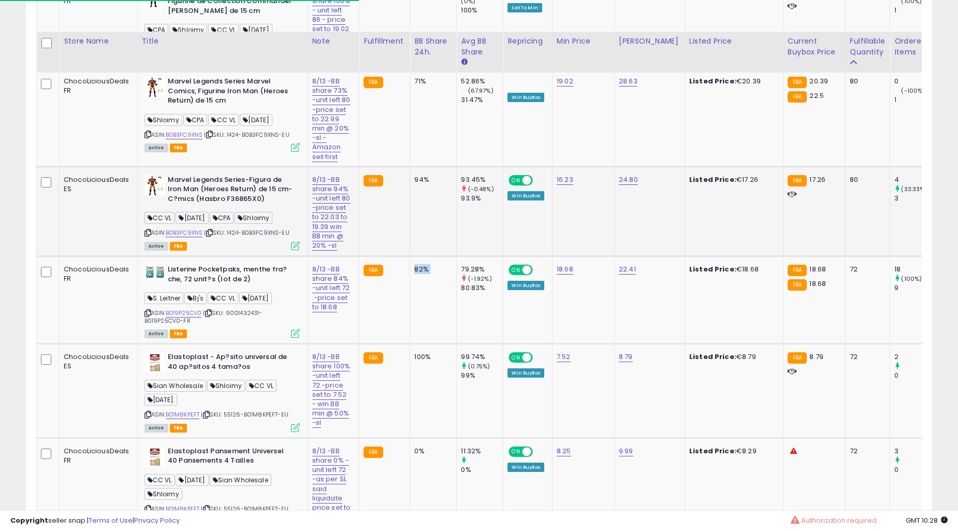
click at [415, 344] on td "100%" at bounding box center [433, 391] width 47 height 94
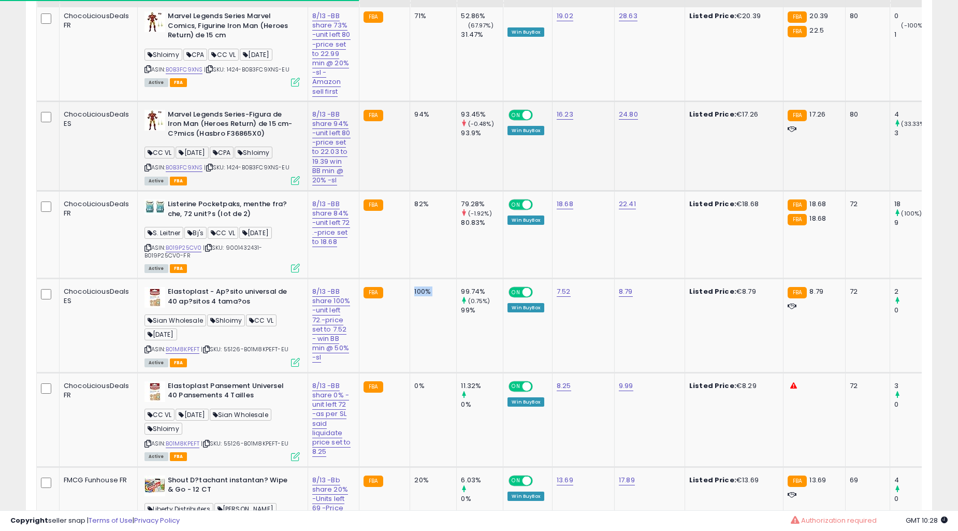
click at [415, 288] on td "100%" at bounding box center [433, 326] width 47 height 94
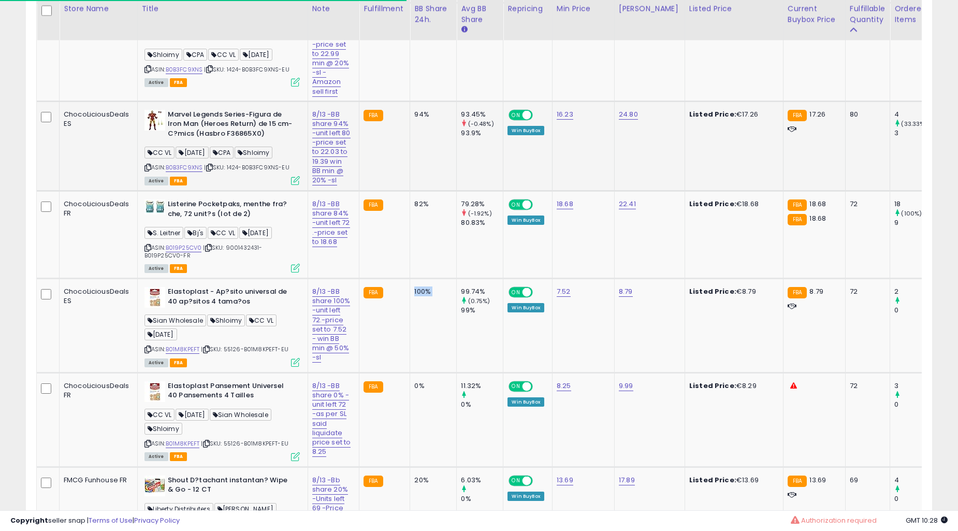
click at [415, 288] on td "100%" at bounding box center [433, 326] width 47 height 94
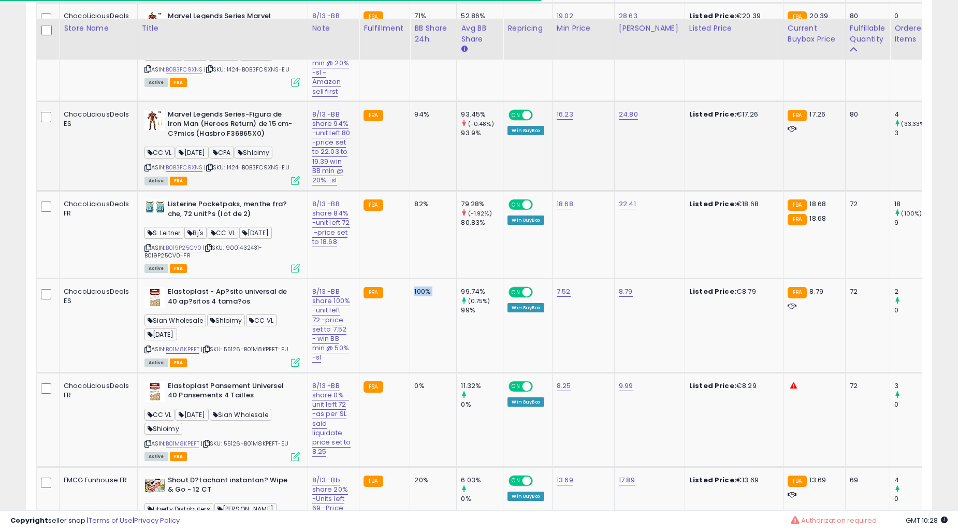
click at [415, 372] on td "0%" at bounding box center [433, 419] width 47 height 94
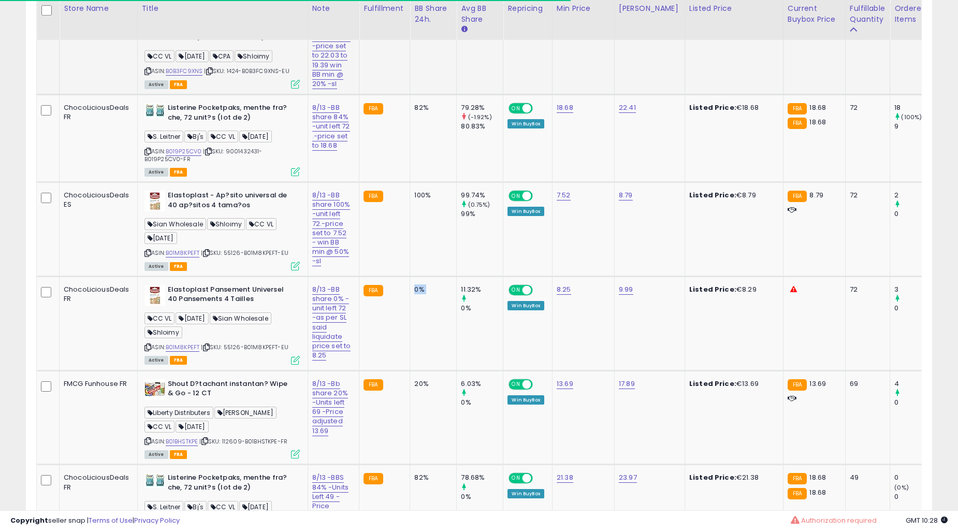
click at [415, 288] on td "0%" at bounding box center [433, 323] width 47 height 94
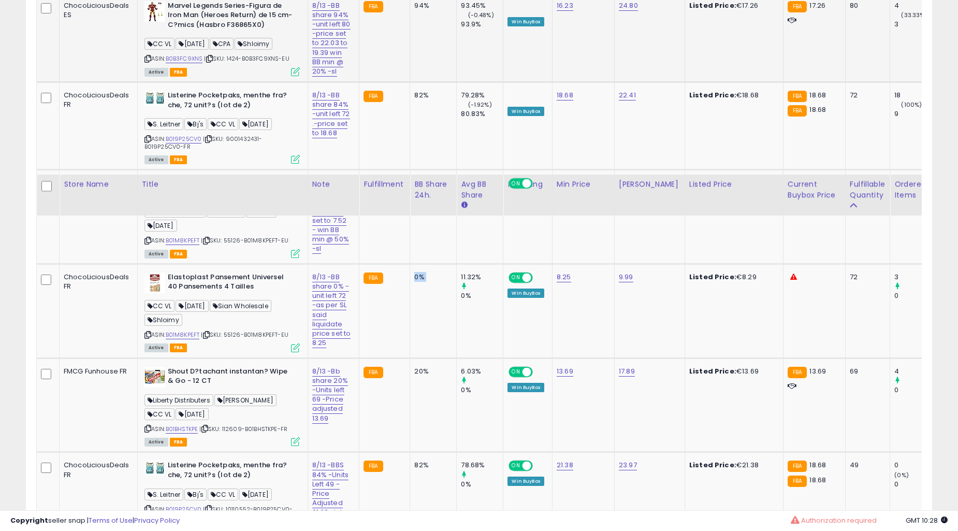
scroll to position [4805, 0]
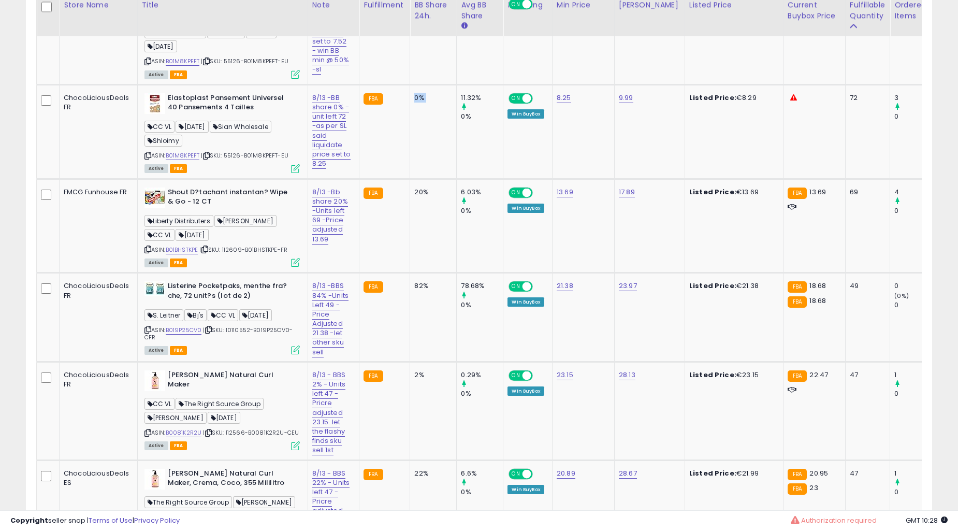
click at [415, 288] on td "82%" at bounding box center [433, 317] width 47 height 89
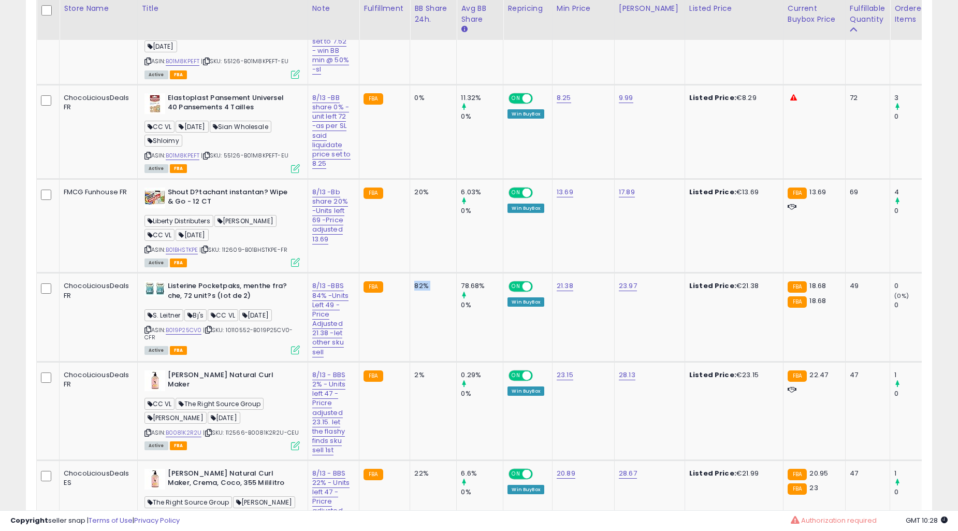
click at [415, 288] on td "82%" at bounding box center [433, 317] width 47 height 89
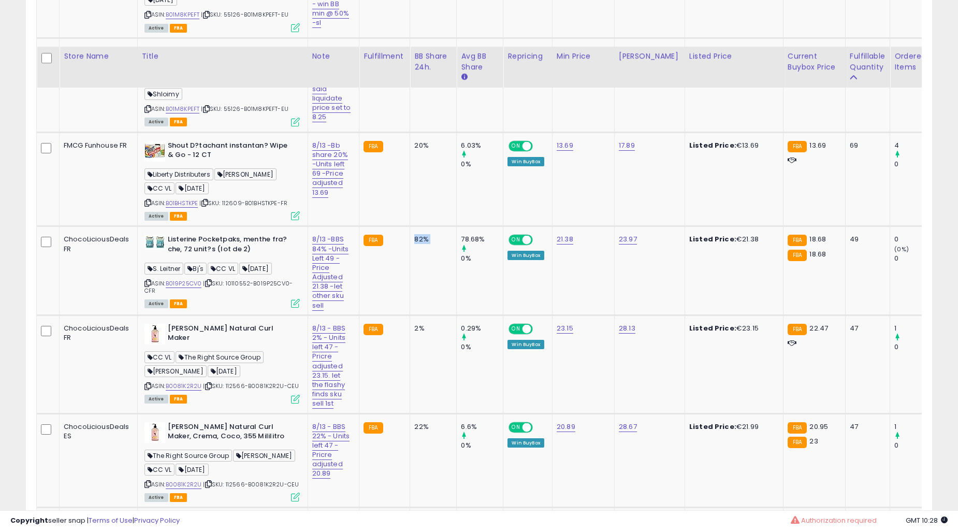
click at [415, 413] on td "22%" at bounding box center [433, 460] width 47 height 94
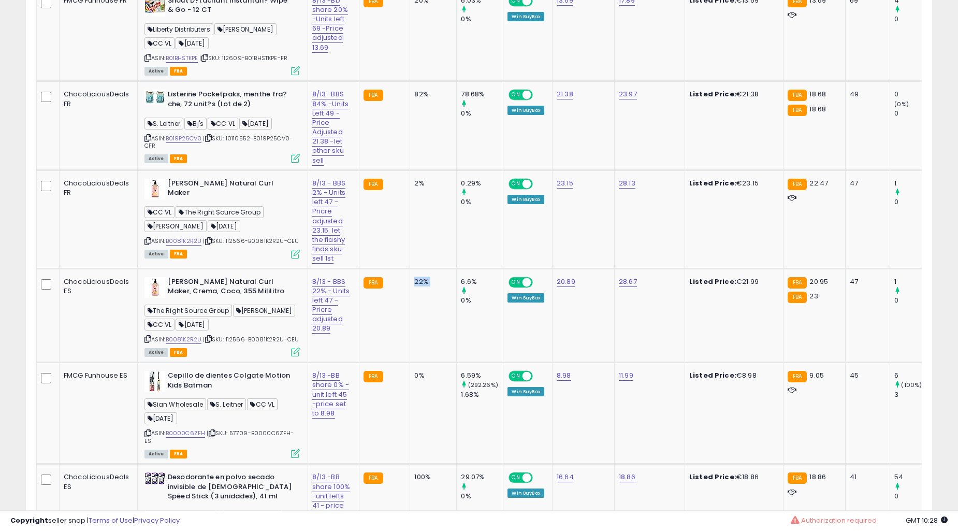
click at [415, 288] on td "22%" at bounding box center [433, 315] width 47 height 94
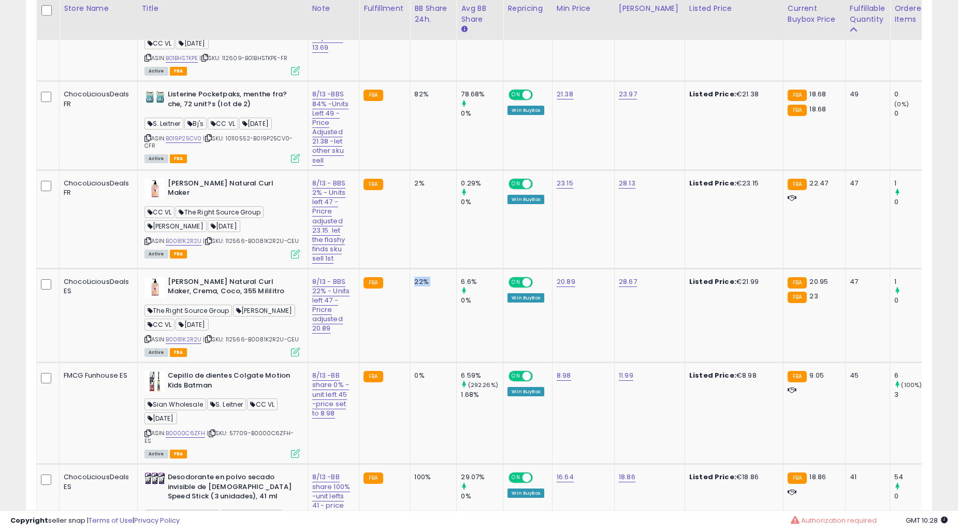
click at [415, 288] on td "22%" at bounding box center [433, 315] width 47 height 94
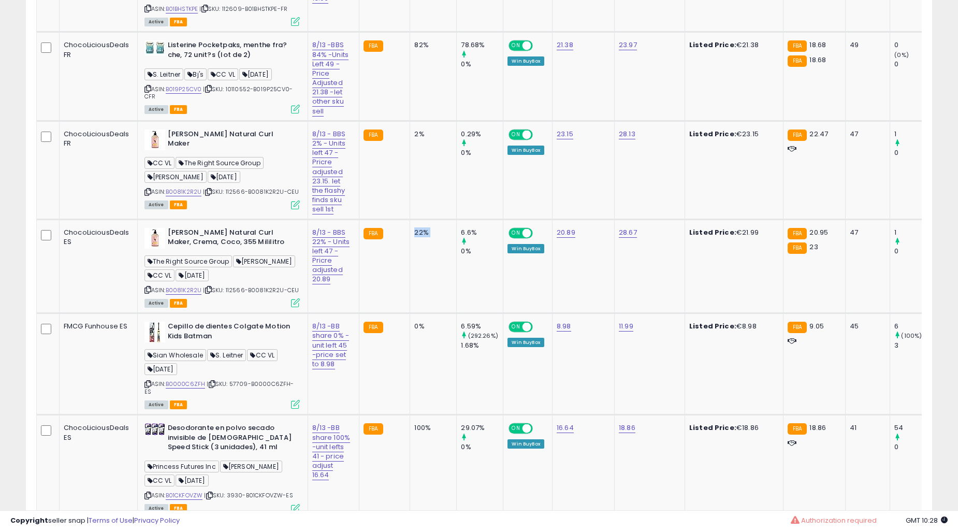
click at [415, 415] on td "100%" at bounding box center [433, 467] width 47 height 104
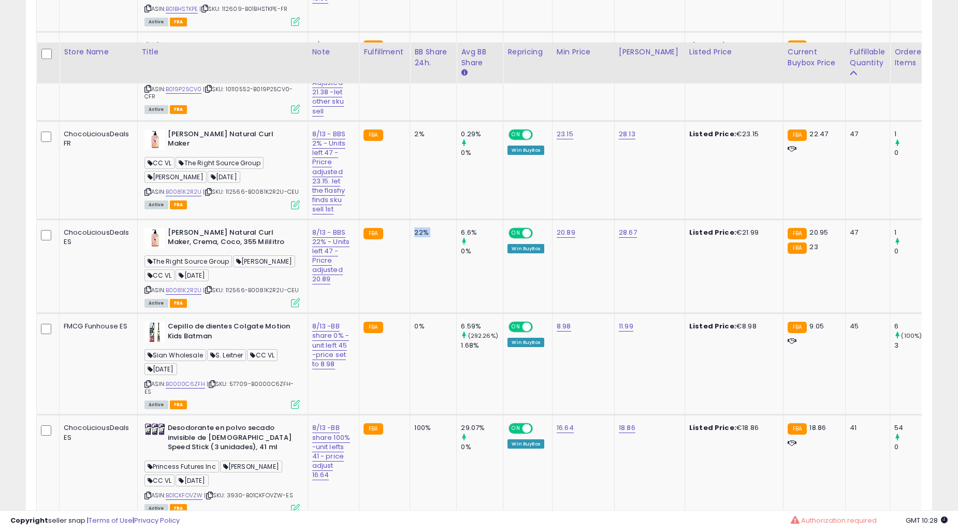
click at [415, 415] on td "100%" at bounding box center [433, 467] width 47 height 104
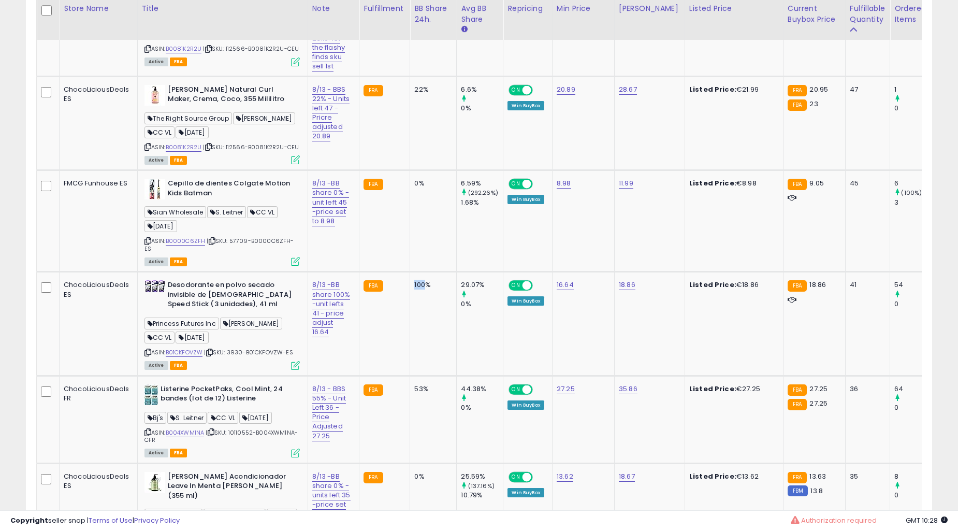
click at [415, 288] on td "100%" at bounding box center [433, 324] width 47 height 104
click at [415, 463] on td "0%" at bounding box center [433, 515] width 47 height 104
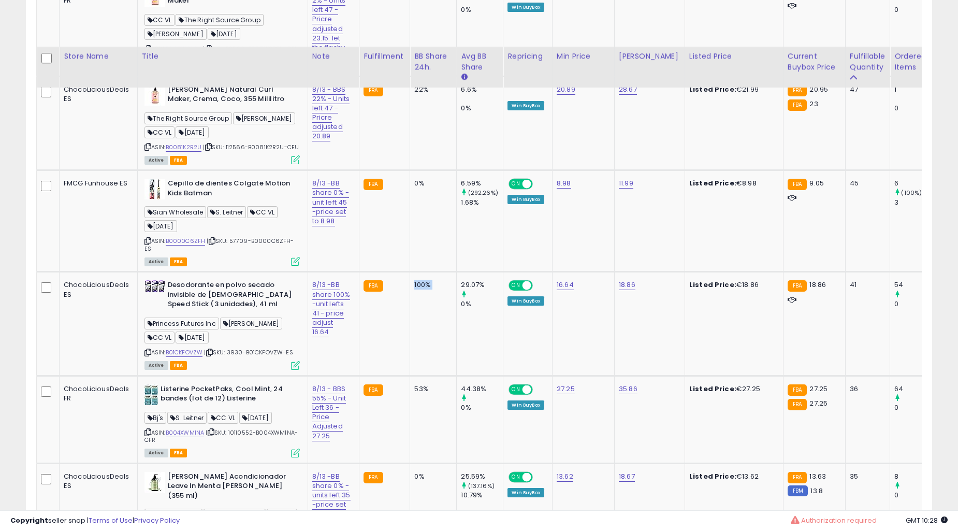
scroll to position [5380, 0]
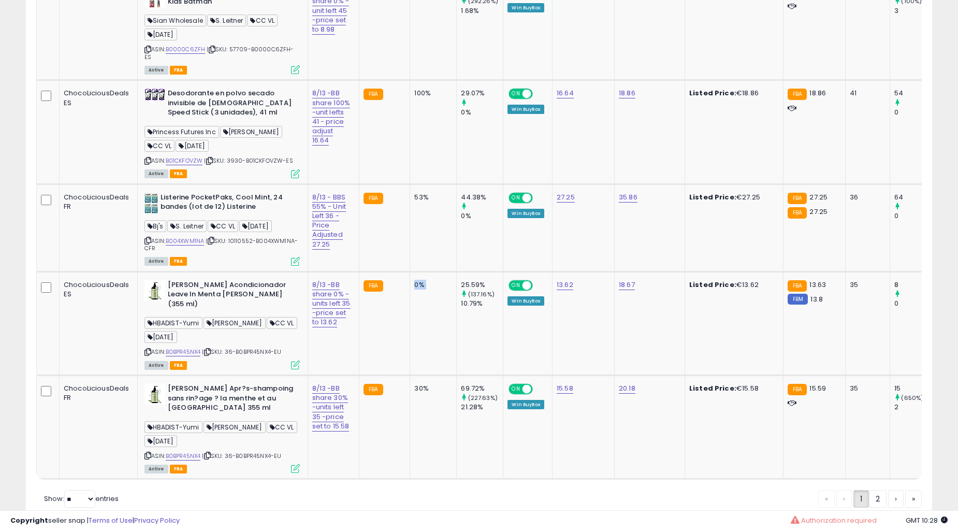
click at [415, 288] on td "0%" at bounding box center [433, 323] width 47 height 104
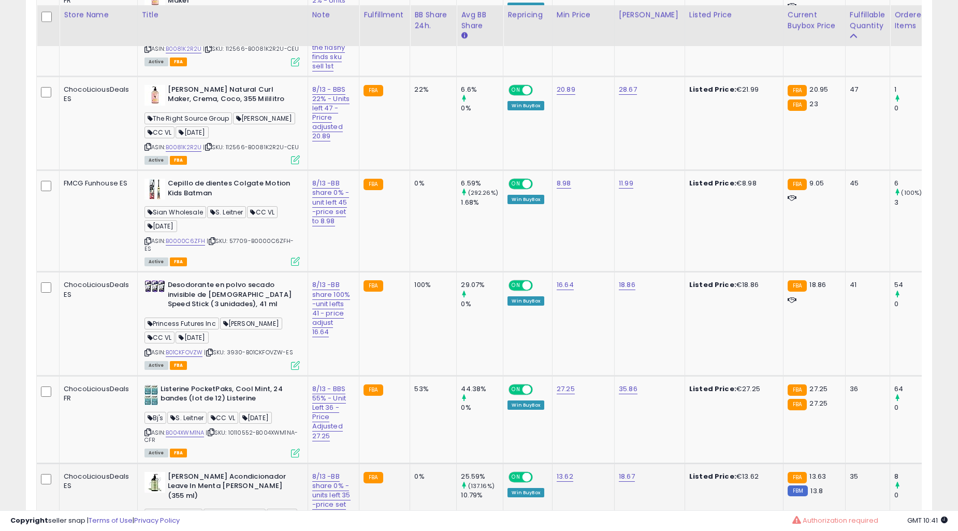
click at [397, 286] on td "FBA" at bounding box center [384, 324] width 51 height 104
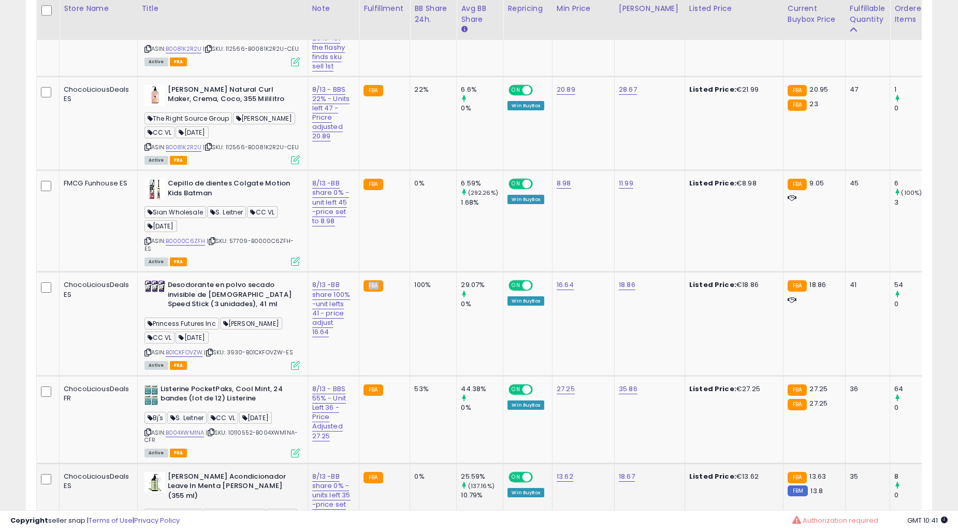
click at [397, 286] on td "FBA" at bounding box center [384, 324] width 51 height 104
click at [396, 285] on td "FBA" at bounding box center [384, 324] width 51 height 104
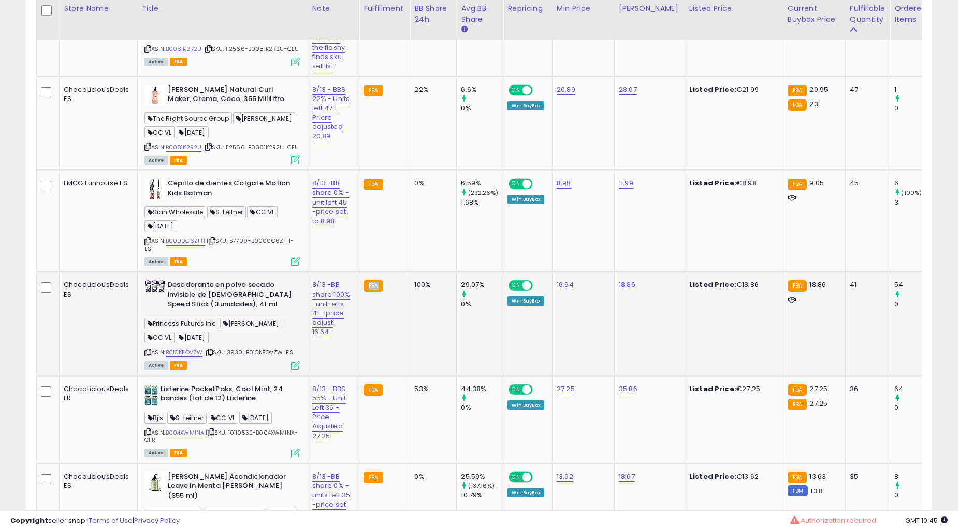
click at [396, 285] on td "FBA" at bounding box center [384, 324] width 51 height 104
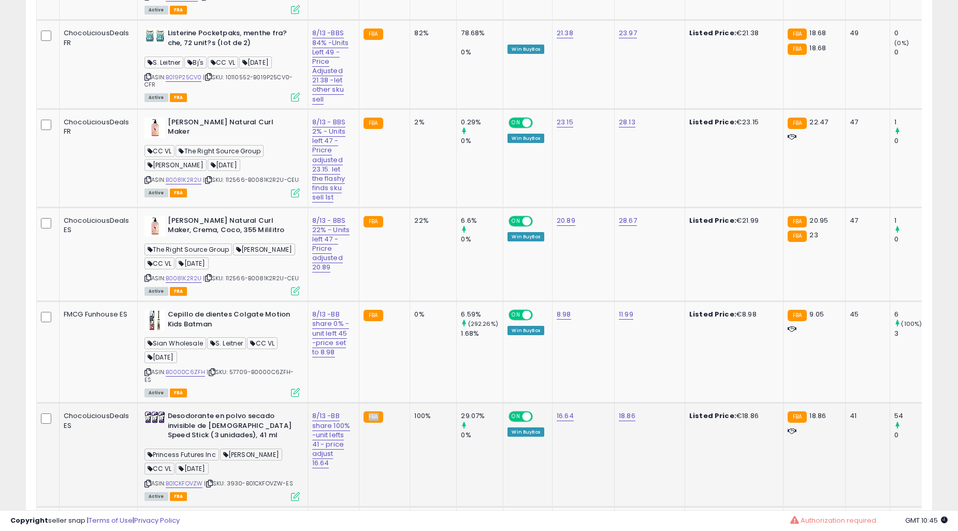
click at [396, 285] on td "FBA" at bounding box center [384, 254] width 51 height 94
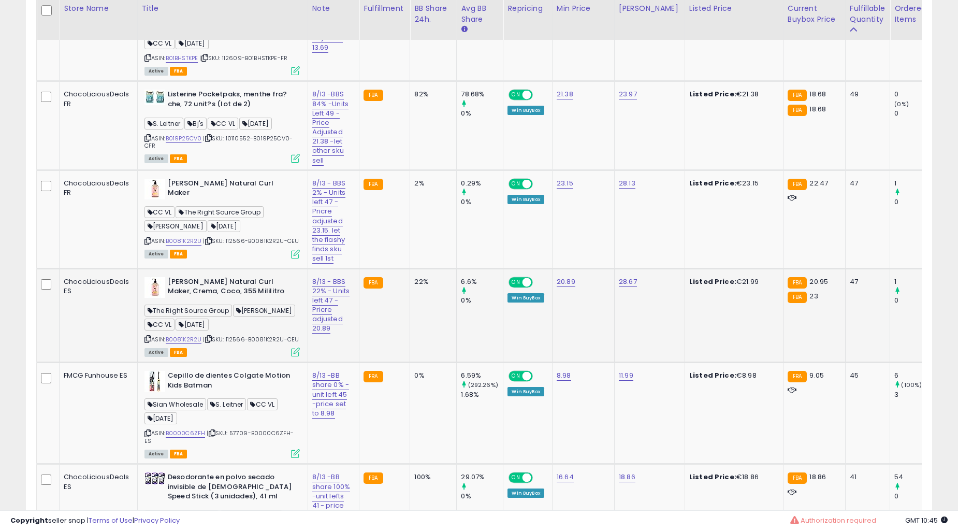
click at [396, 286] on td "FBA" at bounding box center [384, 315] width 51 height 94
click at [395, 286] on td "FBA" at bounding box center [384, 315] width 51 height 94
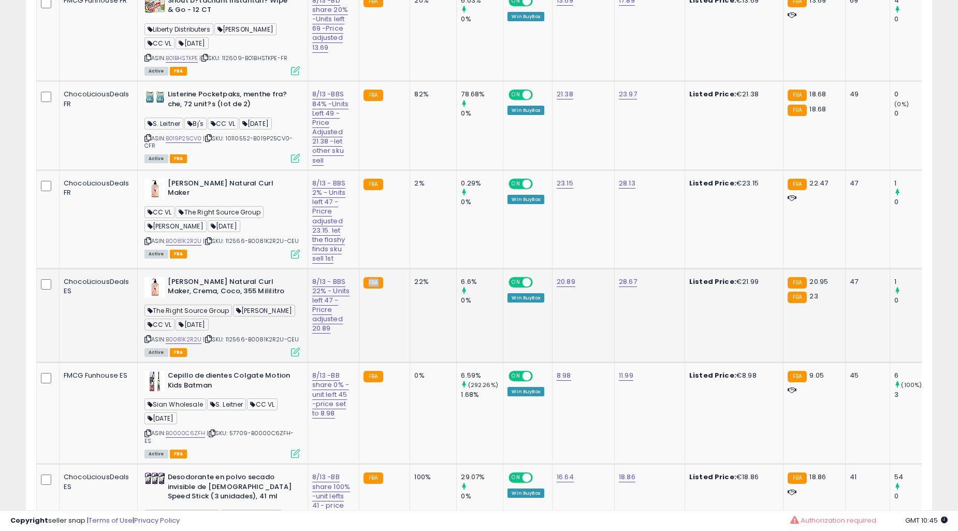
scroll to position [4805, 0]
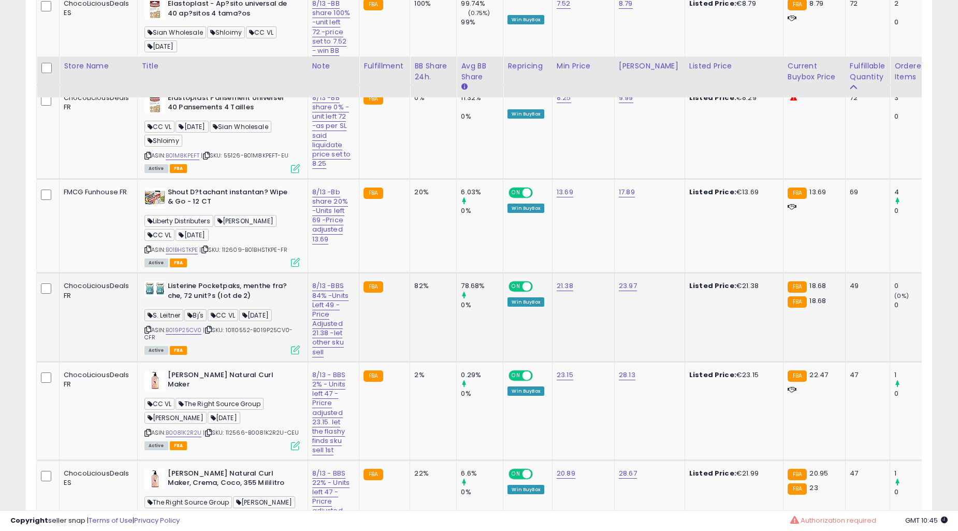
click at [399, 274] on td "FBA" at bounding box center [384, 317] width 51 height 89
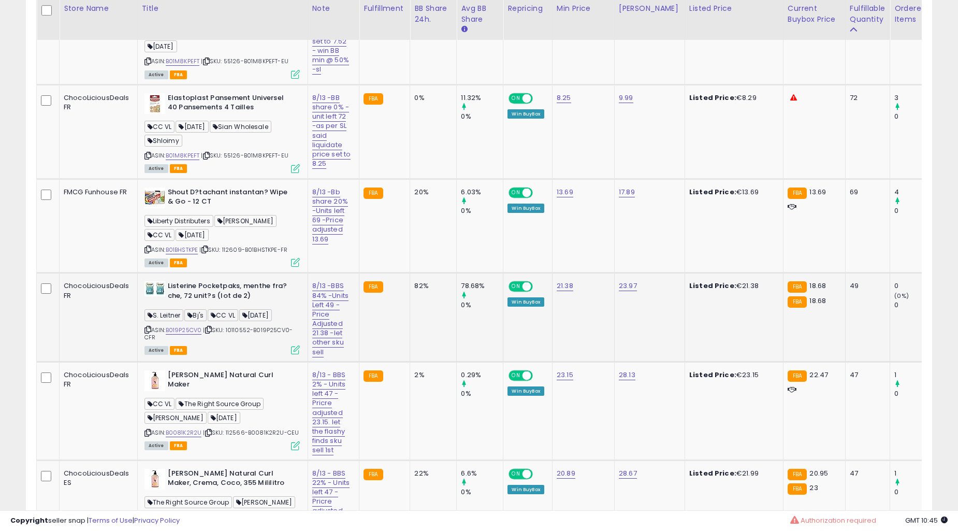
drag, startPoint x: 399, startPoint y: 283, endPoint x: 392, endPoint y: 301, distance: 19.3
click at [399, 286] on td "FBA" at bounding box center [384, 317] width 51 height 89
click at [392, 301] on td "FBA" at bounding box center [384, 317] width 51 height 89
click at [381, 290] on td "FBA" at bounding box center [384, 317] width 51 height 89
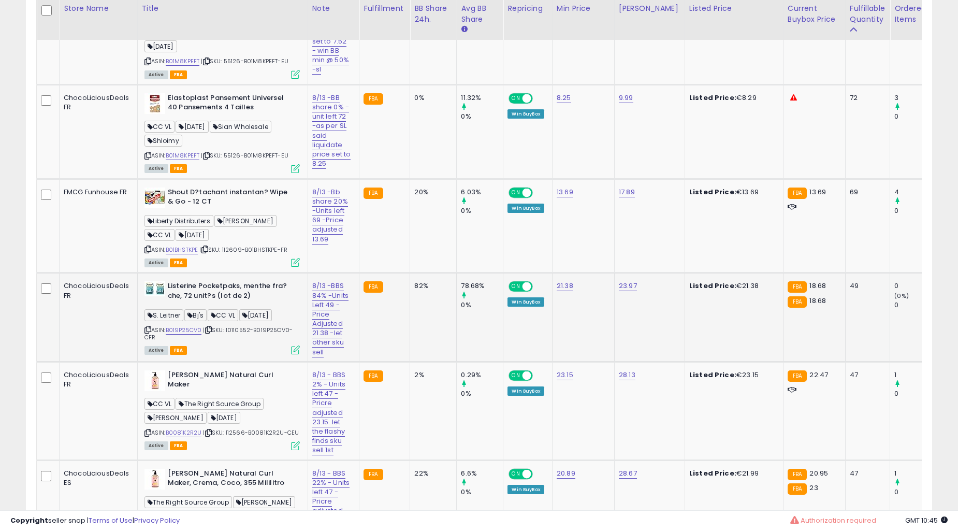
click at [378, 281] on td "FBA" at bounding box center [384, 317] width 51 height 89
click at [411, 329] on td "82%" at bounding box center [433, 317] width 47 height 89
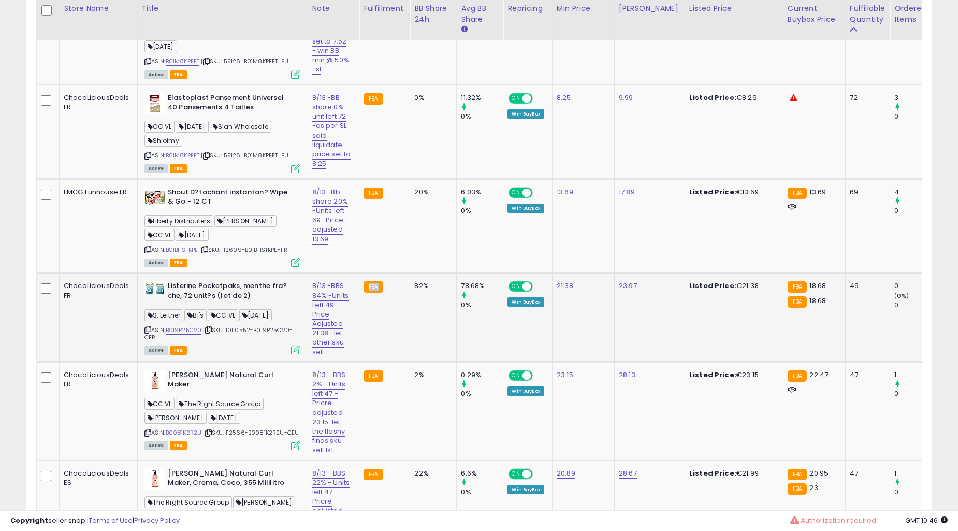
click at [411, 329] on td "82%" at bounding box center [433, 317] width 47 height 89
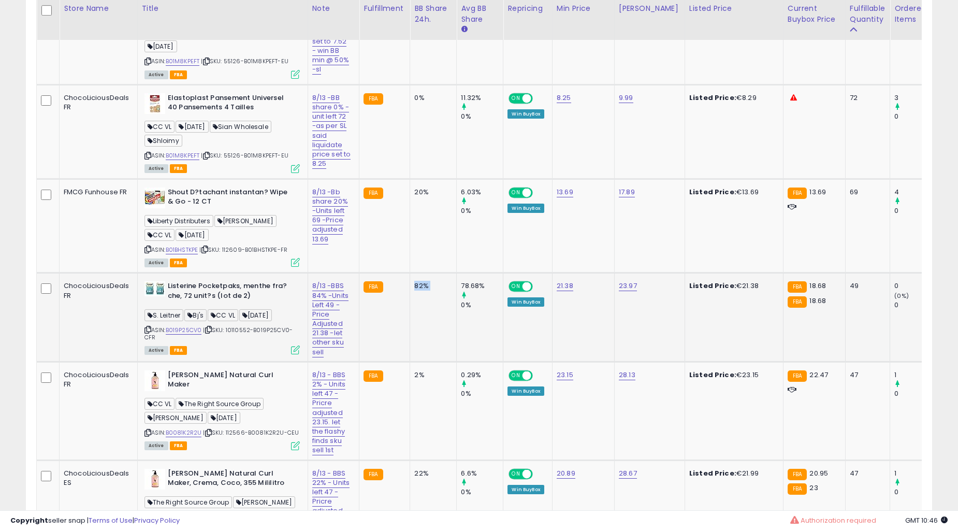
click at [411, 329] on td "82%" at bounding box center [433, 317] width 47 height 89
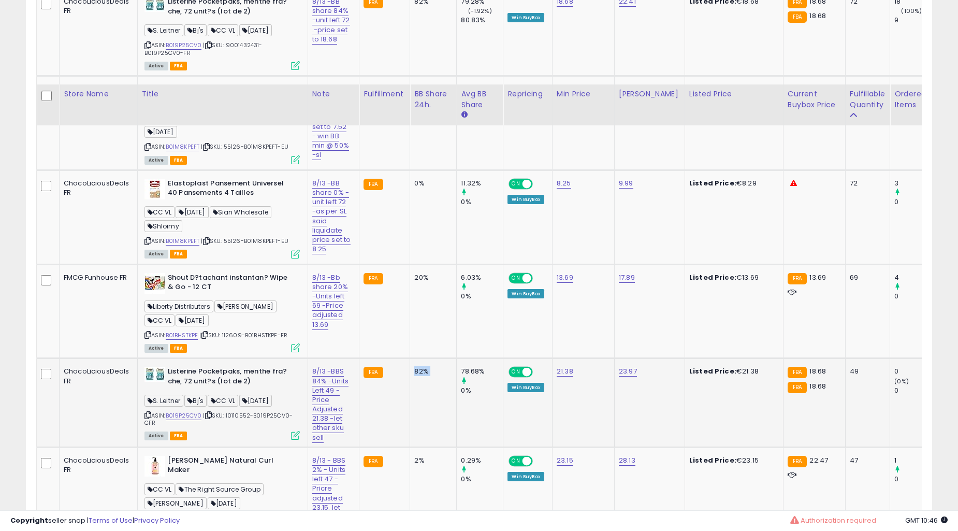
click at [411, 329] on td "20%" at bounding box center [433, 311] width 47 height 94
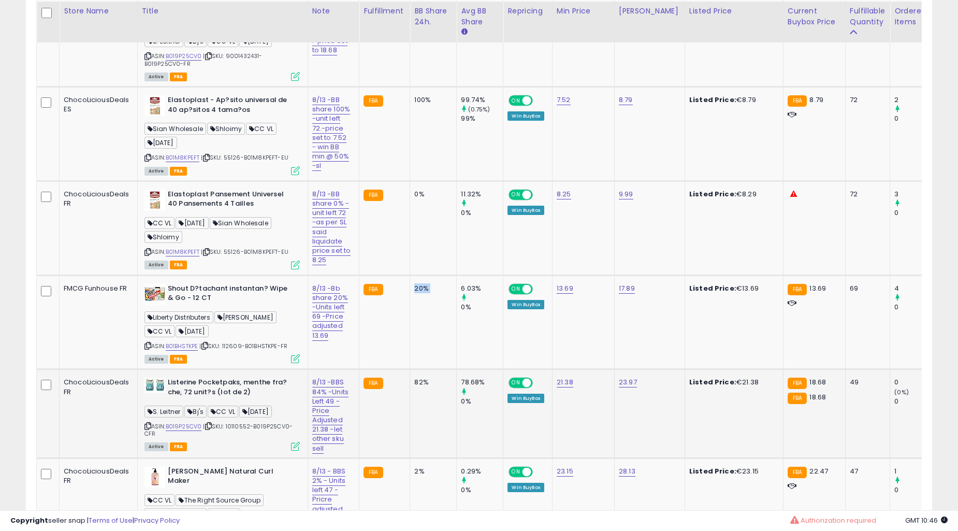
click at [411, 329] on td "20%" at bounding box center [433, 322] width 47 height 94
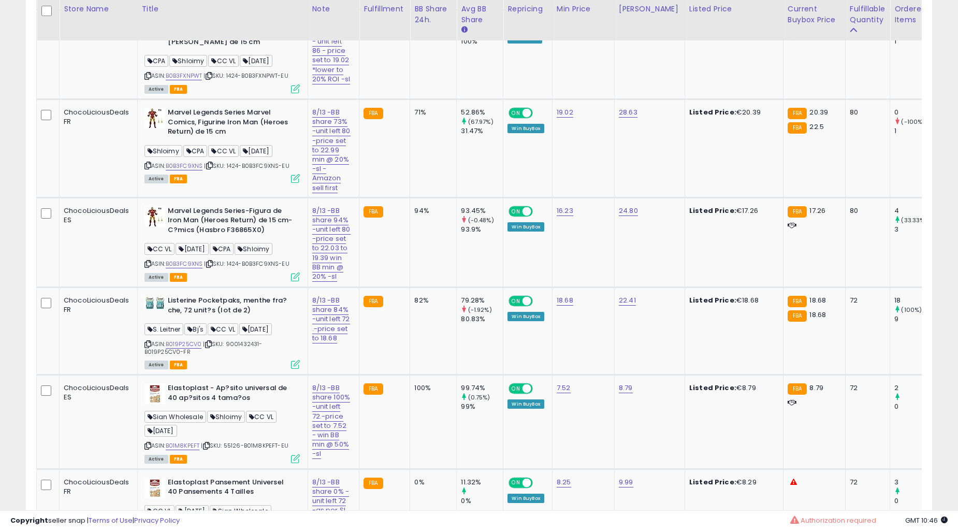
click at [410, 327] on td "82%" at bounding box center [433, 331] width 47 height 88
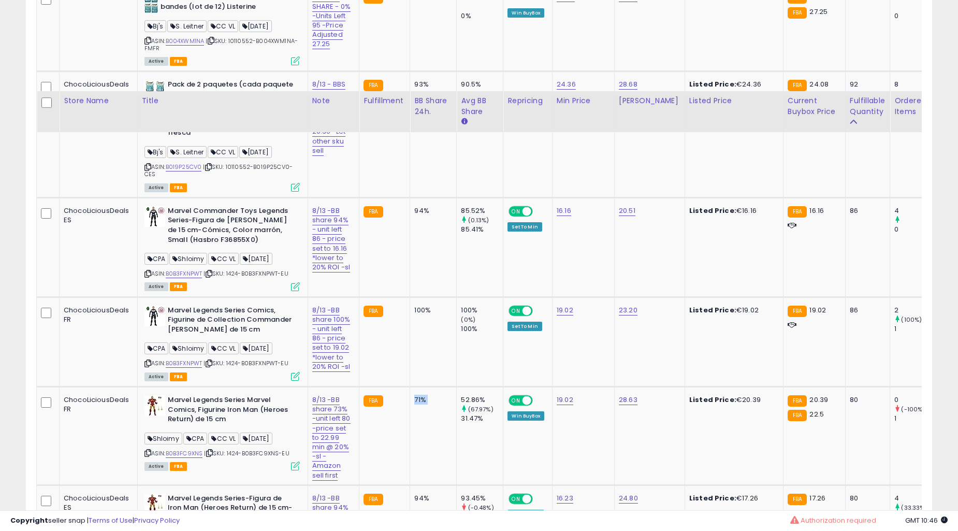
click at [410, 327] on td "100%" at bounding box center [433, 342] width 47 height 90
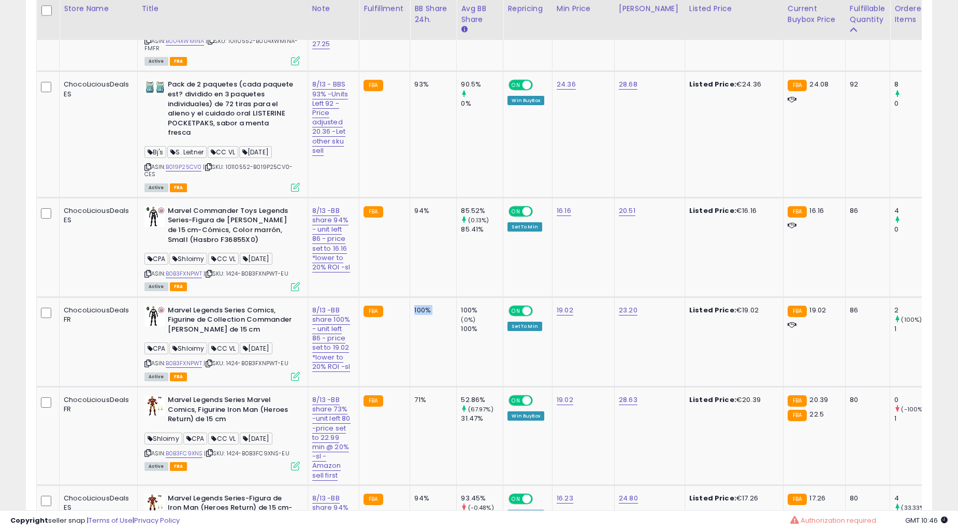
click at [410, 327] on td "100%" at bounding box center [433, 342] width 47 height 90
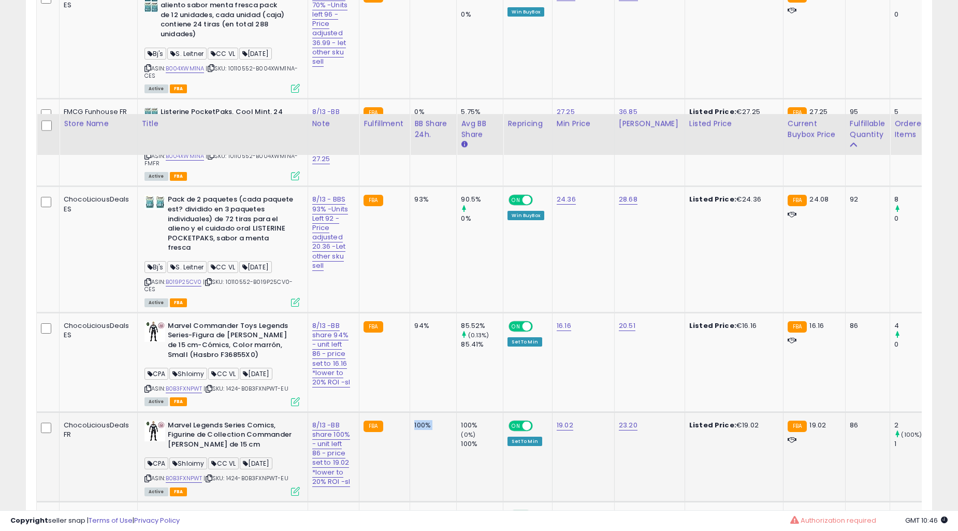
click at [403, 312] on td "FBA" at bounding box center [384, 249] width 51 height 126
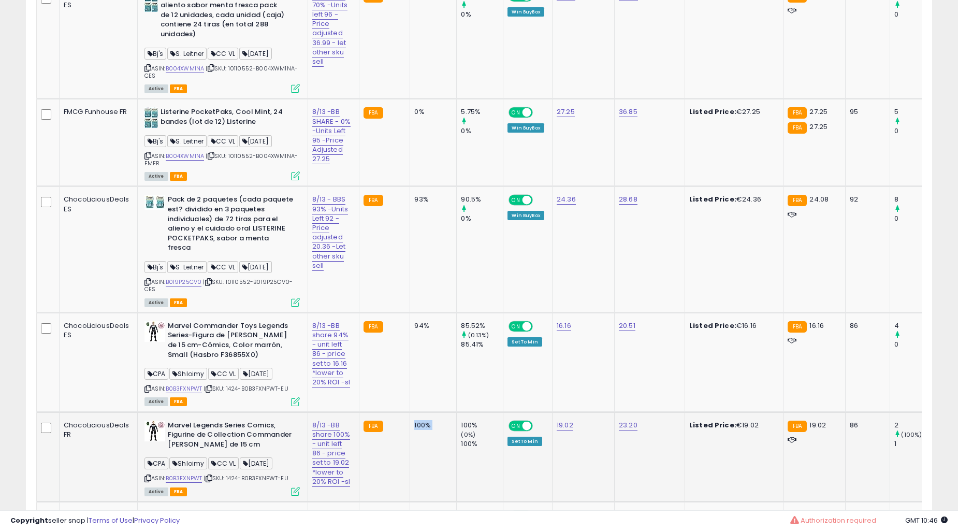
scroll to position [3942, 0]
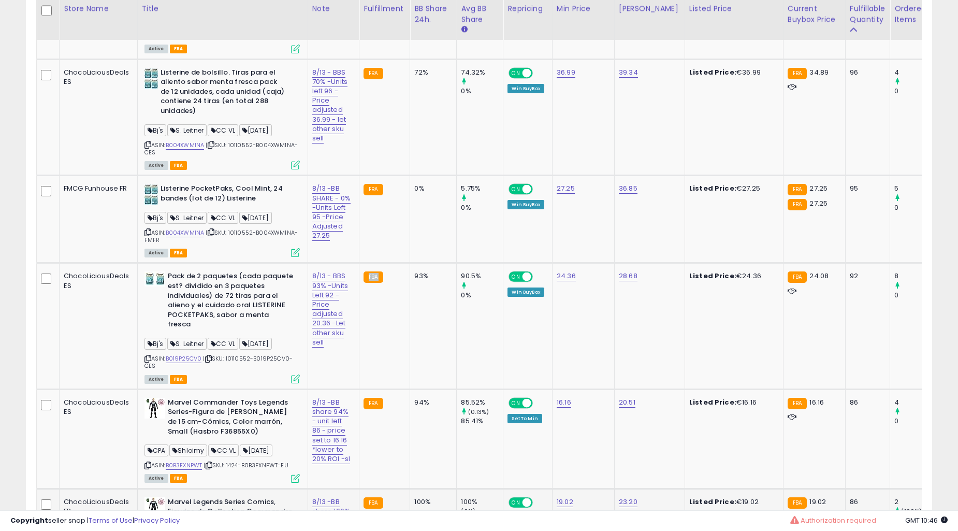
click at [403, 316] on td "FBA" at bounding box center [384, 326] width 51 height 126
click at [403, 176] on td "FBA" at bounding box center [384, 117] width 51 height 116
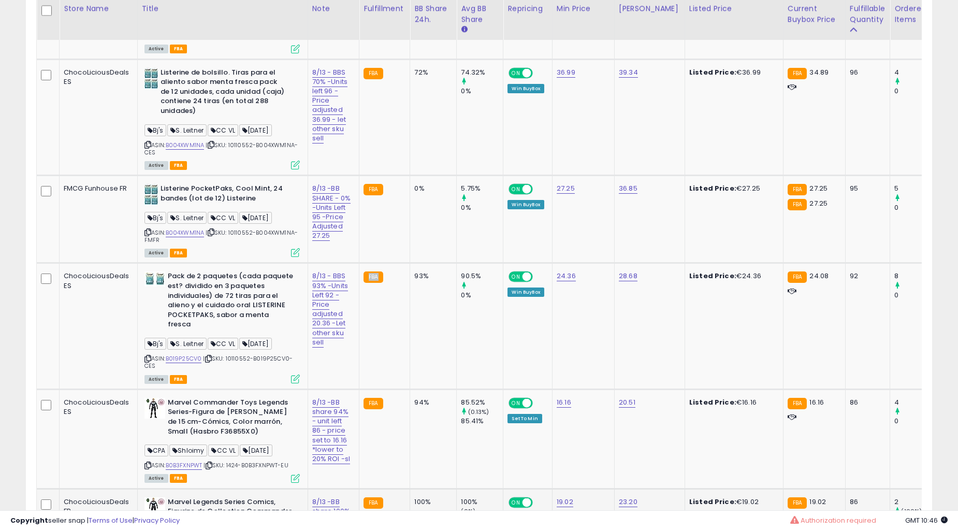
scroll to position [3750, 0]
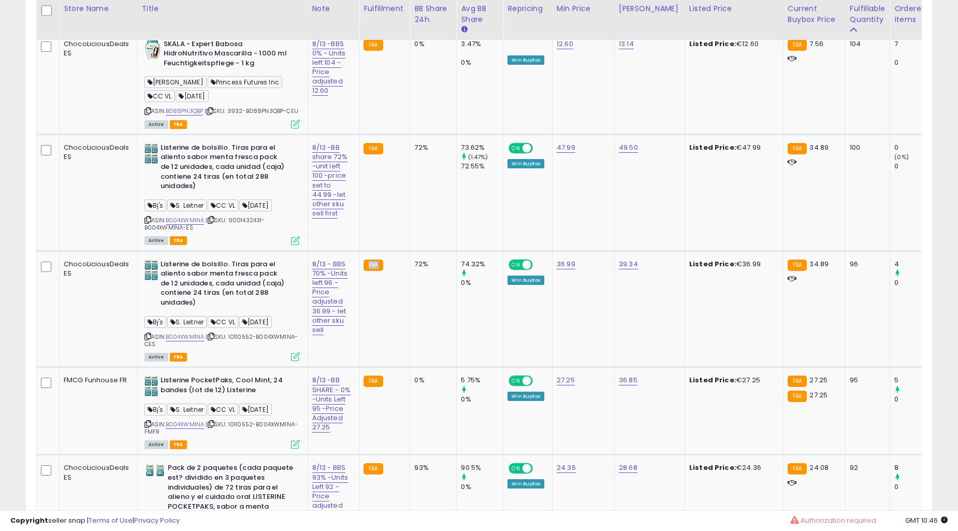
click at [403, 316] on td "FBA" at bounding box center [384, 309] width 51 height 116
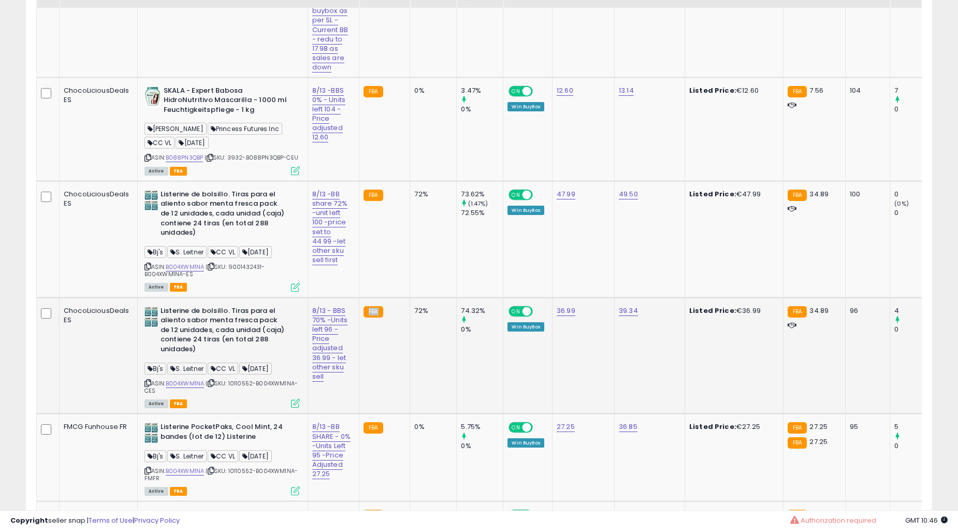
click at [411, 297] on td "72%" at bounding box center [433, 239] width 47 height 116
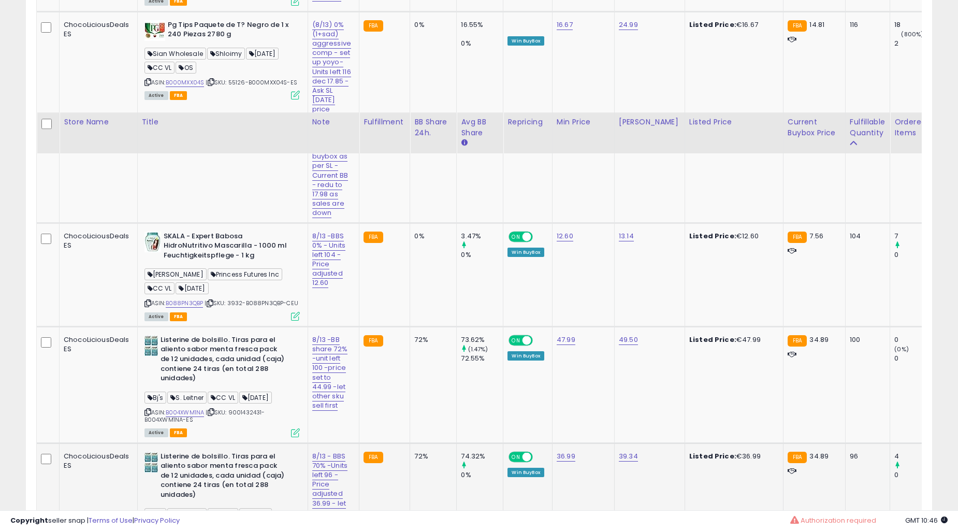
click at [414, 335] on div "72%" at bounding box center [431, 339] width 34 height 9
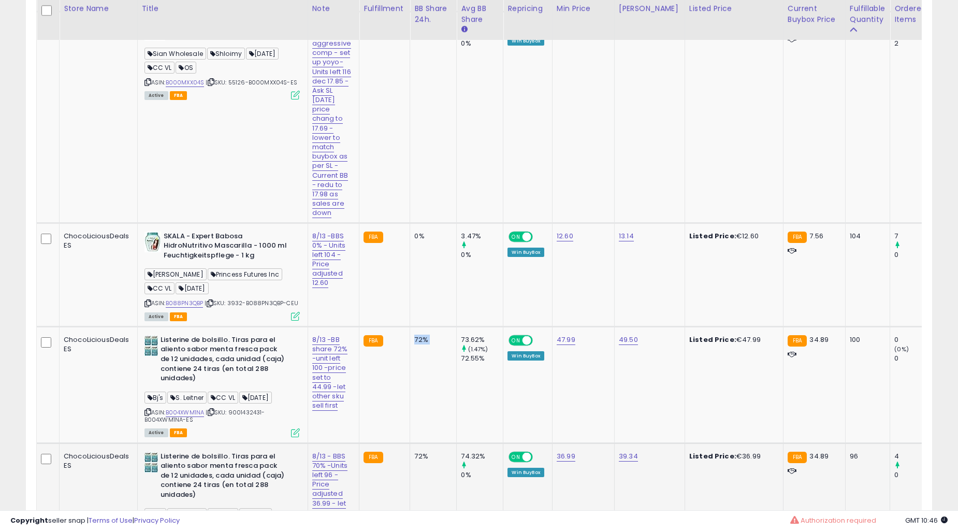
click at [414, 335] on div "72%" at bounding box center [431, 339] width 34 height 9
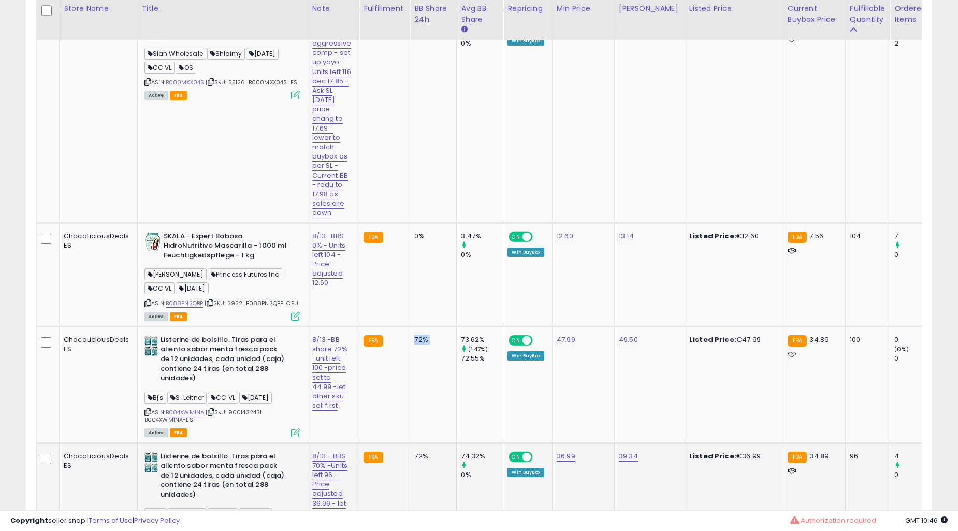
click at [414, 335] on div "72%" at bounding box center [431, 339] width 34 height 9
click at [411, 223] on td "0%" at bounding box center [433, 116] width 47 height 211
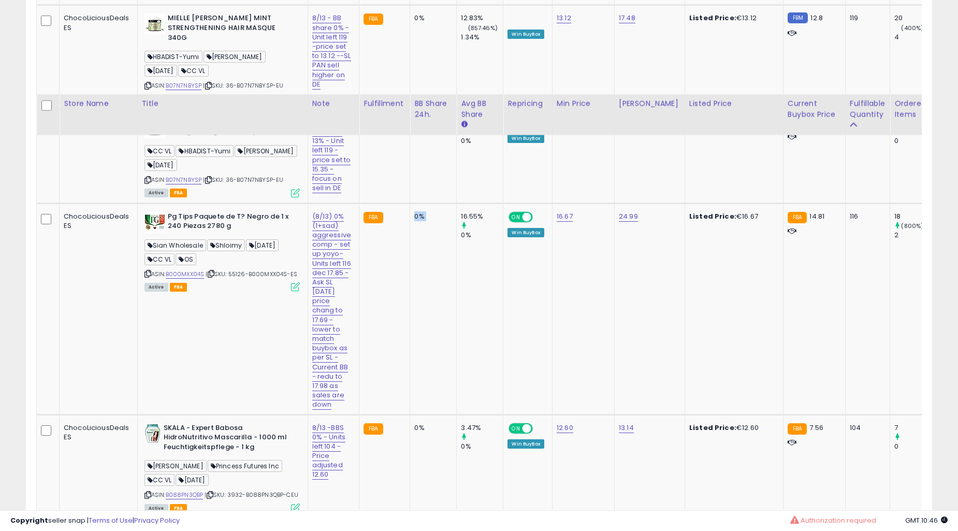
click at [411, 318] on td "0%" at bounding box center [433, 308] width 47 height 211
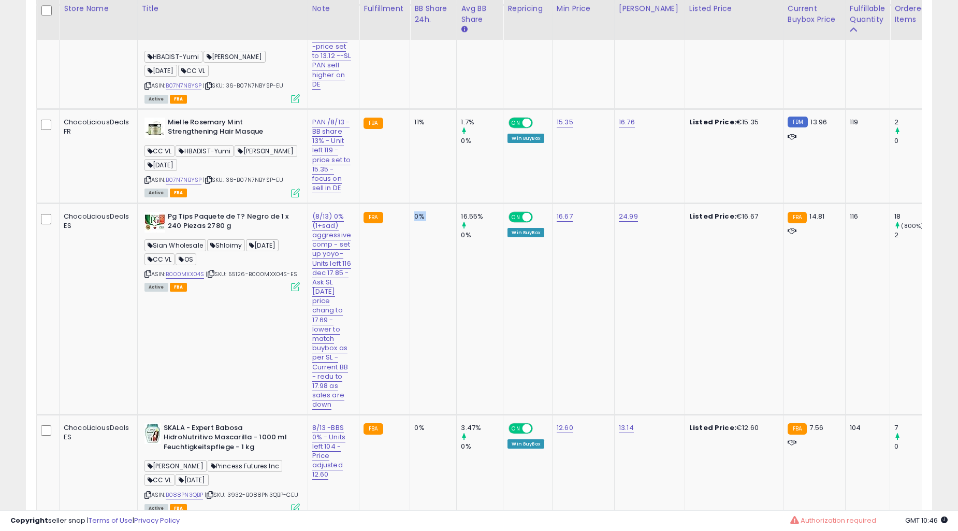
click at [411, 318] on td "0%" at bounding box center [433, 308] width 47 height 211
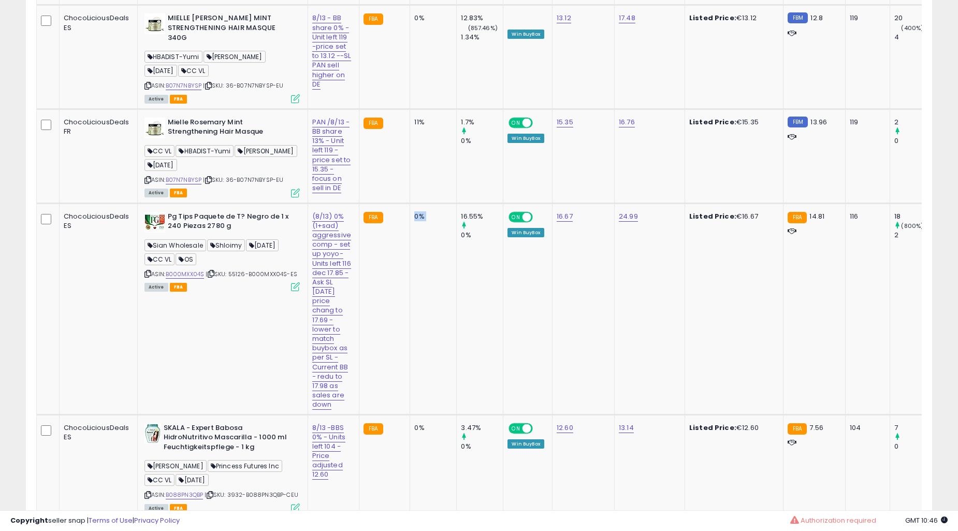
scroll to position [3270, 0]
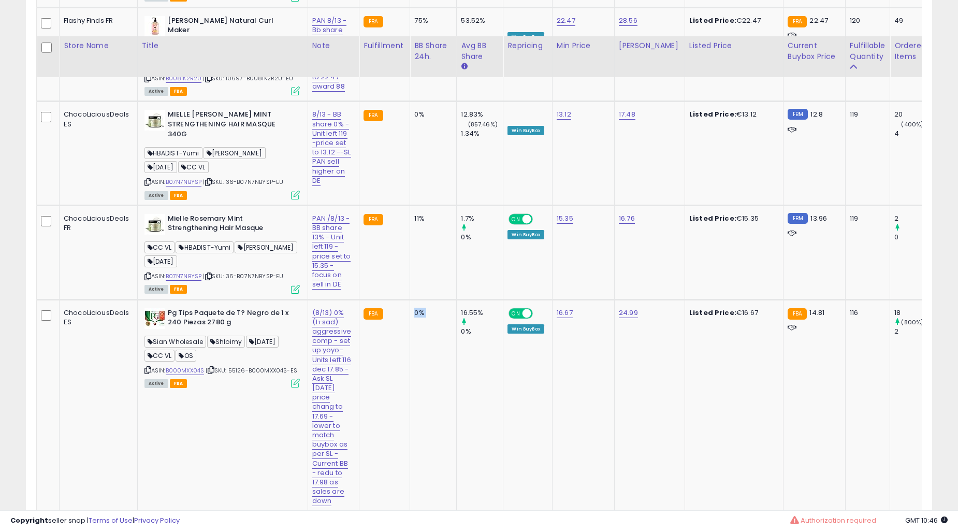
click at [411, 318] on td "0%" at bounding box center [433, 404] width 47 height 211
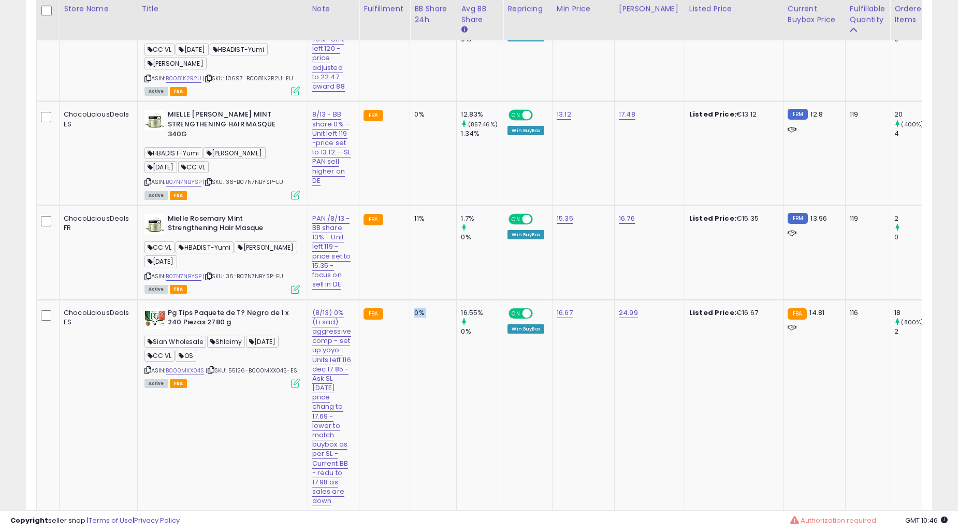
click at [411, 318] on td "0%" at bounding box center [433, 404] width 47 height 211
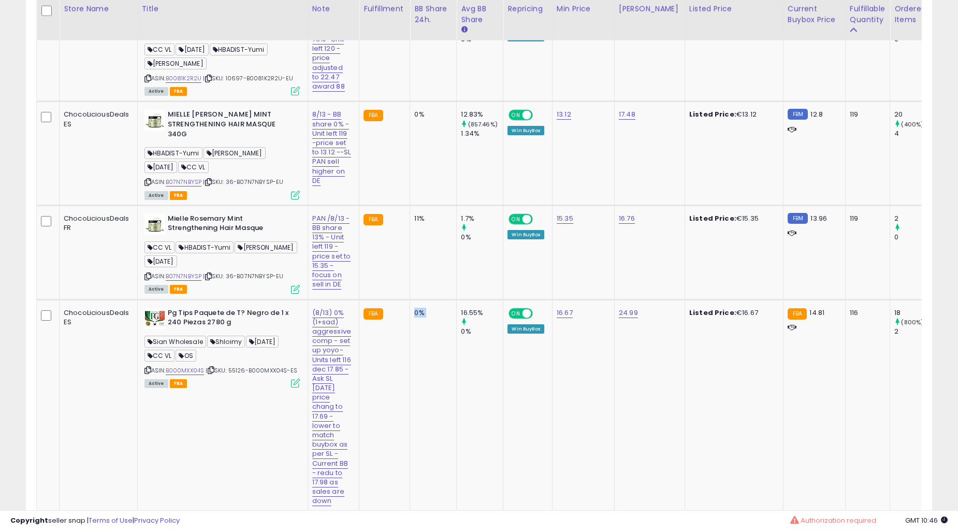
click at [411, 318] on td "0%" at bounding box center [433, 404] width 47 height 211
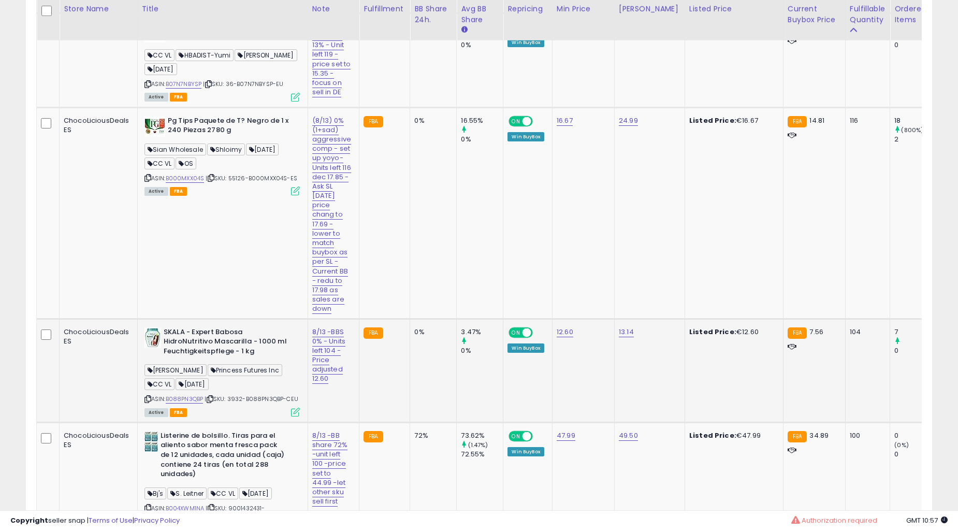
click at [402, 320] on td "FBA" at bounding box center [384, 370] width 51 height 104
click at [402, 318] on td "FBA" at bounding box center [384, 370] width 51 height 104
click at [418, 327] on div "0%" at bounding box center [431, 331] width 34 height 9
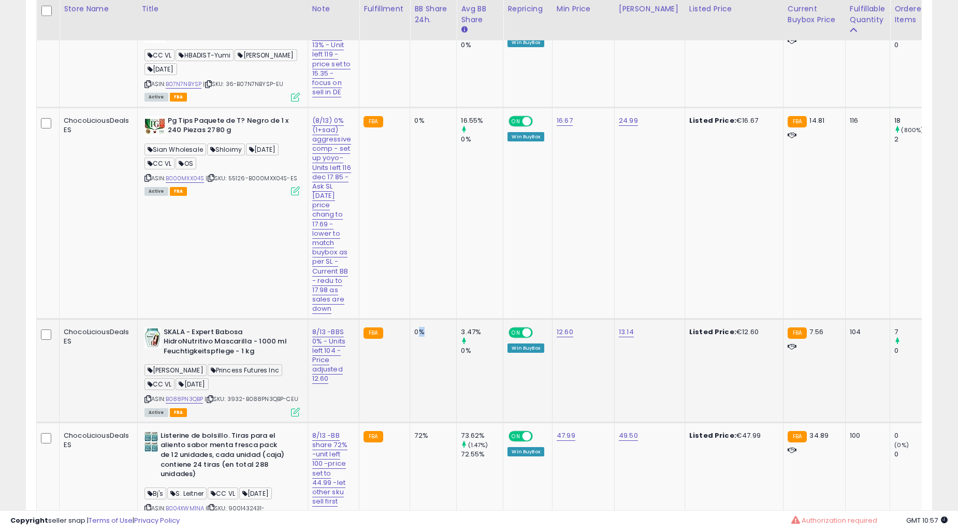
click at [418, 327] on div "0%" at bounding box center [431, 331] width 34 height 9
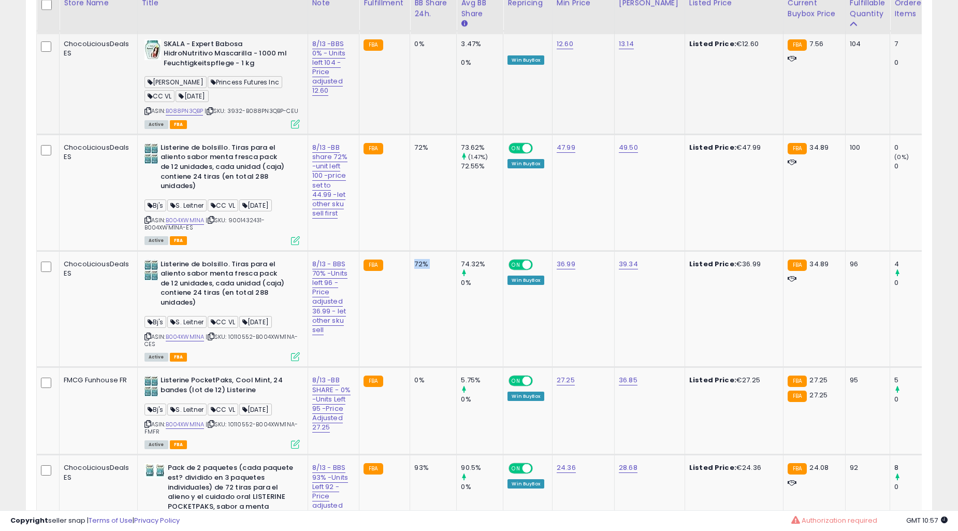
click at [418, 313] on td "72%" at bounding box center [433, 309] width 47 height 116
click at [418, 312] on td "72%" at bounding box center [433, 309] width 47 height 116
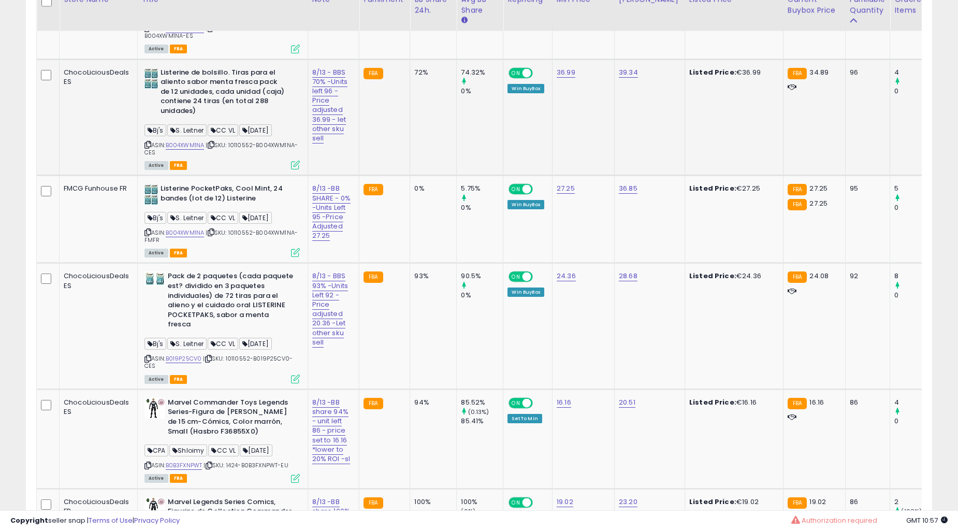
click at [418, 311] on td "93%" at bounding box center [433, 326] width 47 height 126
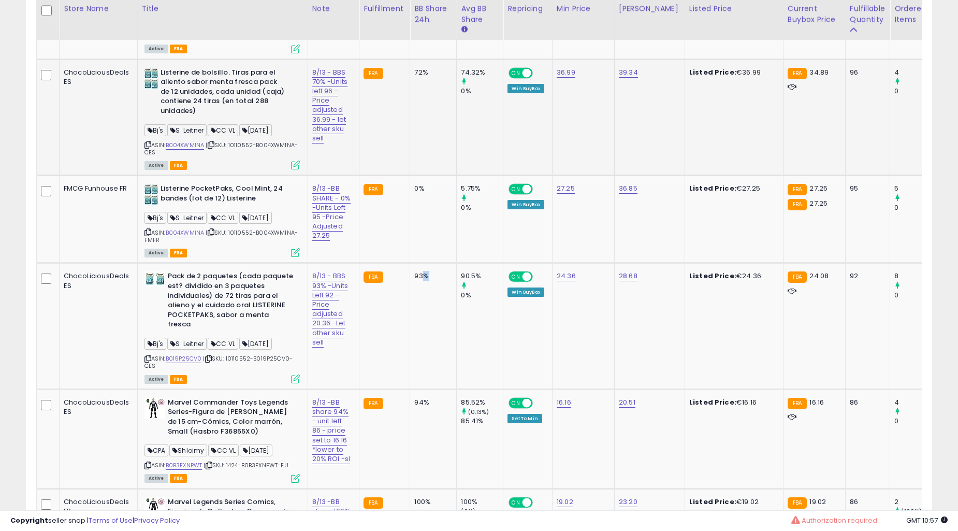
click at [418, 311] on td "93%" at bounding box center [433, 326] width 47 height 126
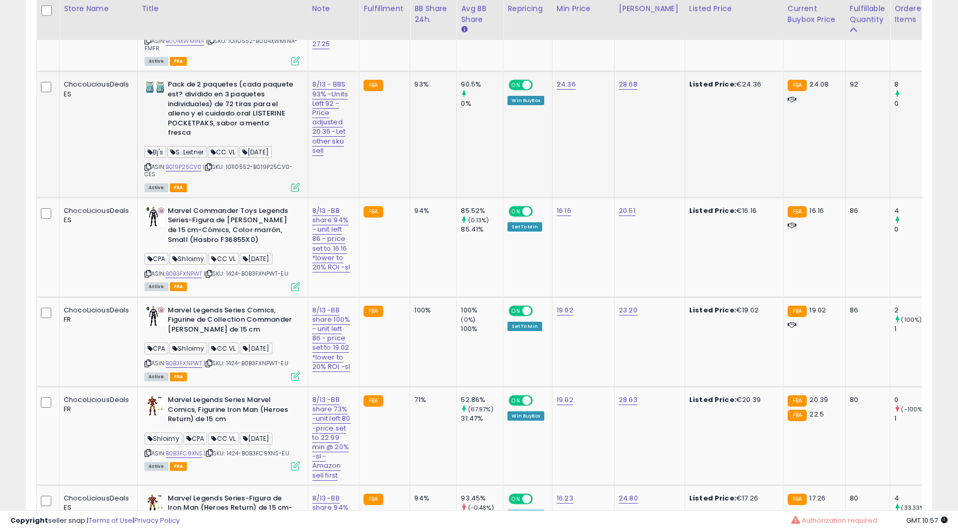
click at [420, 308] on td "100%" at bounding box center [433, 342] width 47 height 90
click at [428, 308] on td "100%" at bounding box center [433, 342] width 47 height 90
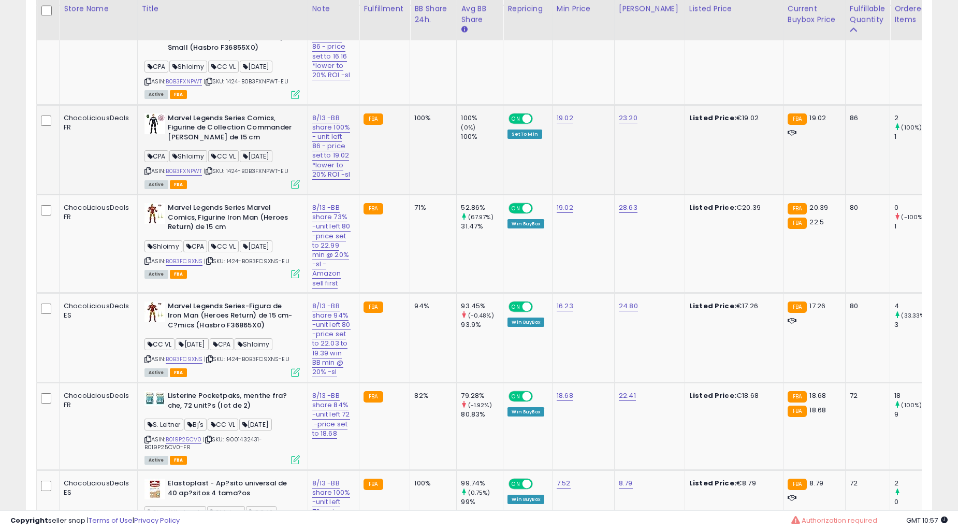
click at [410, 304] on td "94%" at bounding box center [433, 338] width 47 height 90
click at [446, 342] on td "94%" at bounding box center [433, 338] width 47 height 90
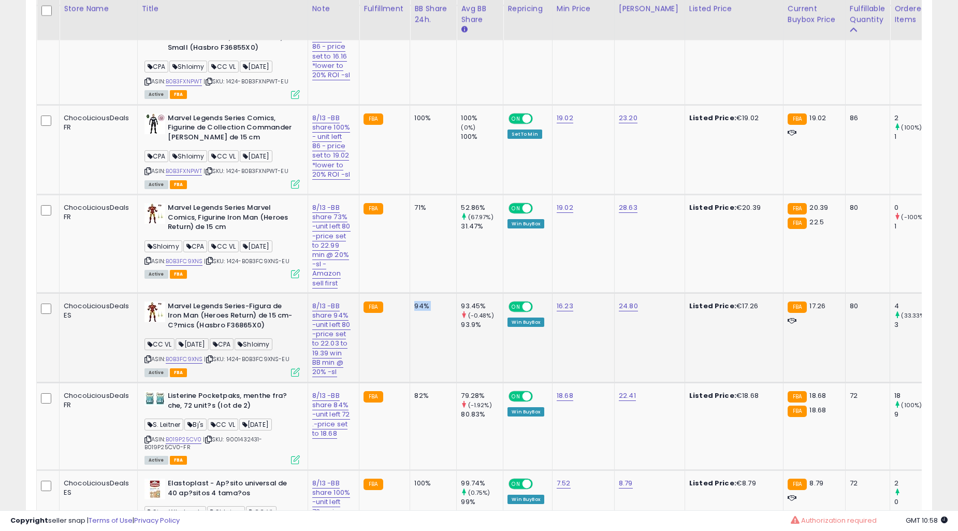
click at [446, 342] on td "94%" at bounding box center [433, 338] width 47 height 90
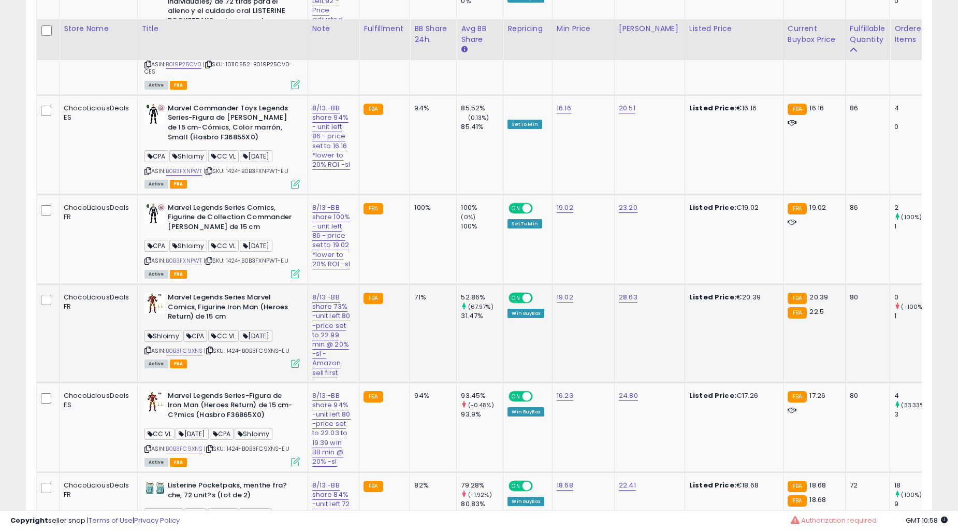
click at [442, 319] on td "71%" at bounding box center [433, 333] width 47 height 98
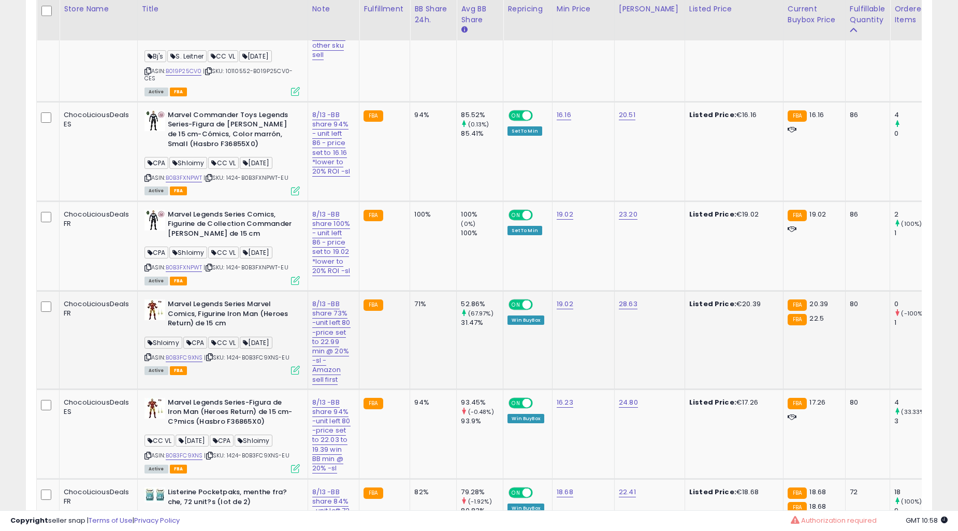
click at [442, 319] on td "71%" at bounding box center [433, 340] width 47 height 98
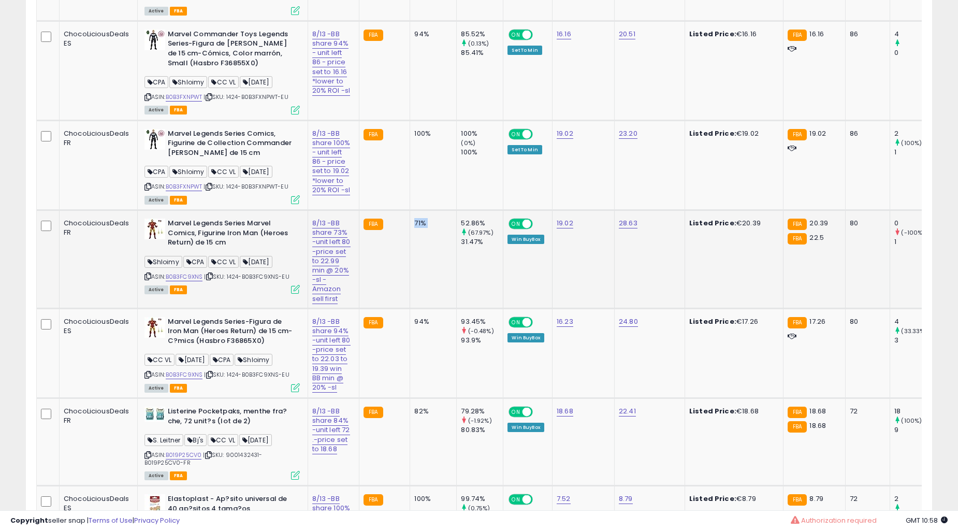
click at [442, 398] on td "82%" at bounding box center [433, 442] width 47 height 88
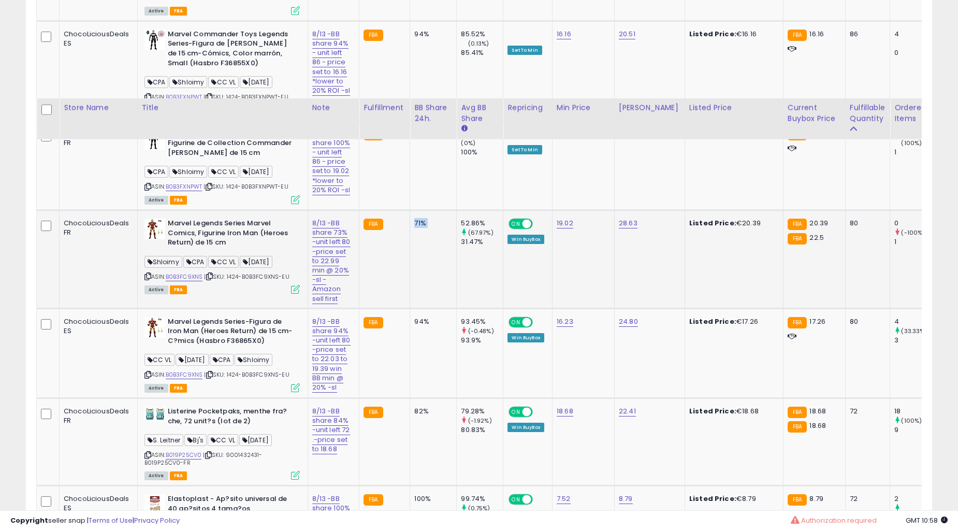
scroll to position [4421, 0]
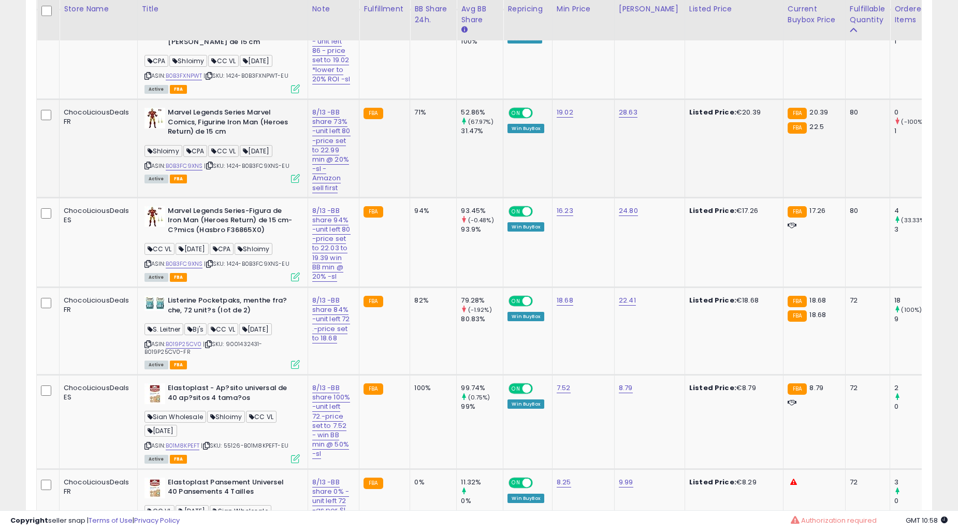
click at [442, 319] on td "82%" at bounding box center [433, 331] width 47 height 88
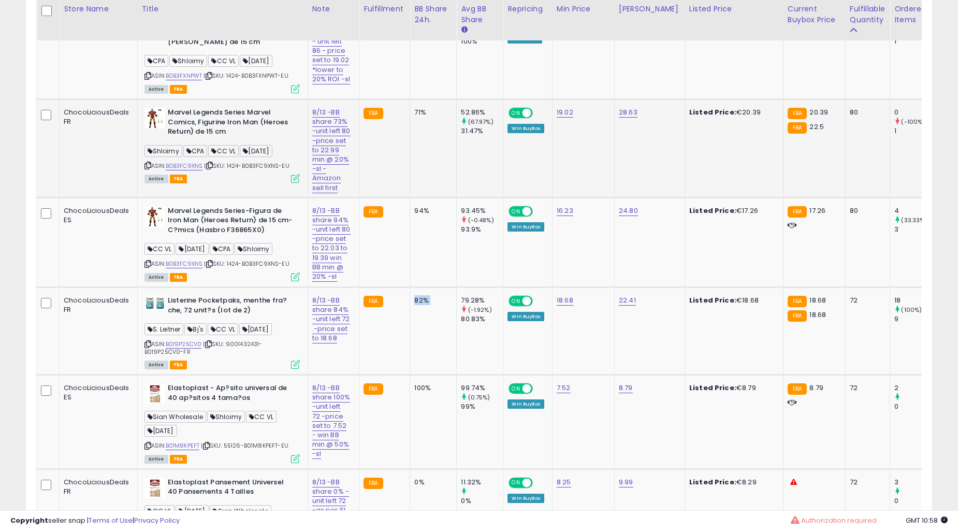
scroll to position [4517, 0]
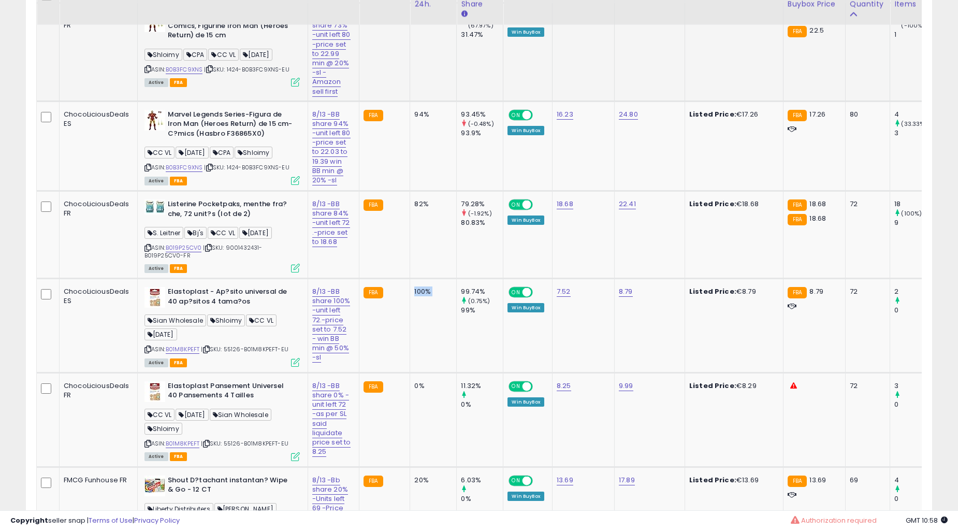
click at [442, 319] on td "100%" at bounding box center [433, 326] width 47 height 94
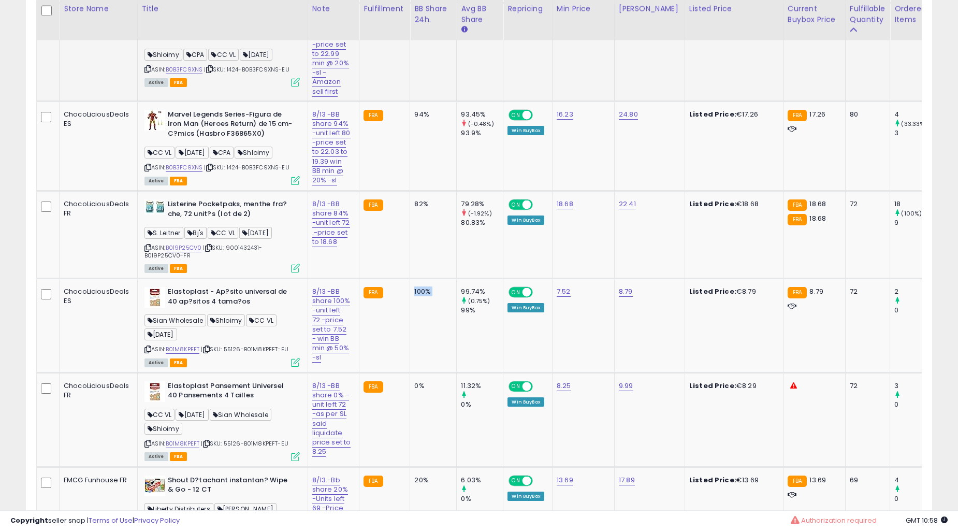
click at [442, 319] on td "100%" at bounding box center [433, 326] width 47 height 94
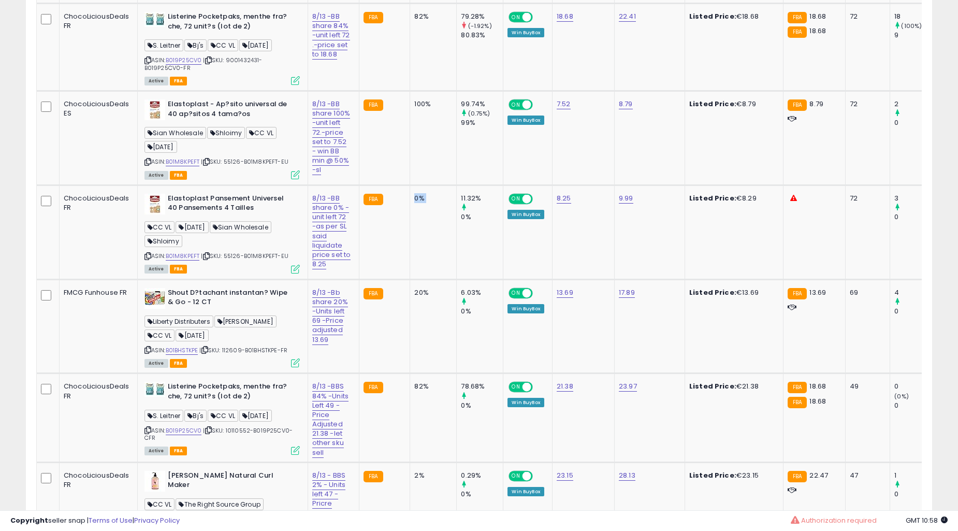
click at [442, 319] on td "20%" at bounding box center [433, 326] width 47 height 94
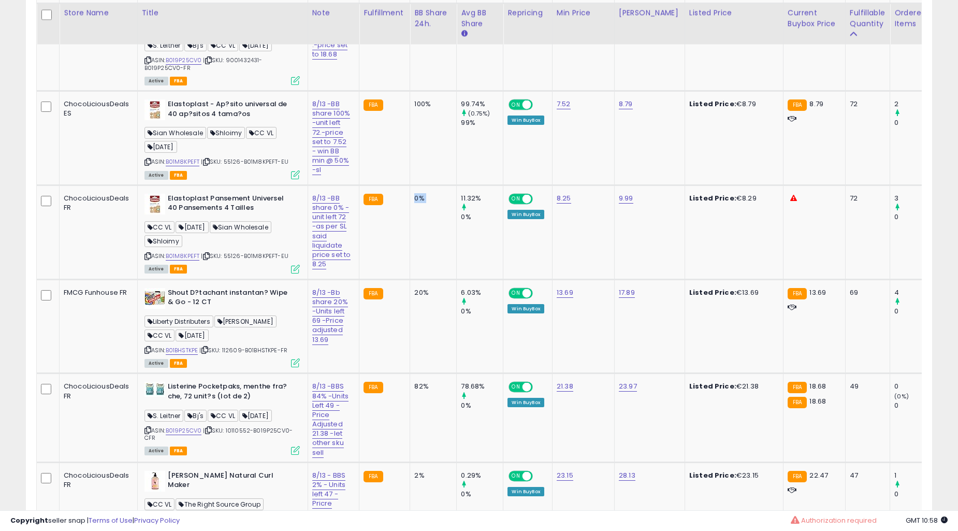
click at [442, 319] on td "20%" at bounding box center [433, 326] width 47 height 94
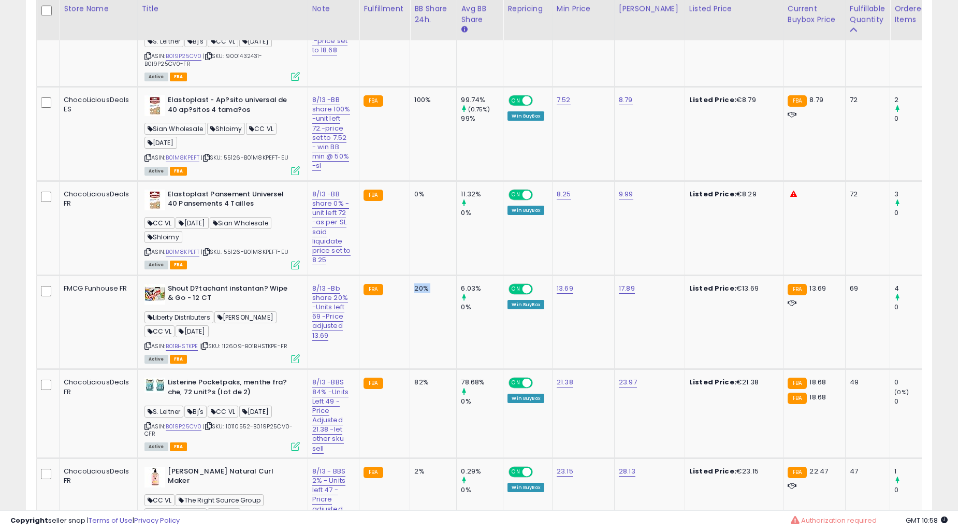
click at [442, 319] on td "20%" at bounding box center [433, 322] width 47 height 94
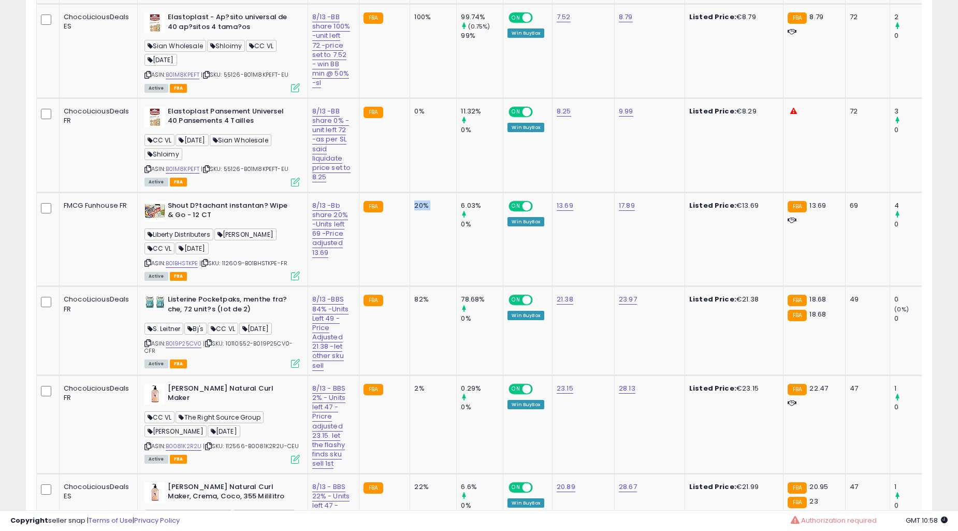
click at [442, 319] on td "82%" at bounding box center [433, 330] width 47 height 89
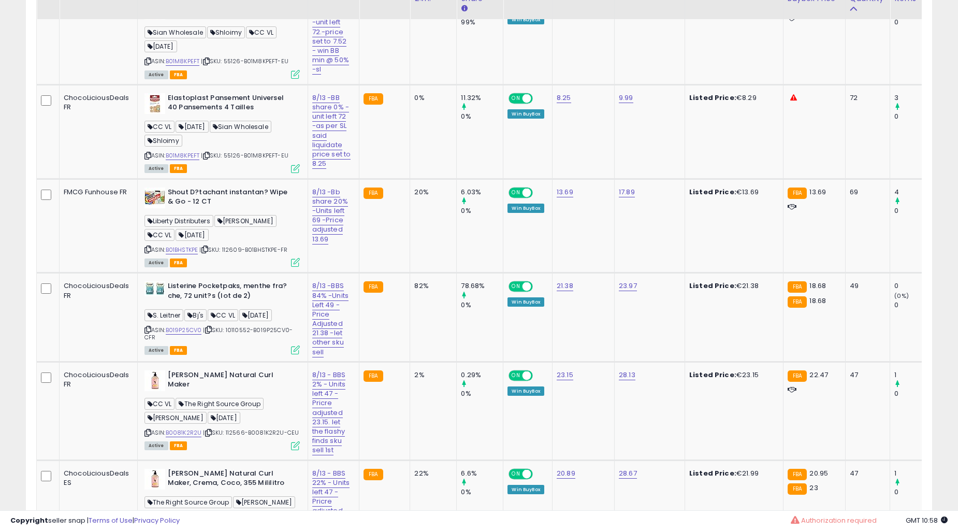
click at [442, 319] on td "82%" at bounding box center [433, 317] width 47 height 89
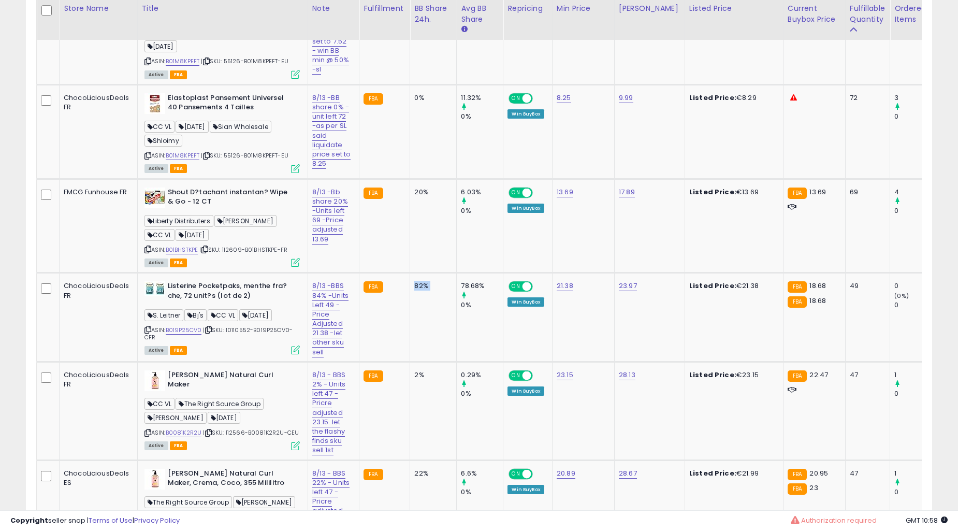
click at [442, 319] on td "82%" at bounding box center [433, 317] width 47 height 89
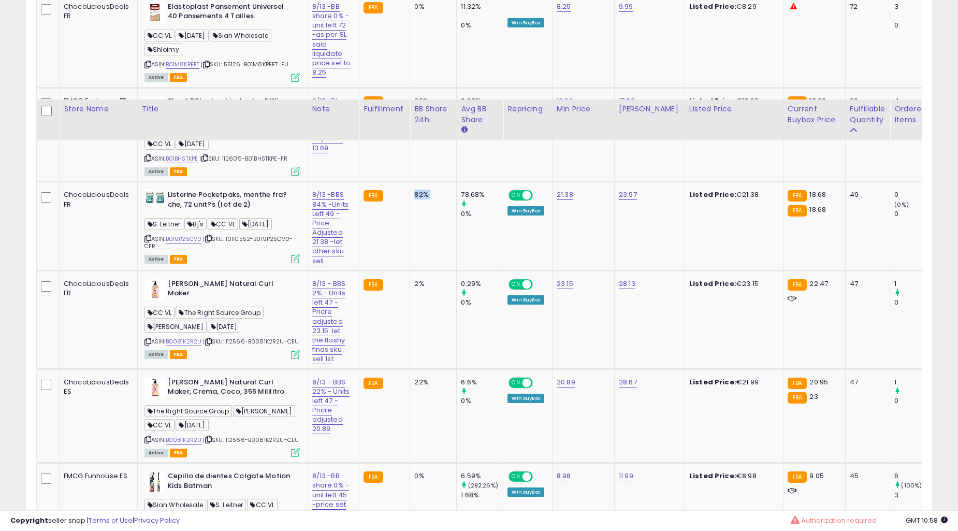
click at [442, 369] on td "22%" at bounding box center [433, 416] width 47 height 94
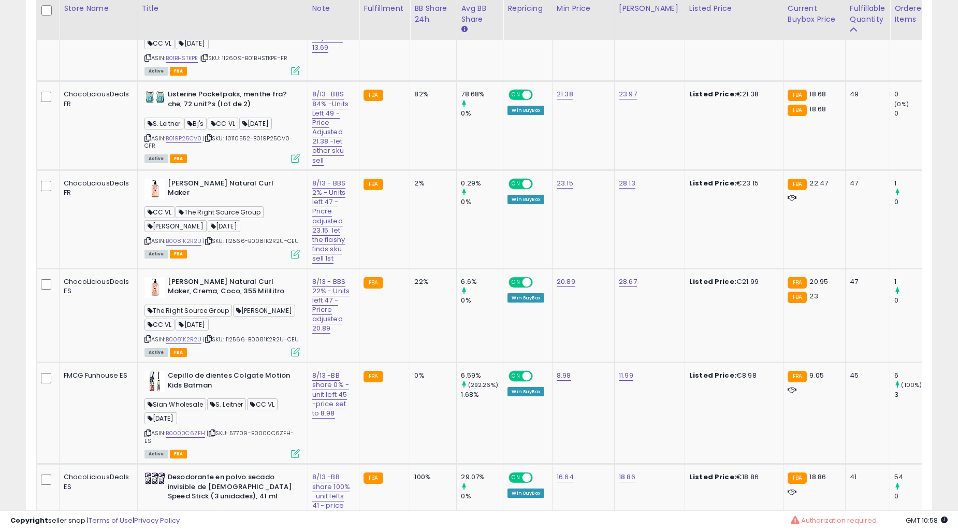
click at [442, 319] on td "22%" at bounding box center [433, 315] width 47 height 94
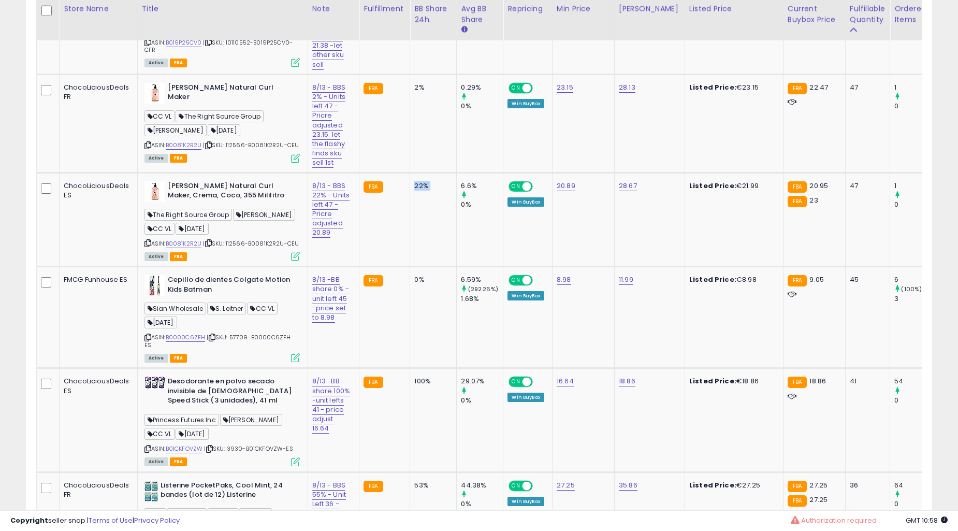
click at [442, 319] on td "0%" at bounding box center [433, 317] width 47 height 101
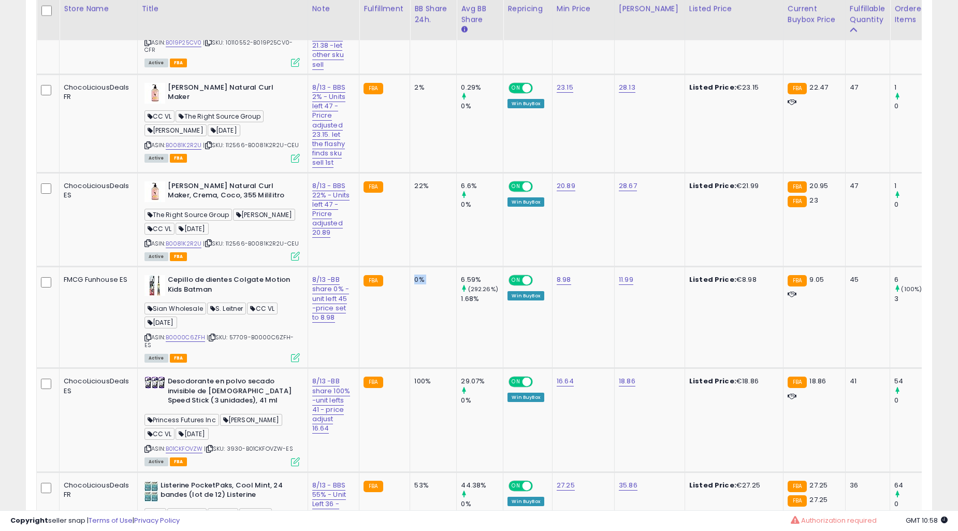
click at [442, 319] on td "0%" at bounding box center [433, 317] width 47 height 101
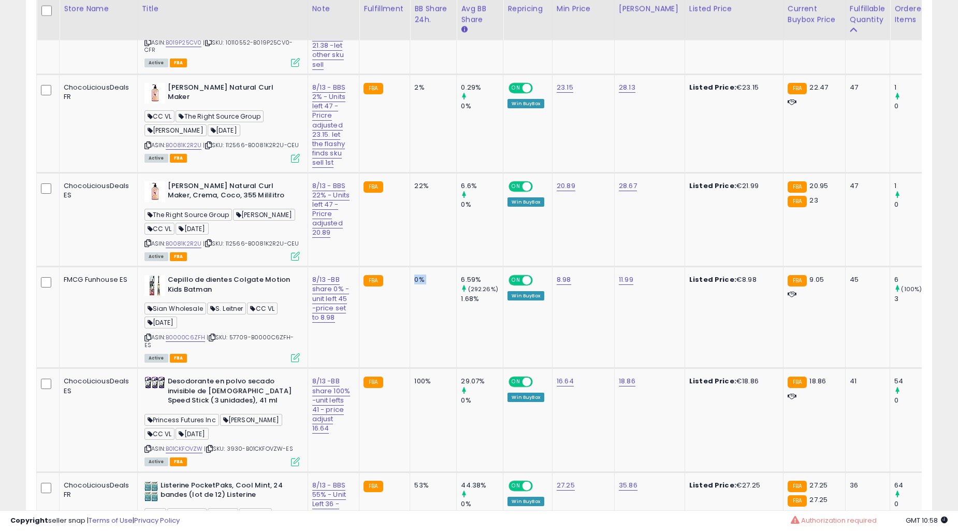
click at [442, 319] on td "0%" at bounding box center [433, 317] width 47 height 101
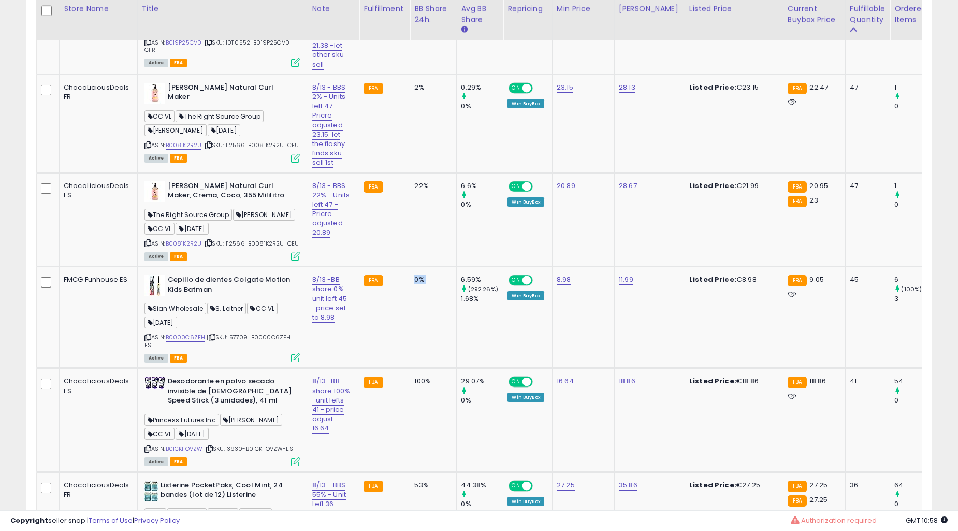
click at [442, 319] on td "0%" at bounding box center [433, 317] width 47 height 101
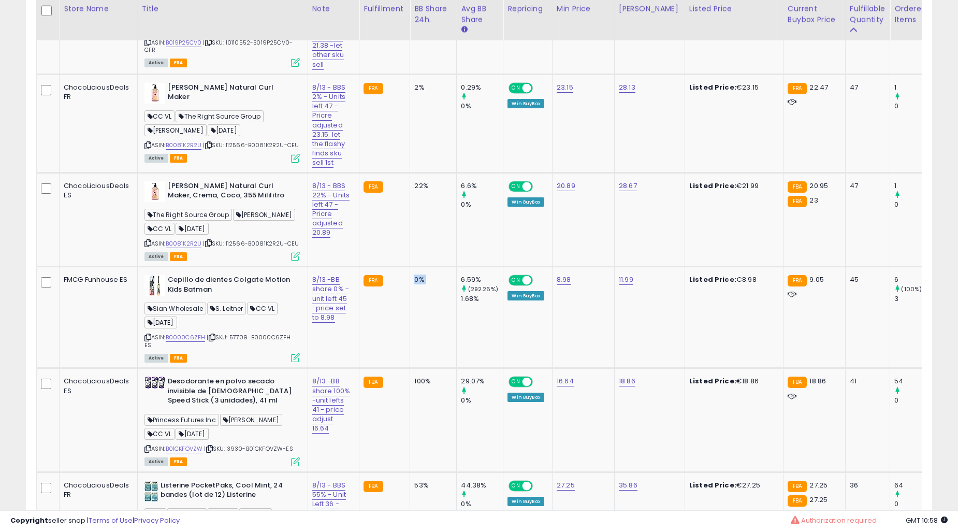
click at [442, 319] on td "0%" at bounding box center [433, 317] width 47 height 101
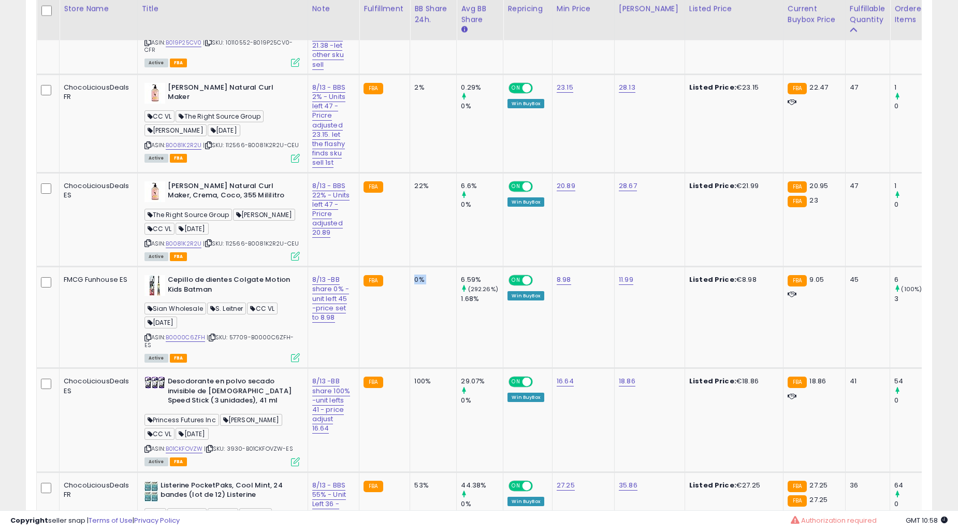
click at [442, 319] on td "0%" at bounding box center [433, 317] width 47 height 101
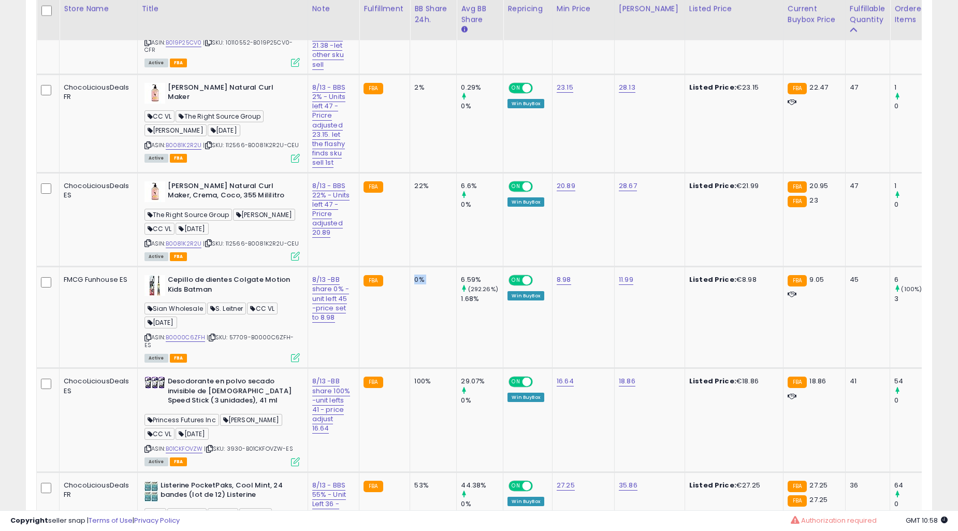
click at [442, 319] on td "0%" at bounding box center [433, 317] width 47 height 101
click at [421, 298] on td "0%" at bounding box center [433, 317] width 47 height 101
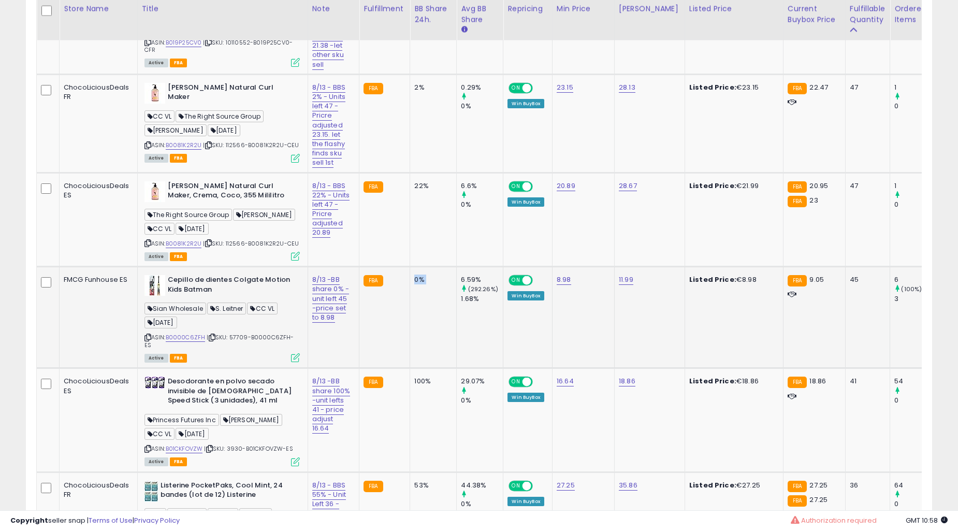
scroll to position [5189, 0]
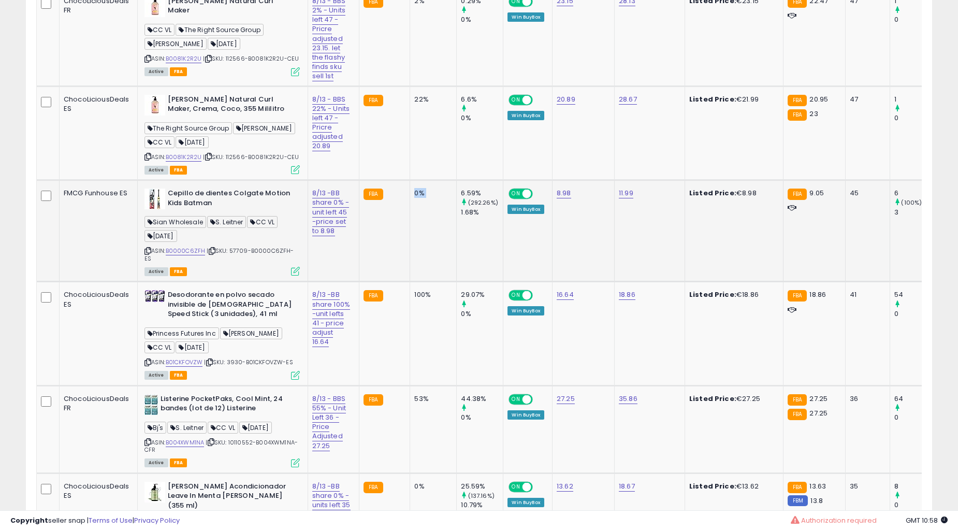
click at [421, 298] on td "100%" at bounding box center [433, 334] width 47 height 104
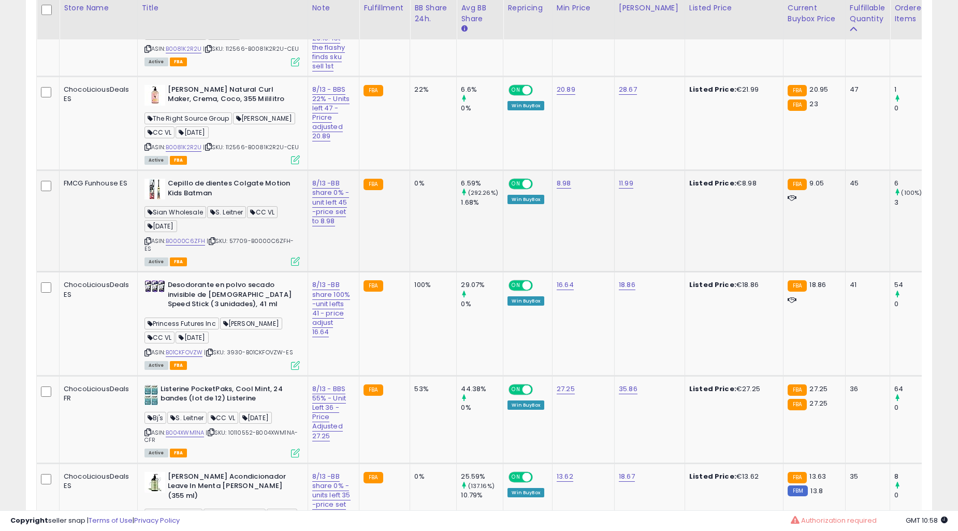
click at [421, 298] on td "100%" at bounding box center [433, 324] width 47 height 104
click at [422, 298] on td "100%" at bounding box center [433, 324] width 47 height 104
click at [426, 298] on td "100%" at bounding box center [433, 324] width 47 height 104
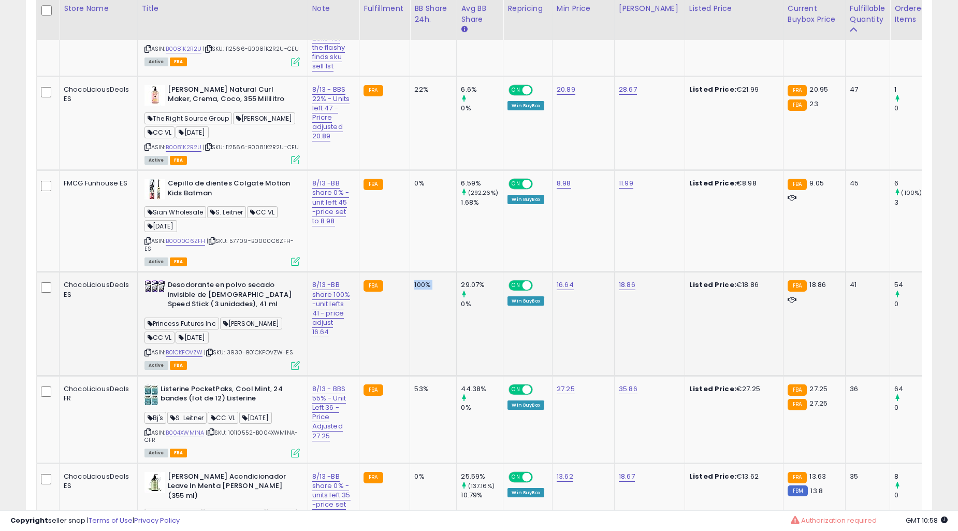
click at [426, 298] on td "100%" at bounding box center [433, 324] width 47 height 104
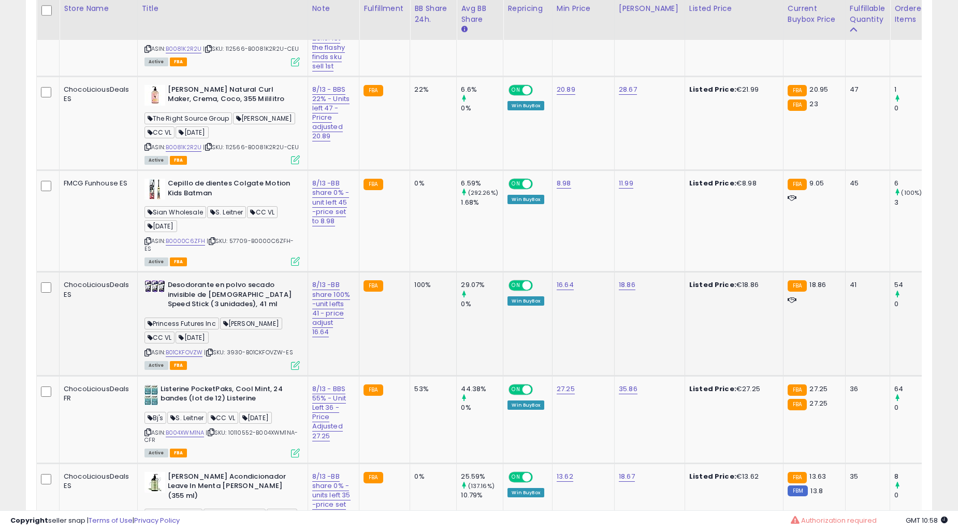
click at [430, 297] on td "100%" at bounding box center [433, 324] width 47 height 104
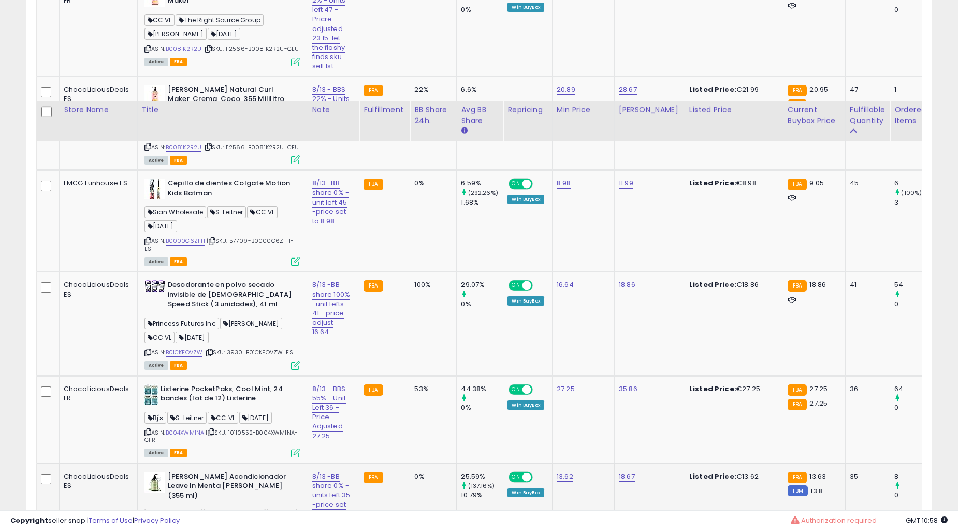
scroll to position [5380, 0]
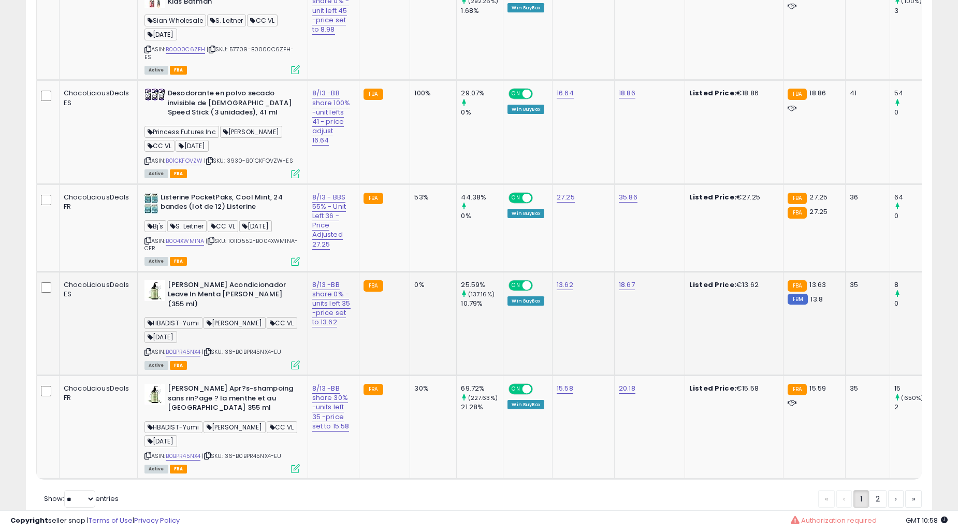
click at [426, 290] on td "0%" at bounding box center [433, 323] width 47 height 104
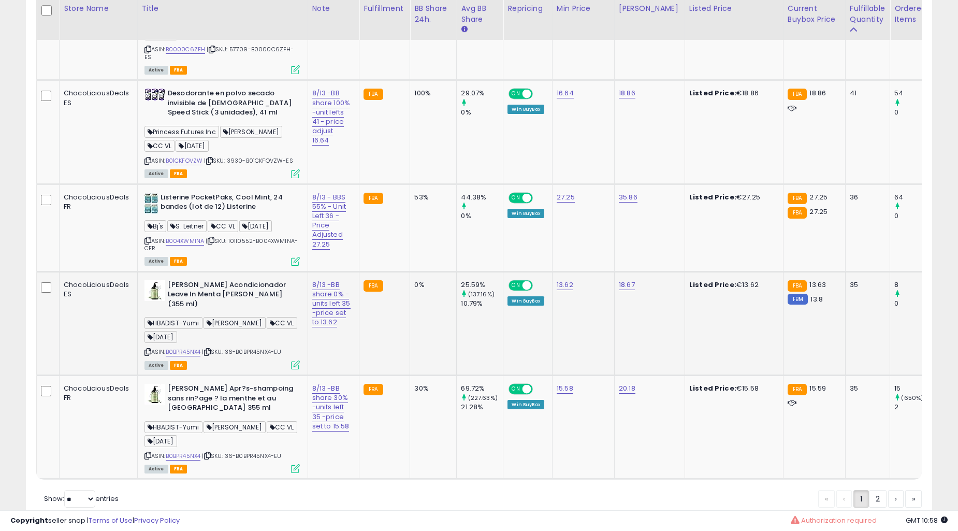
click at [426, 290] on td "0%" at bounding box center [433, 323] width 47 height 104
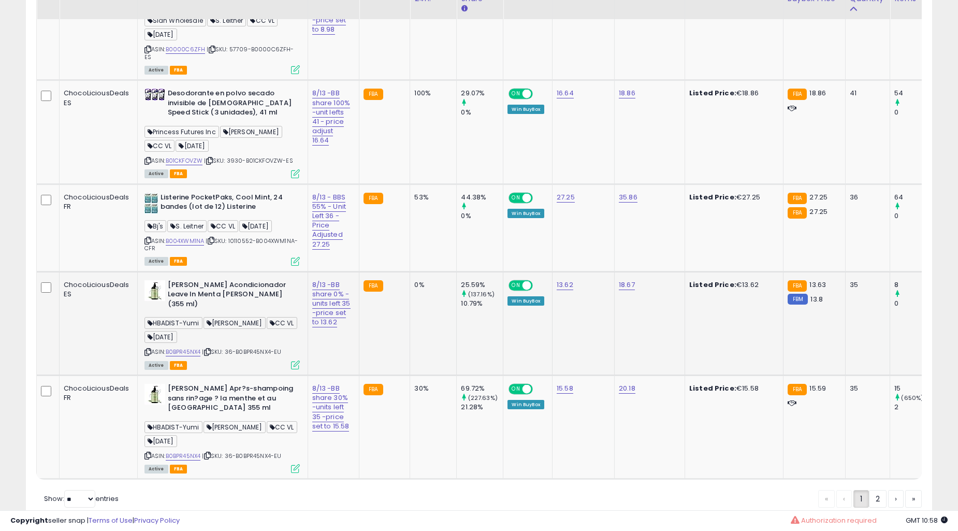
scroll to position [5189, 0]
